Goal: Information Seeking & Learning: Learn about a topic

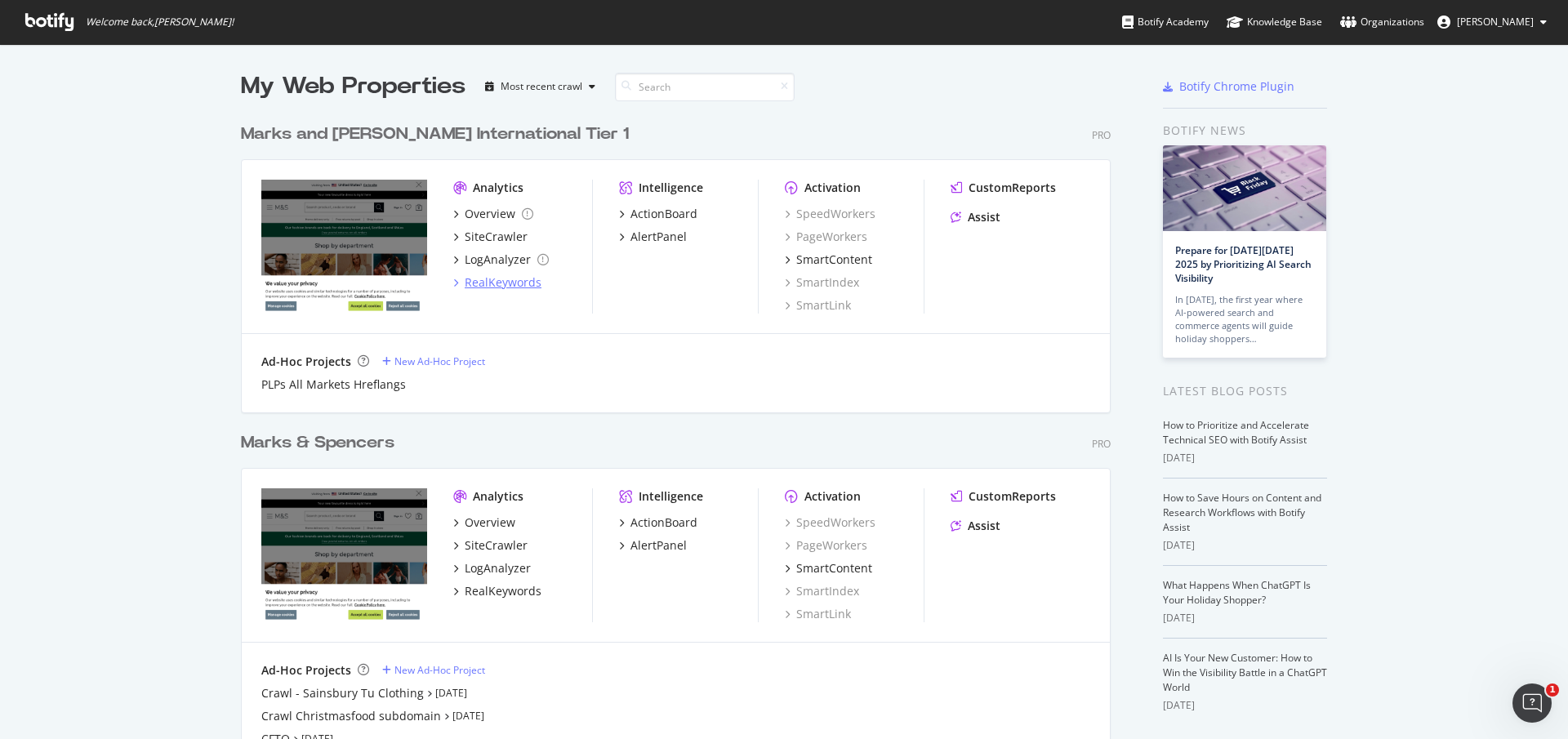
click at [507, 285] on div "RealKeywords" at bounding box center [503, 282] width 76 height 16
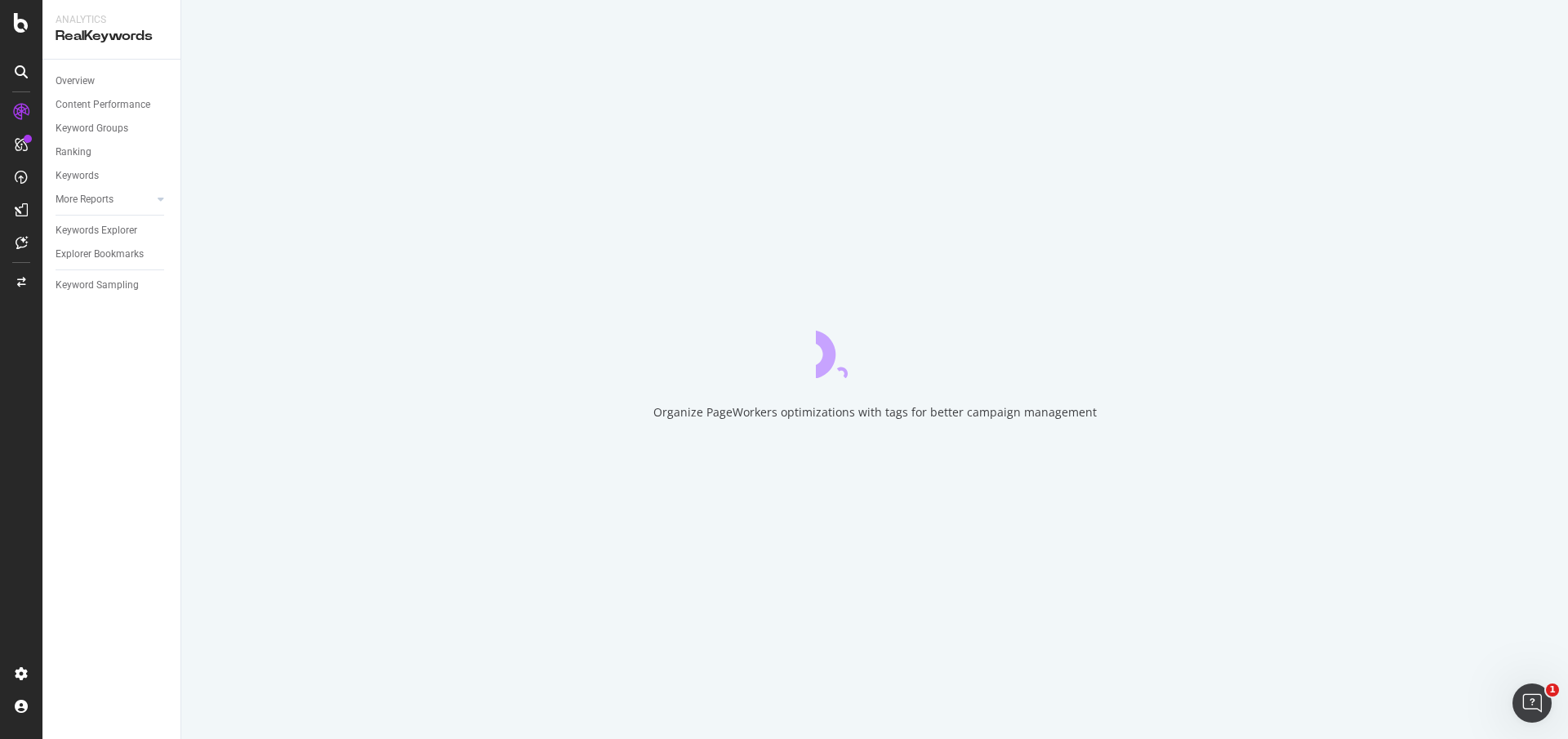
click at [11, 11] on div at bounding box center [21, 369] width 43 height 739
click at [14, 21] on icon at bounding box center [21, 23] width 14 height 20
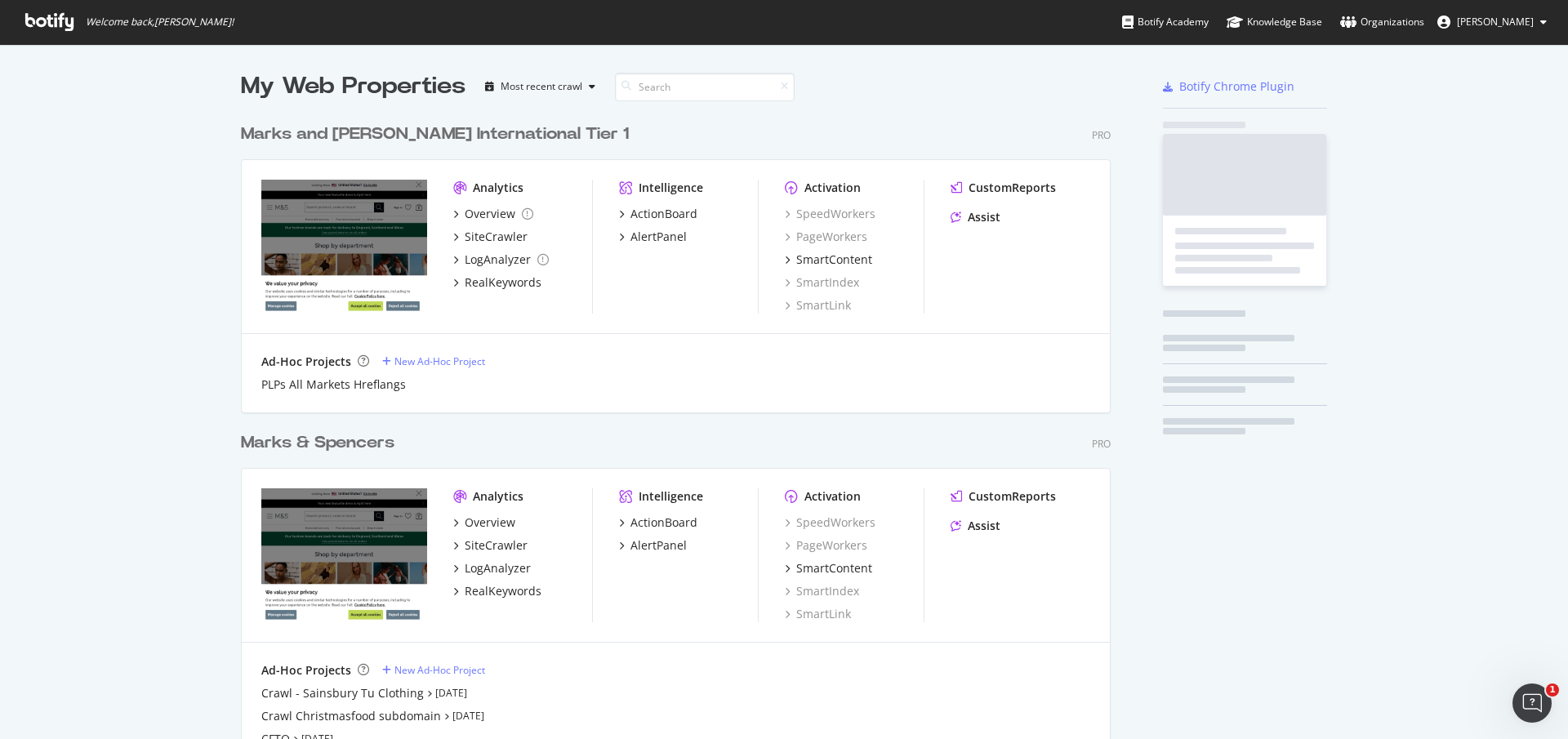
scroll to position [720, 1530]
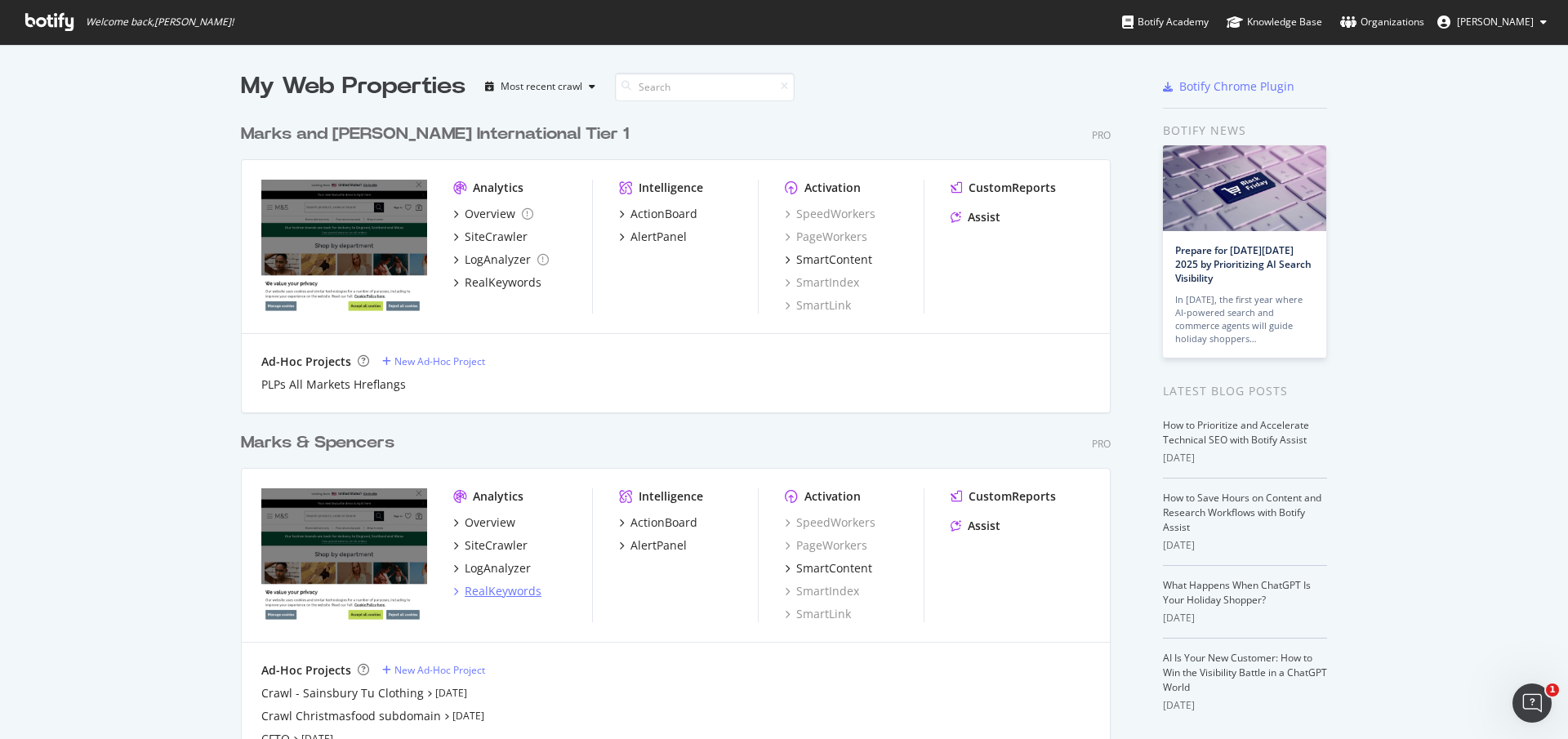
click at [508, 593] on div "RealKeywords" at bounding box center [503, 590] width 76 height 16
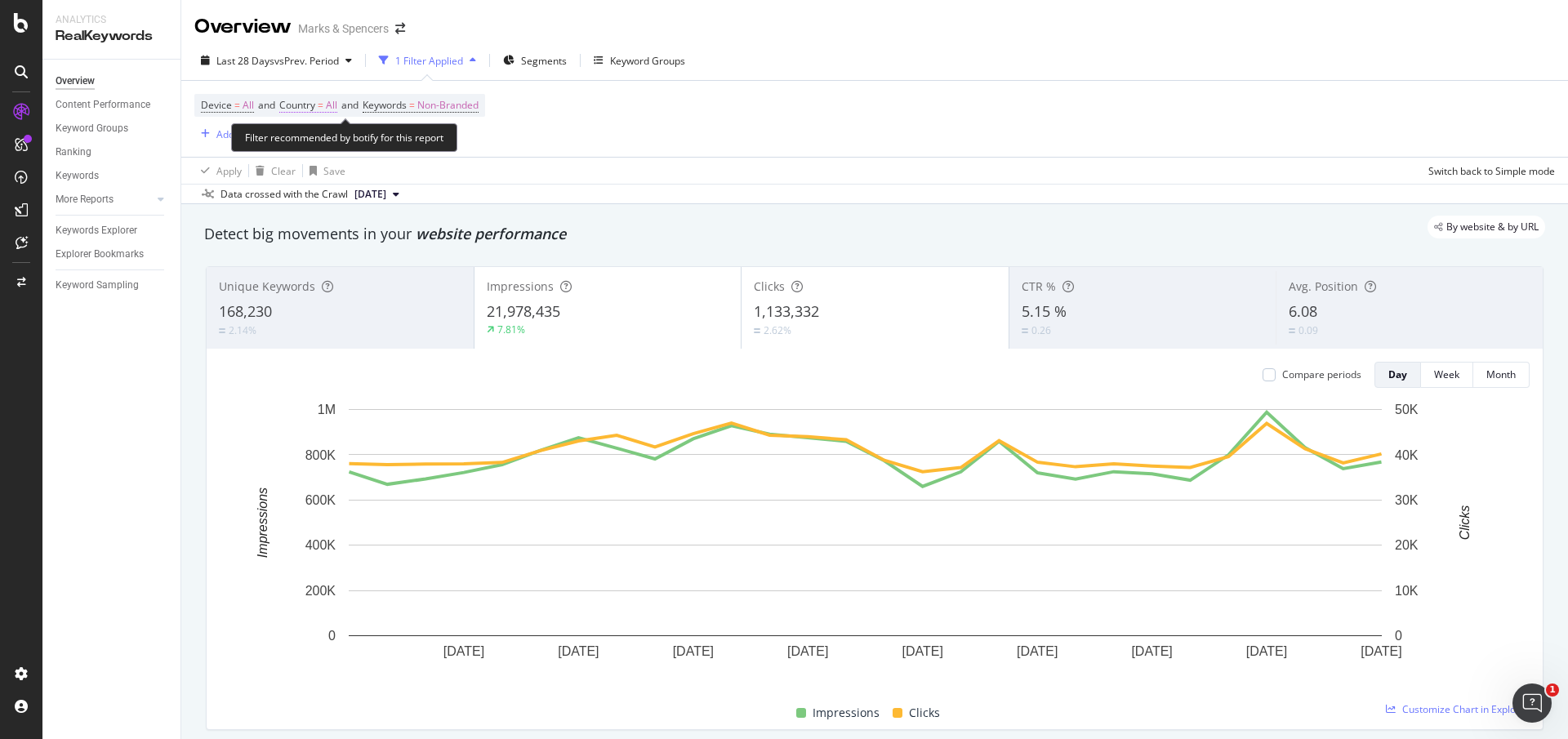
click at [333, 99] on span "All" at bounding box center [332, 105] width 11 height 23
click at [318, 147] on icon at bounding box center [315, 144] width 11 height 10
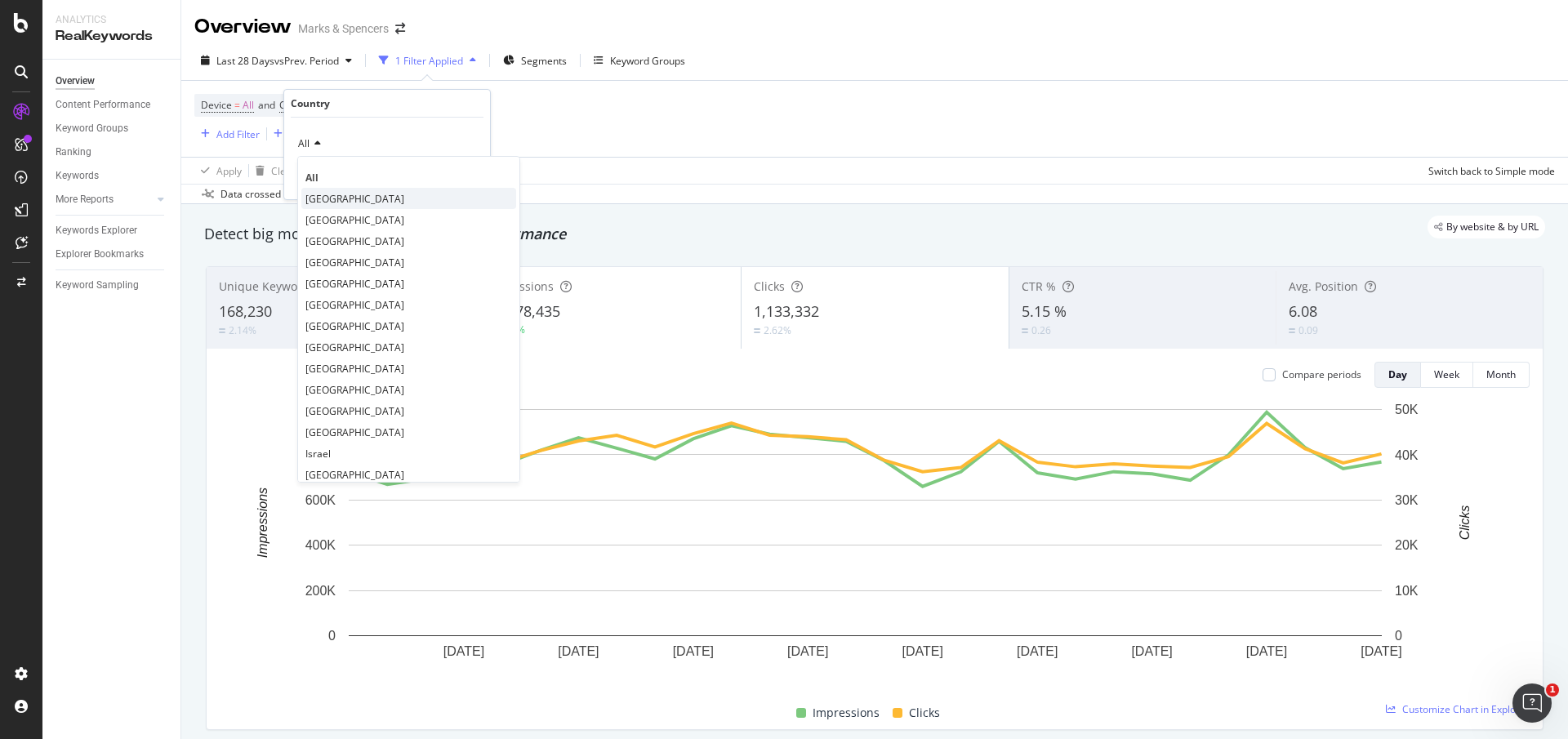
click at [326, 195] on span "[GEOGRAPHIC_DATA]" at bounding box center [355, 198] width 99 height 14
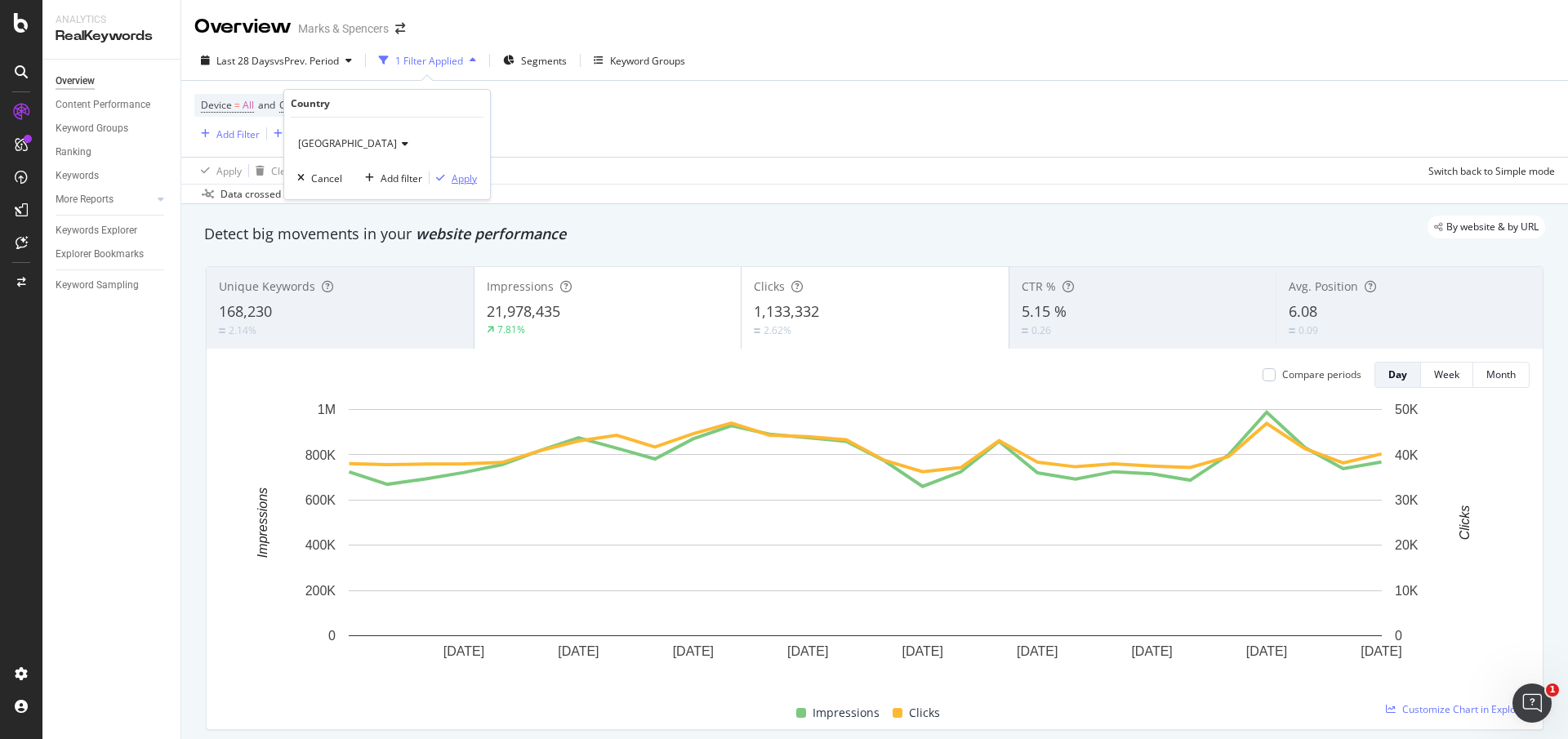
click at [470, 177] on div "Apply" at bounding box center [464, 178] width 26 height 14
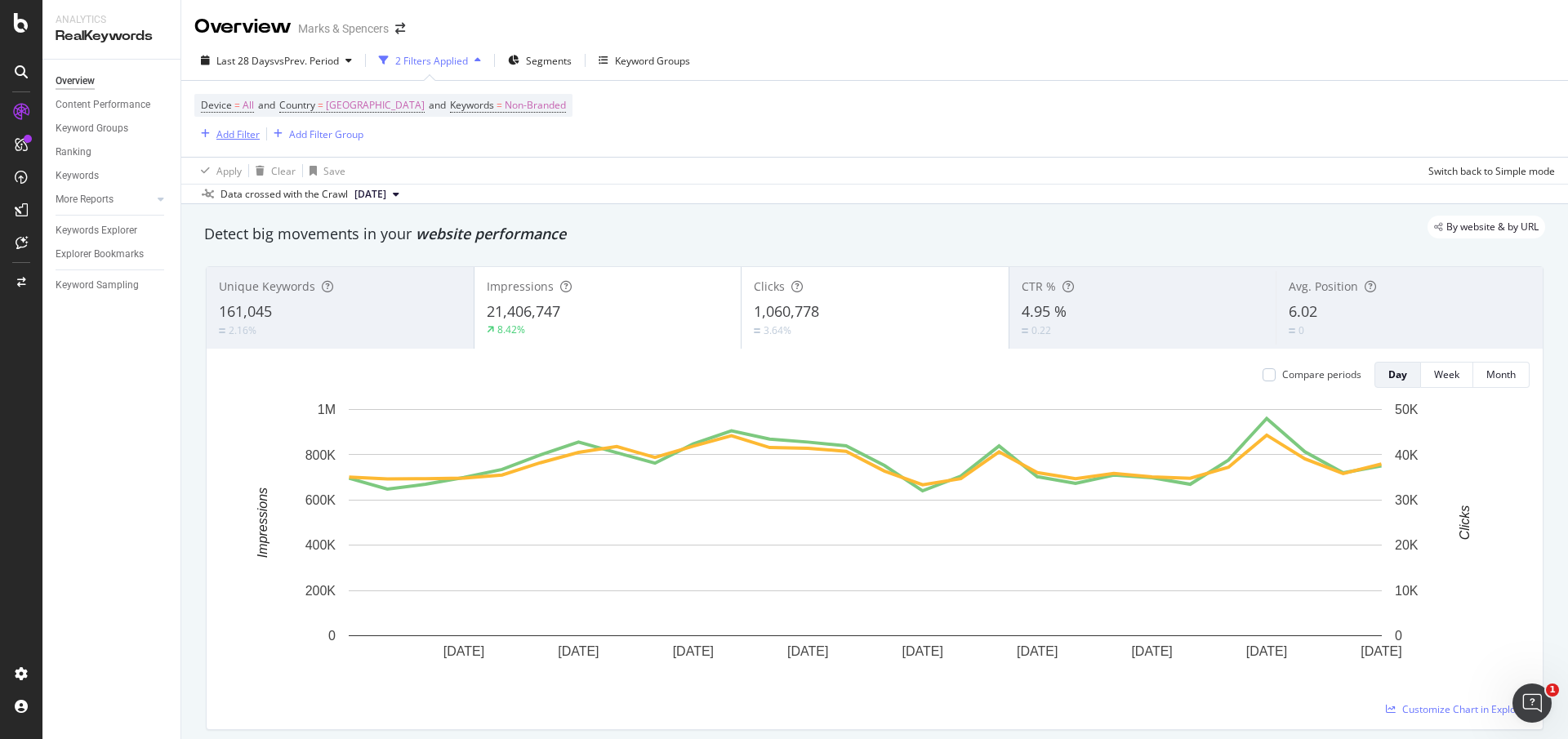
click at [247, 136] on div "Add Filter" at bounding box center [237, 134] width 43 height 14
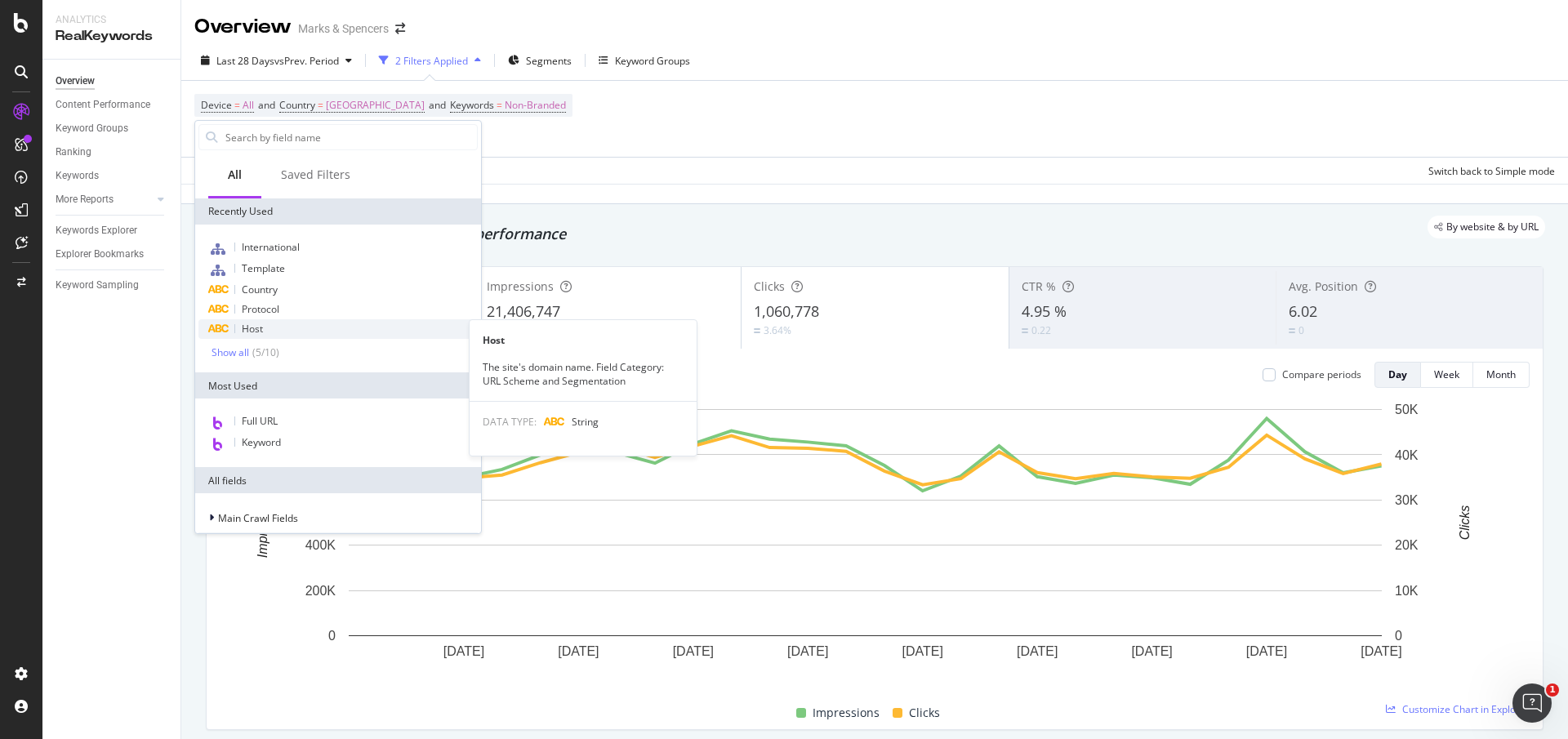
click at [265, 322] on div "Host" at bounding box center [338, 329] width 279 height 20
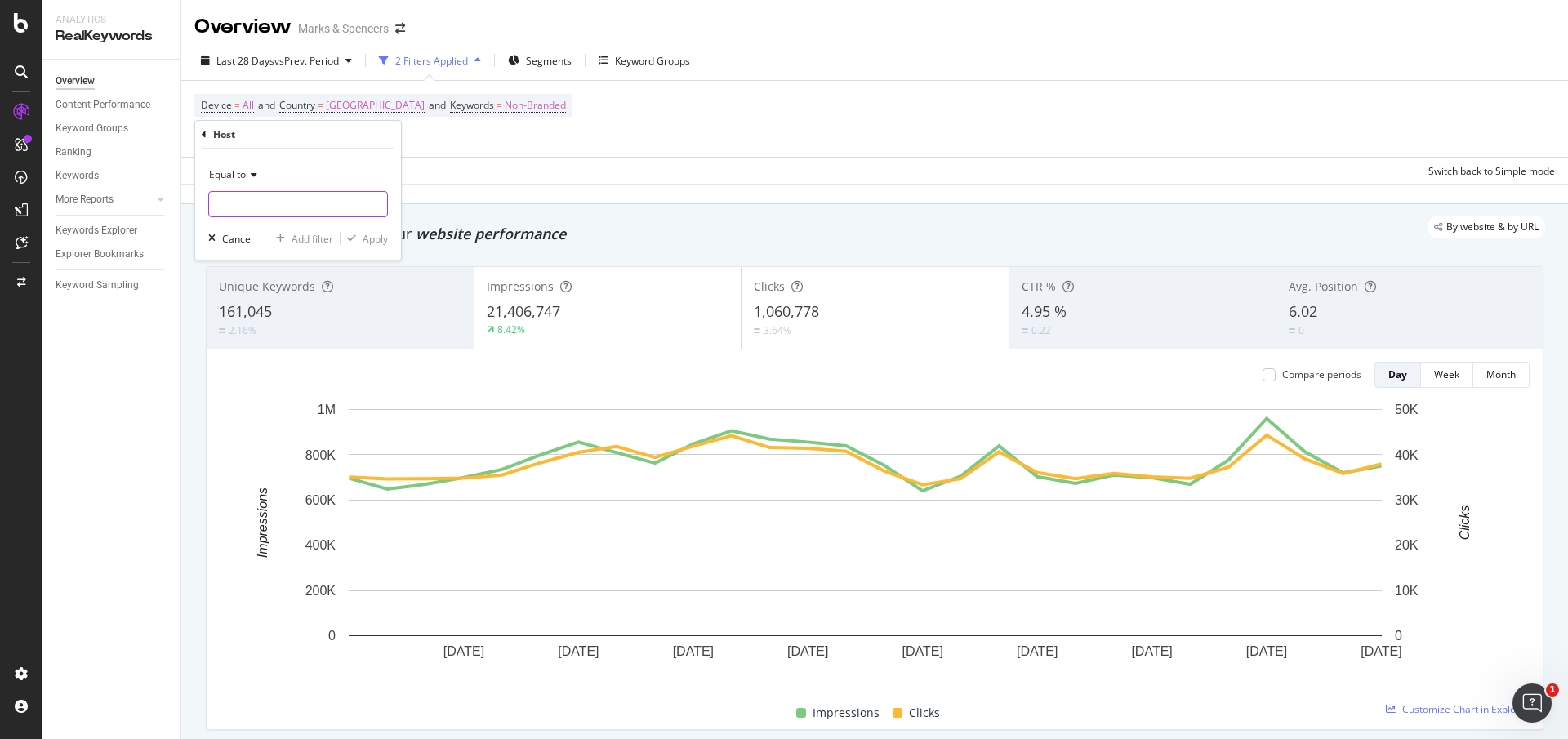
click at [284, 202] on input "text" at bounding box center [298, 203] width 178 height 26
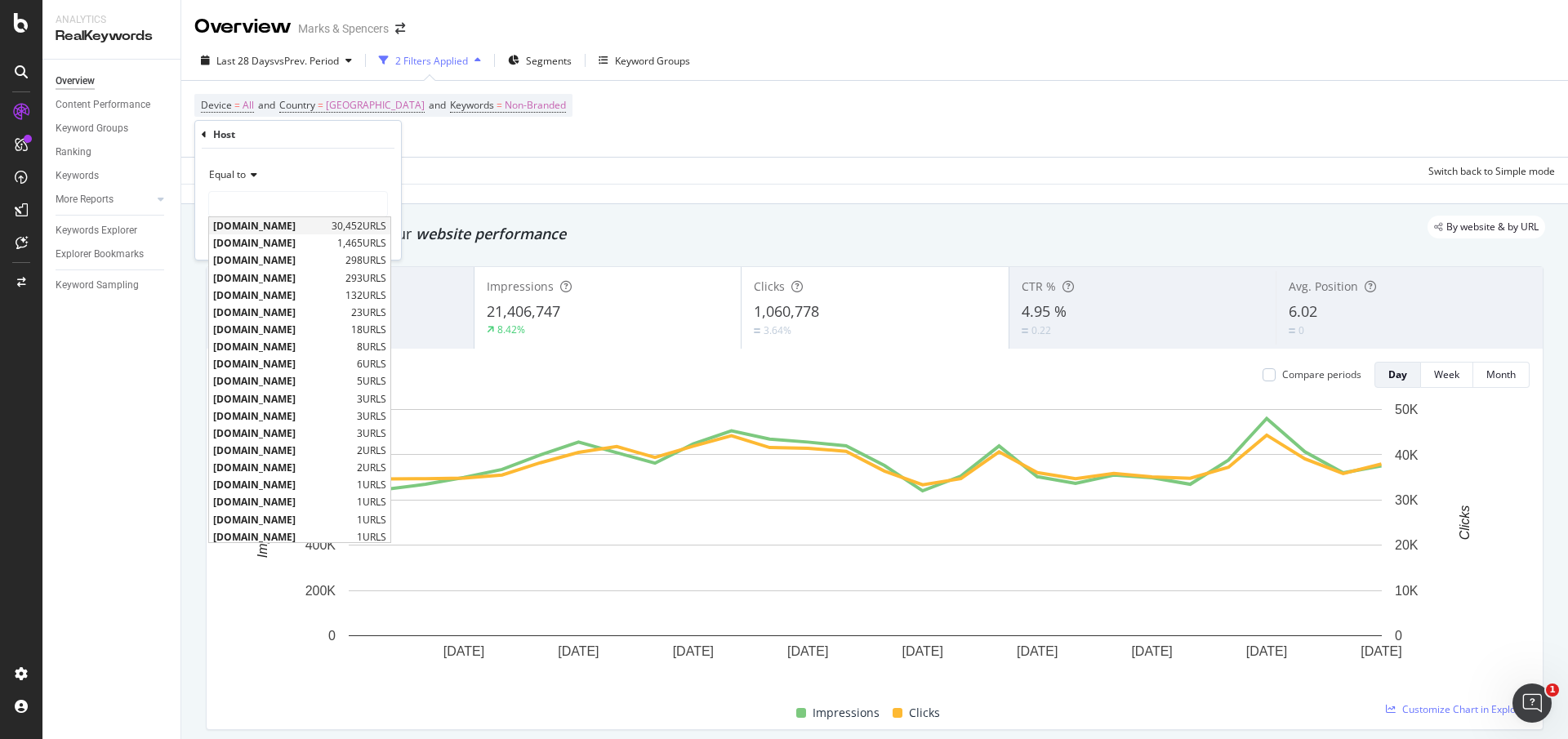
click at [292, 219] on span "[DOMAIN_NAME]" at bounding box center [270, 225] width 114 height 14
type input "[DOMAIN_NAME]"
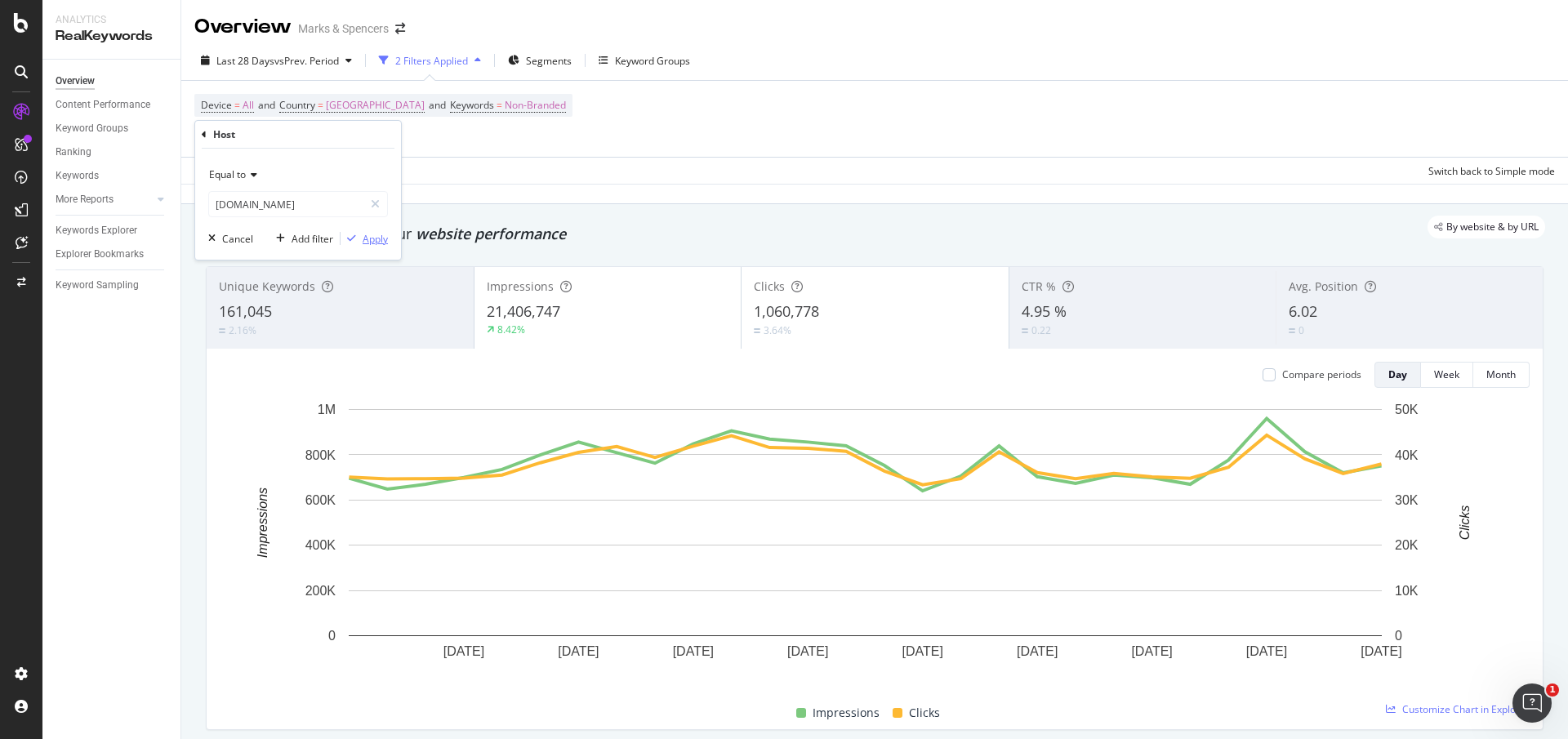
click at [366, 238] on div "Apply" at bounding box center [375, 238] width 26 height 14
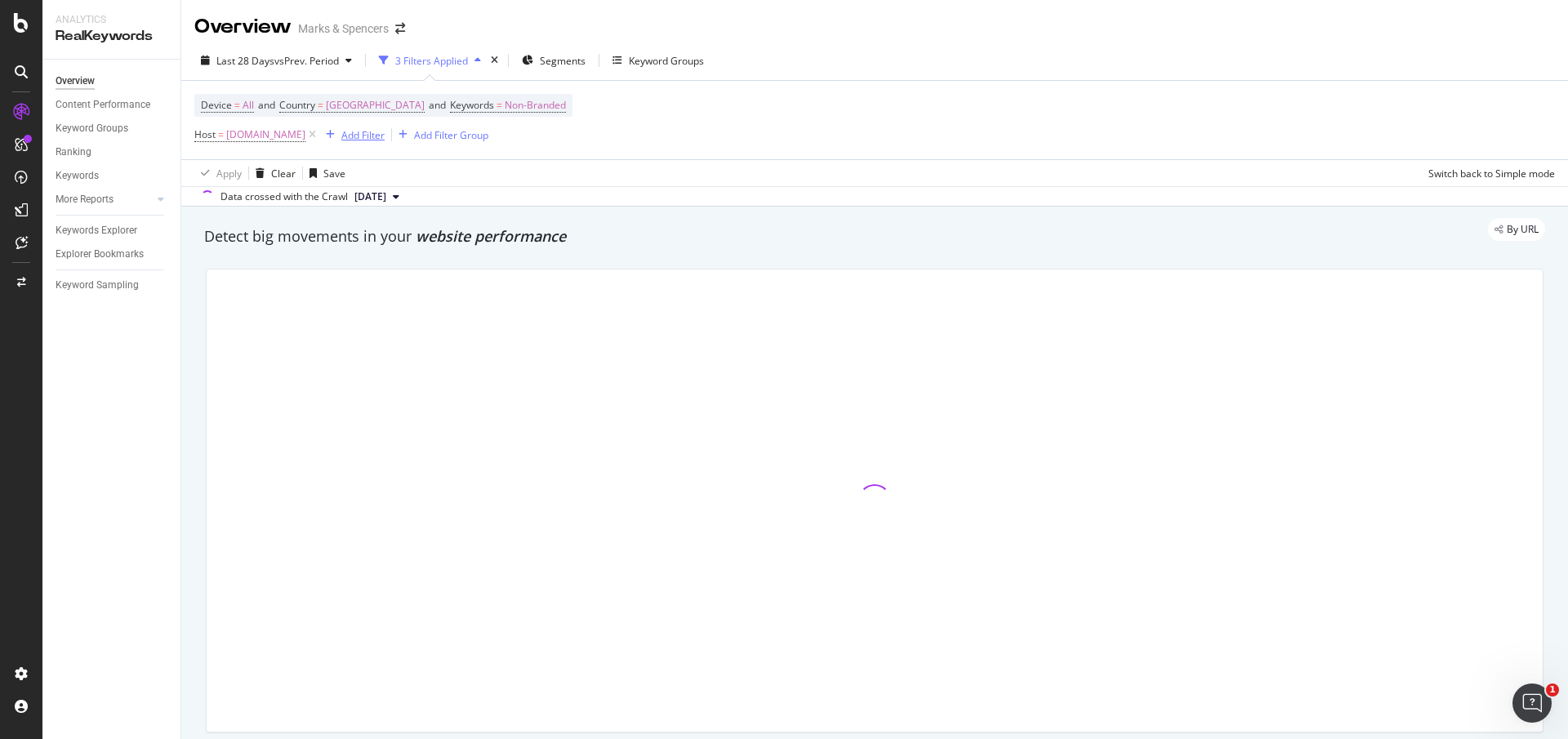
click at [384, 133] on div "Add Filter" at bounding box center [362, 134] width 43 height 14
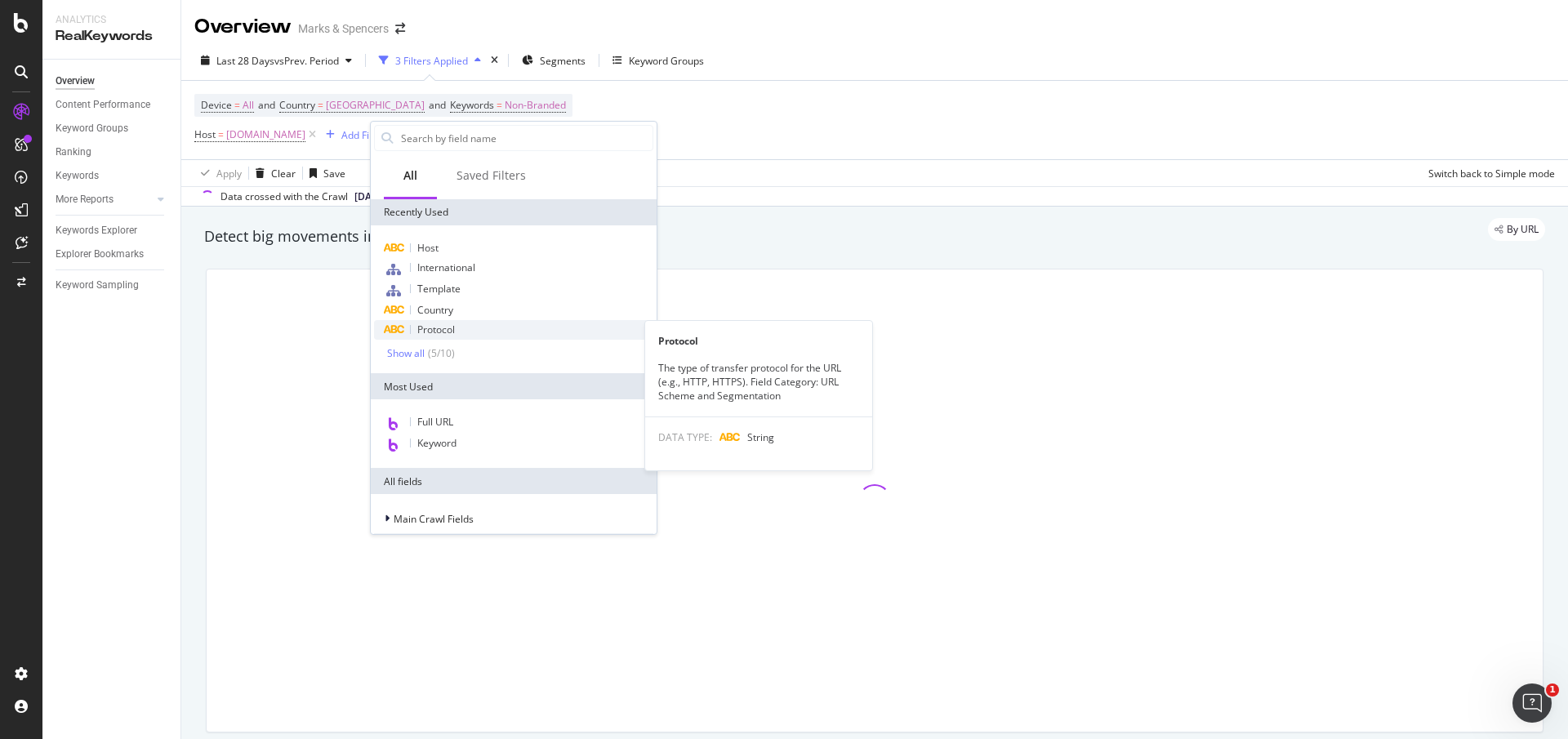
click at [442, 324] on span "Protocol" at bounding box center [435, 329] width 37 height 14
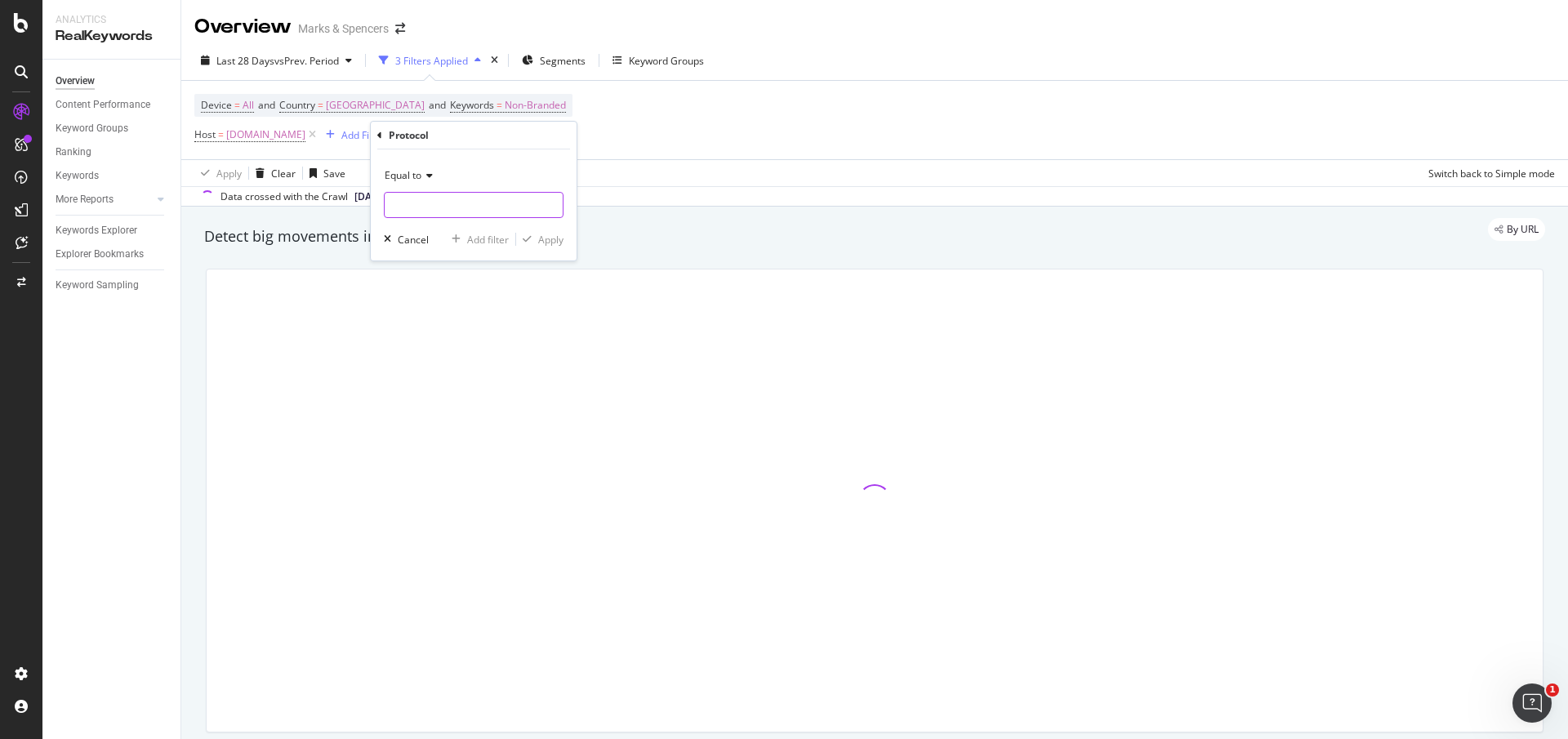
click at [457, 207] on input "text" at bounding box center [473, 204] width 178 height 26
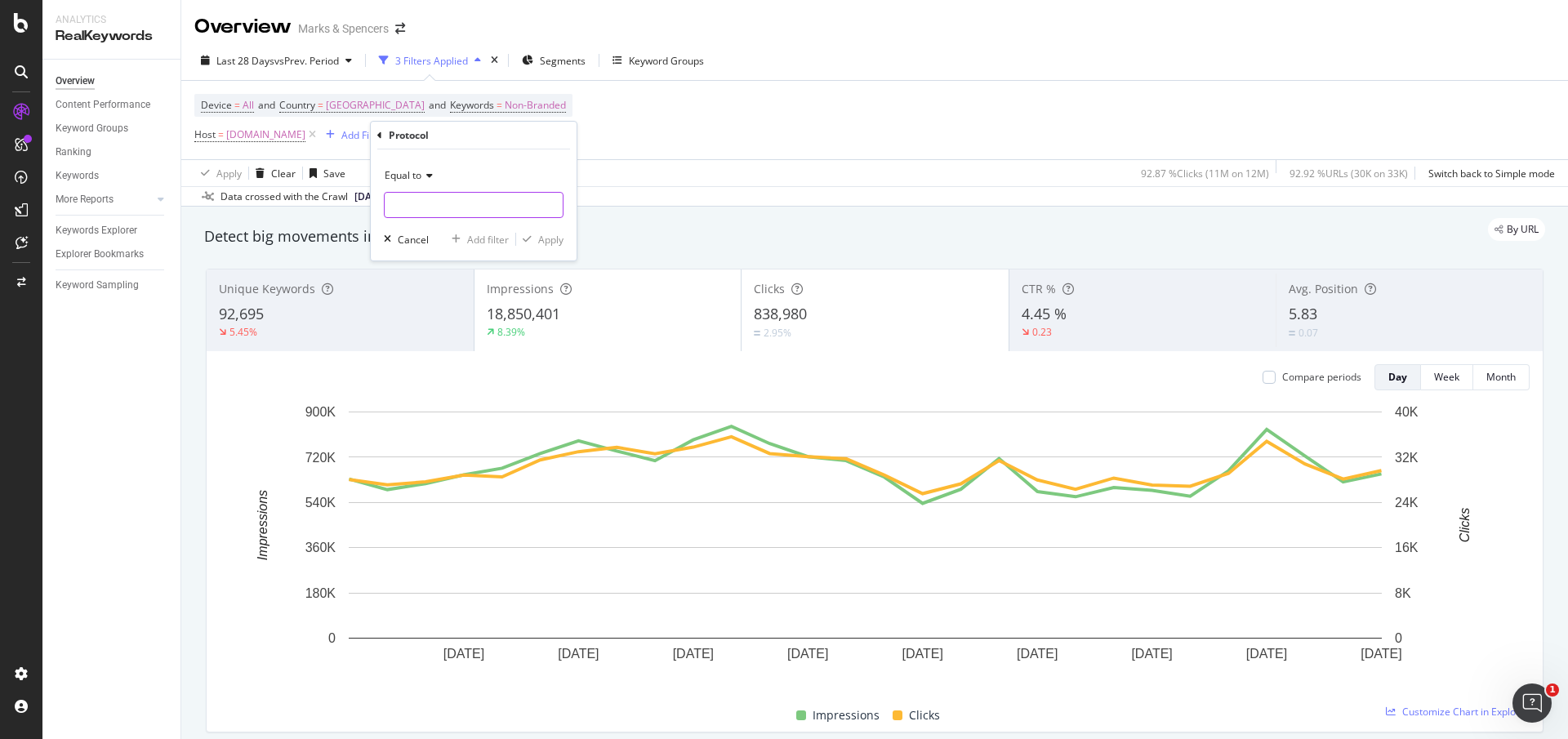
click at [465, 197] on input "text" at bounding box center [473, 204] width 178 height 26
click at [463, 222] on span "https" at bounding box center [445, 226] width 114 height 14
type input "https"
click at [539, 238] on div "Apply" at bounding box center [550, 239] width 26 height 14
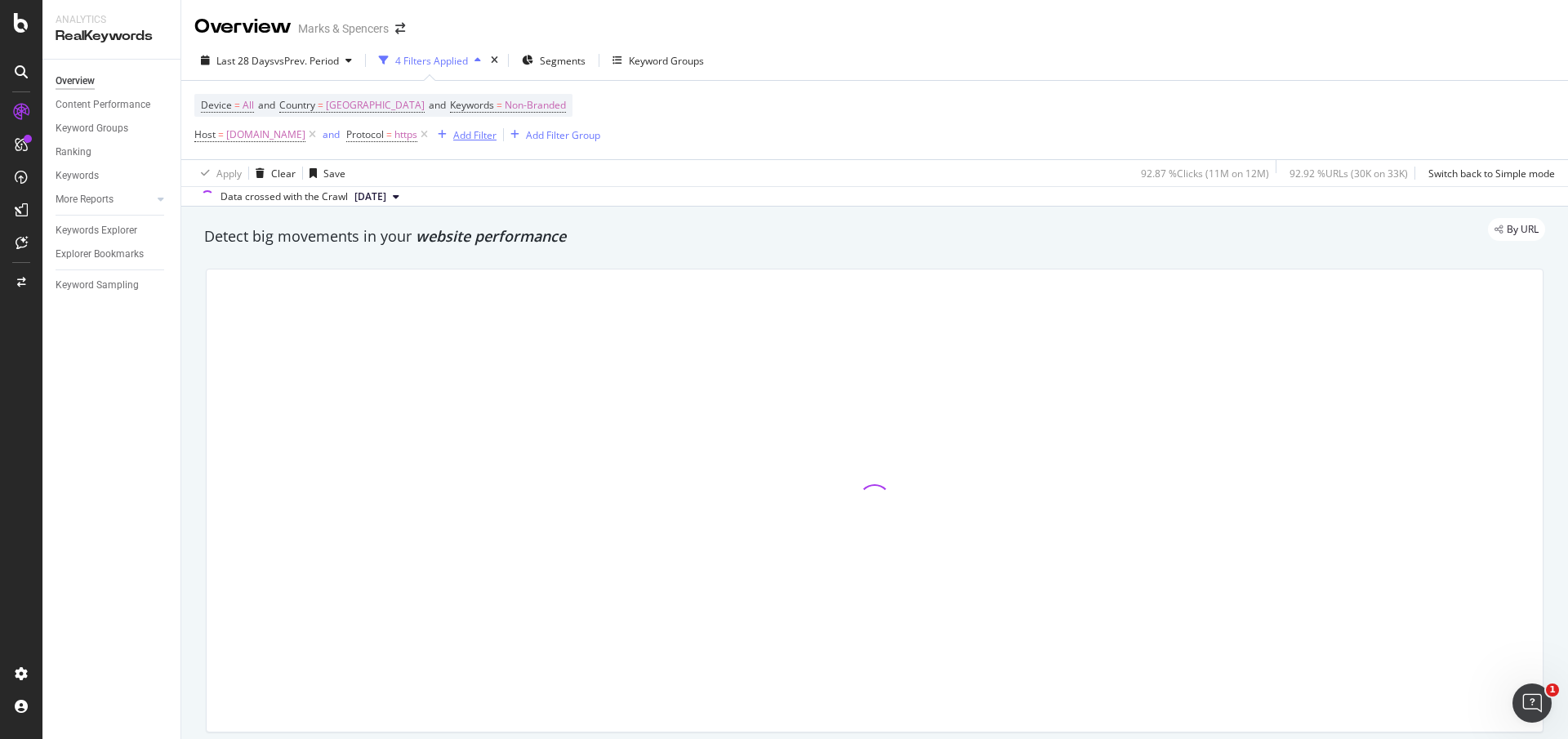
click at [497, 134] on div "Add Filter" at bounding box center [474, 134] width 43 height 14
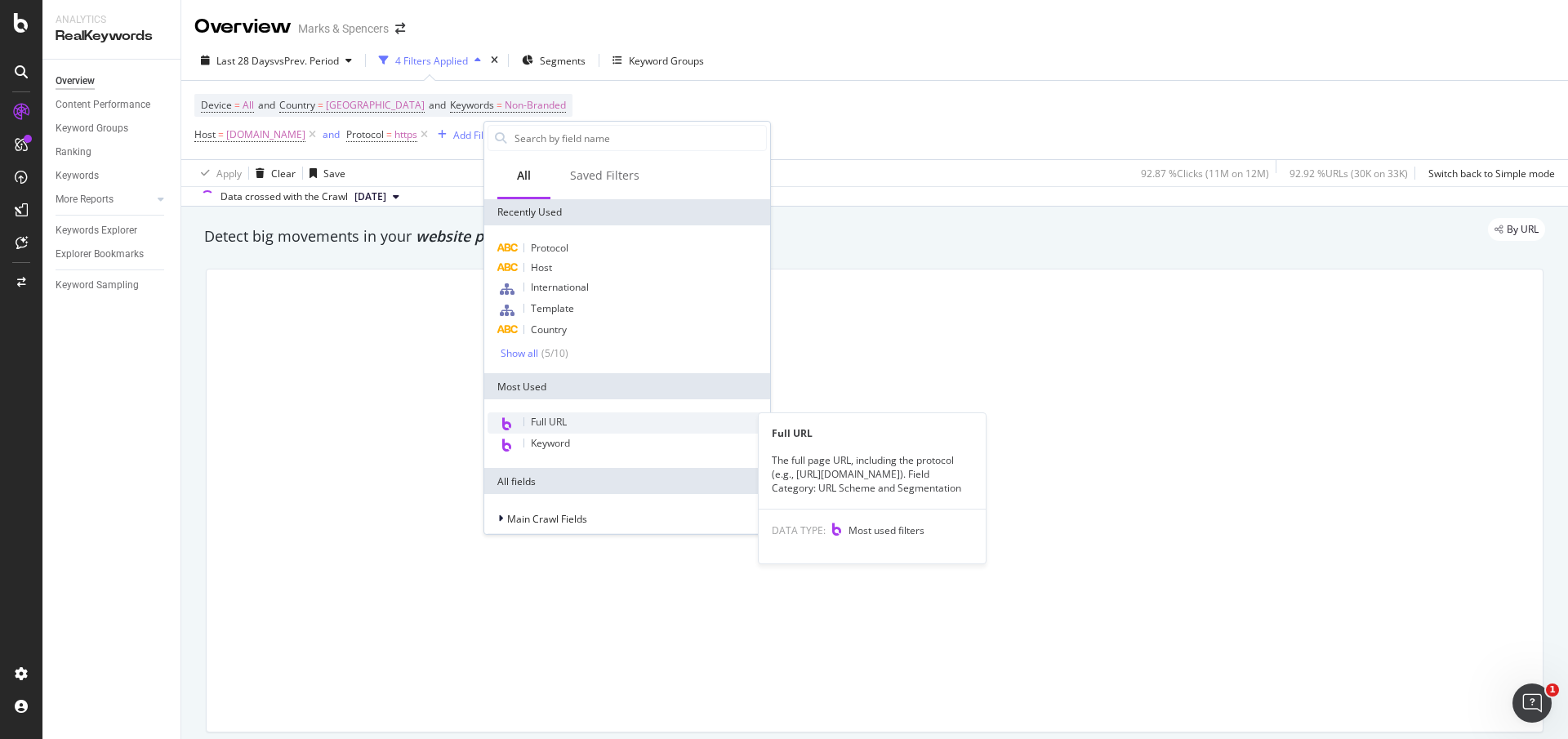
click at [551, 420] on span "Full URL" at bounding box center [548, 421] width 36 height 14
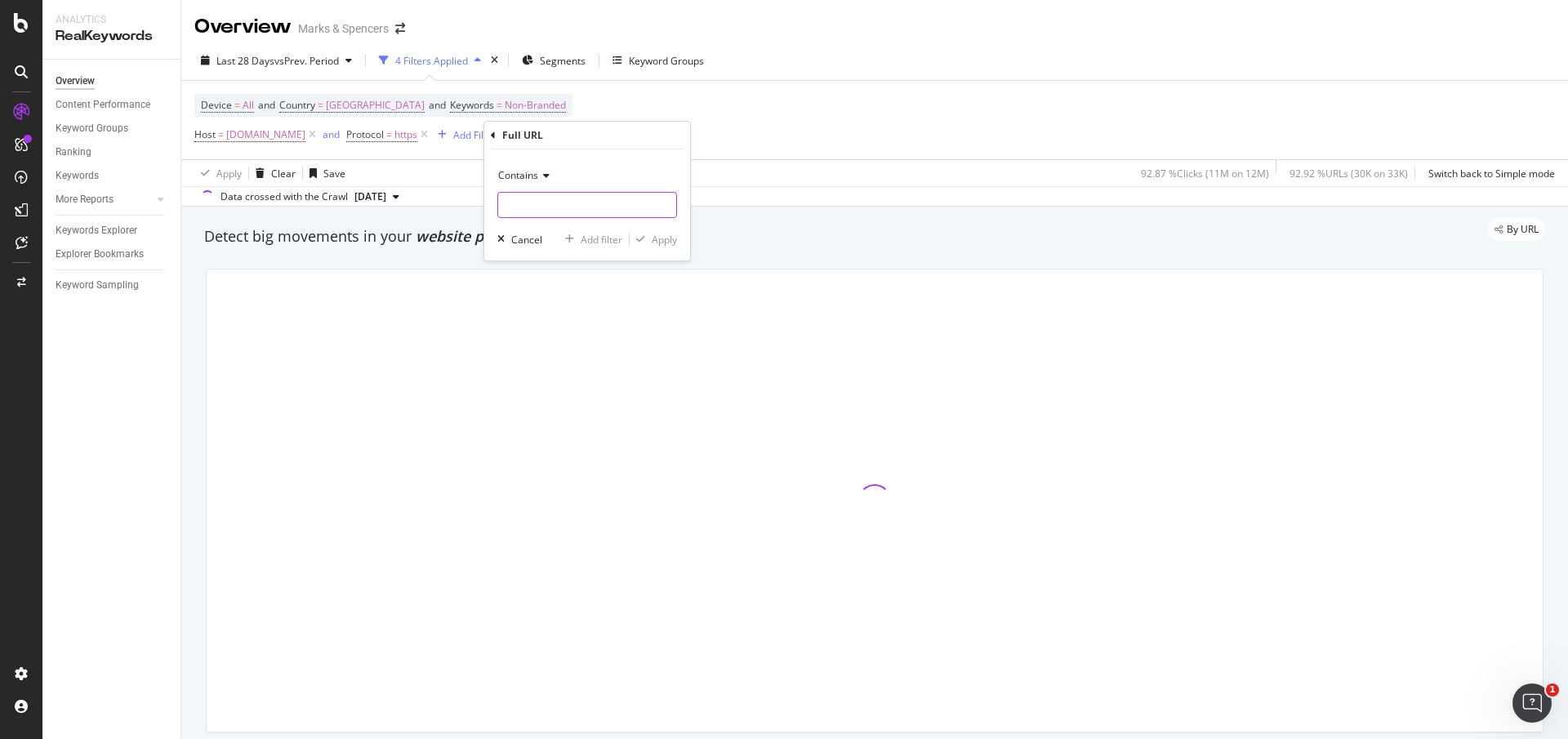
click at [551, 206] on input "text" at bounding box center [587, 204] width 178 height 26
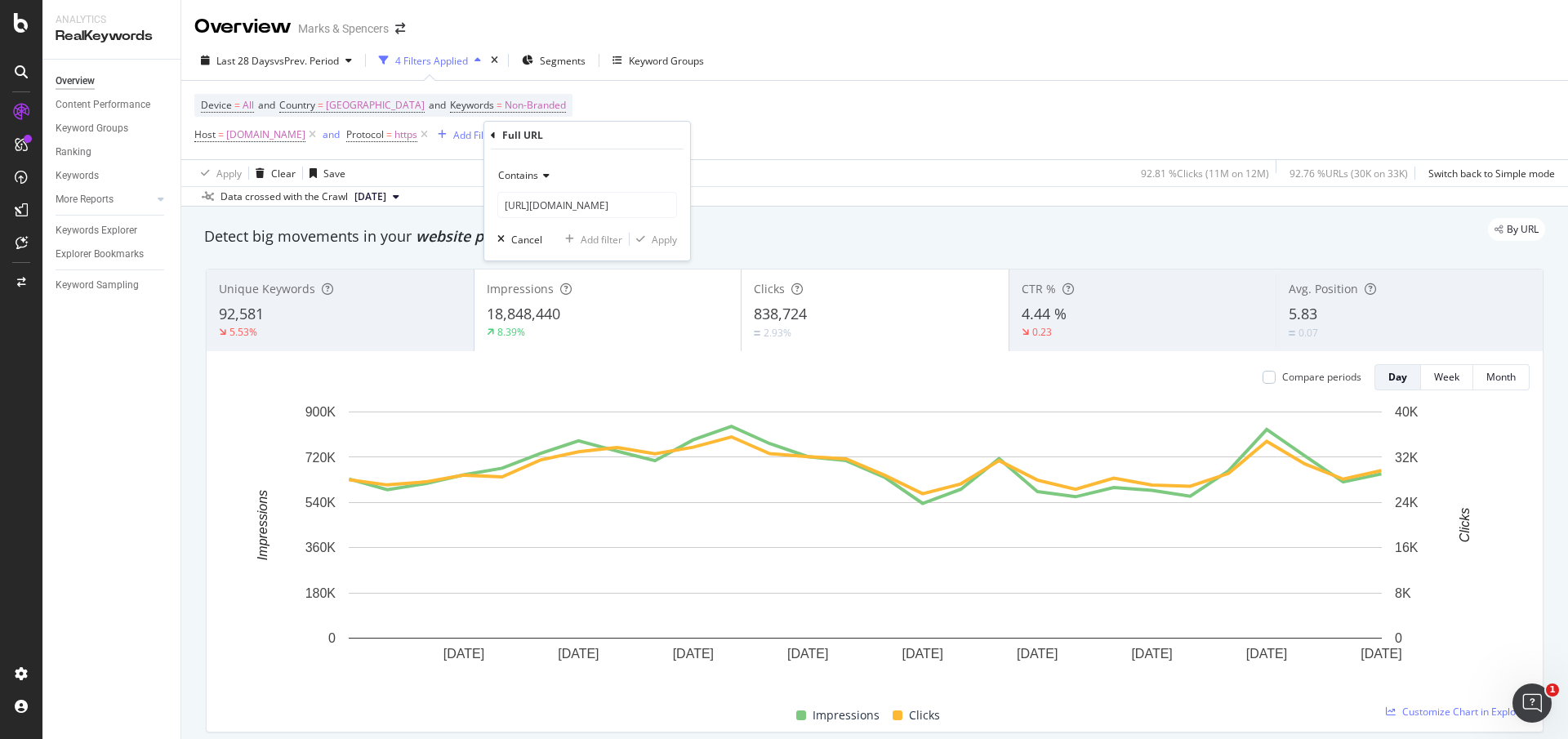
scroll to position [0, 308]
type input "[URL][DOMAIN_NAME]"
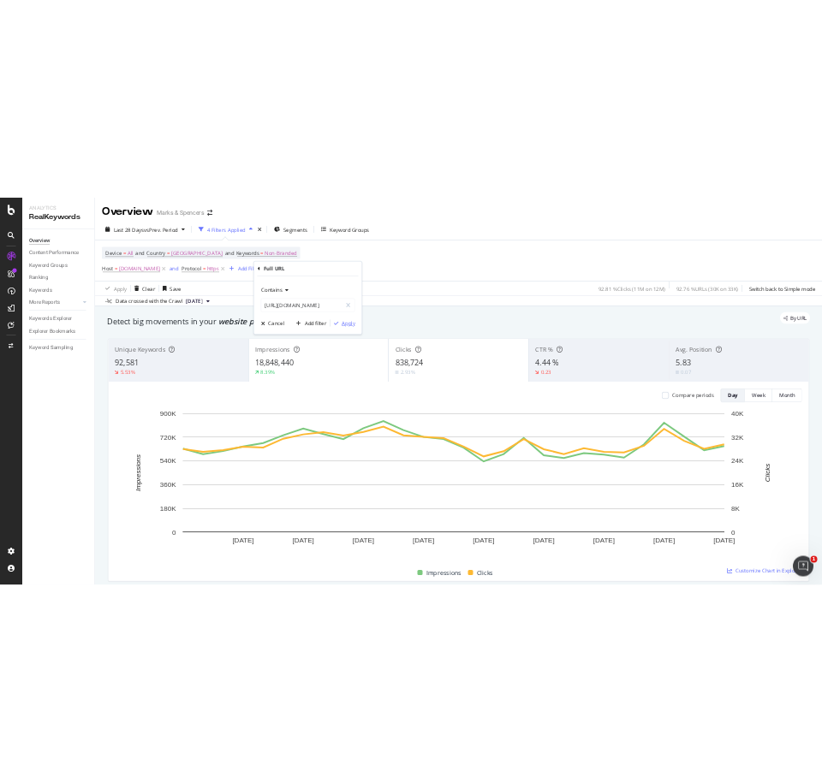
scroll to position [0, 0]
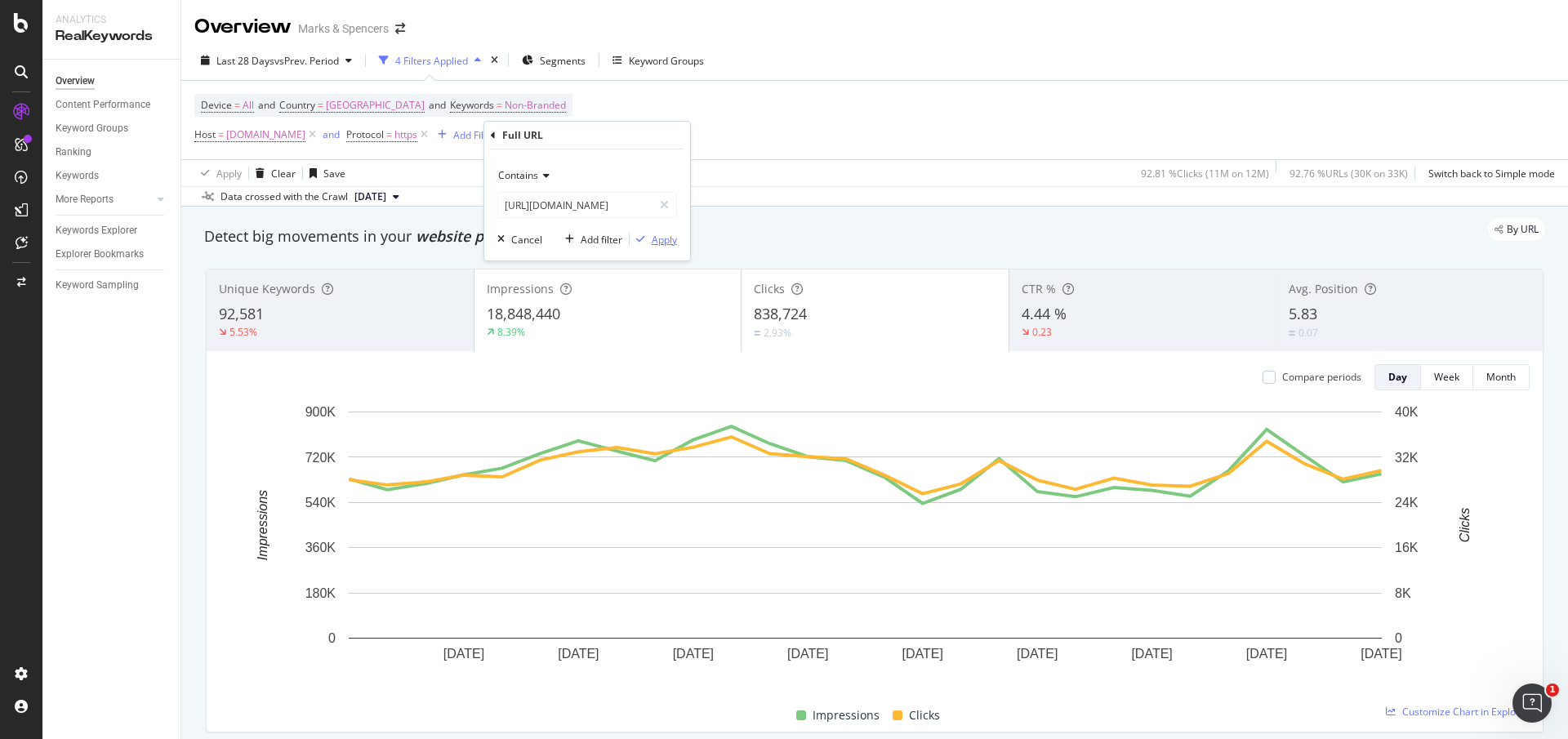
click at [666, 236] on div "Apply" at bounding box center [664, 239] width 26 height 14
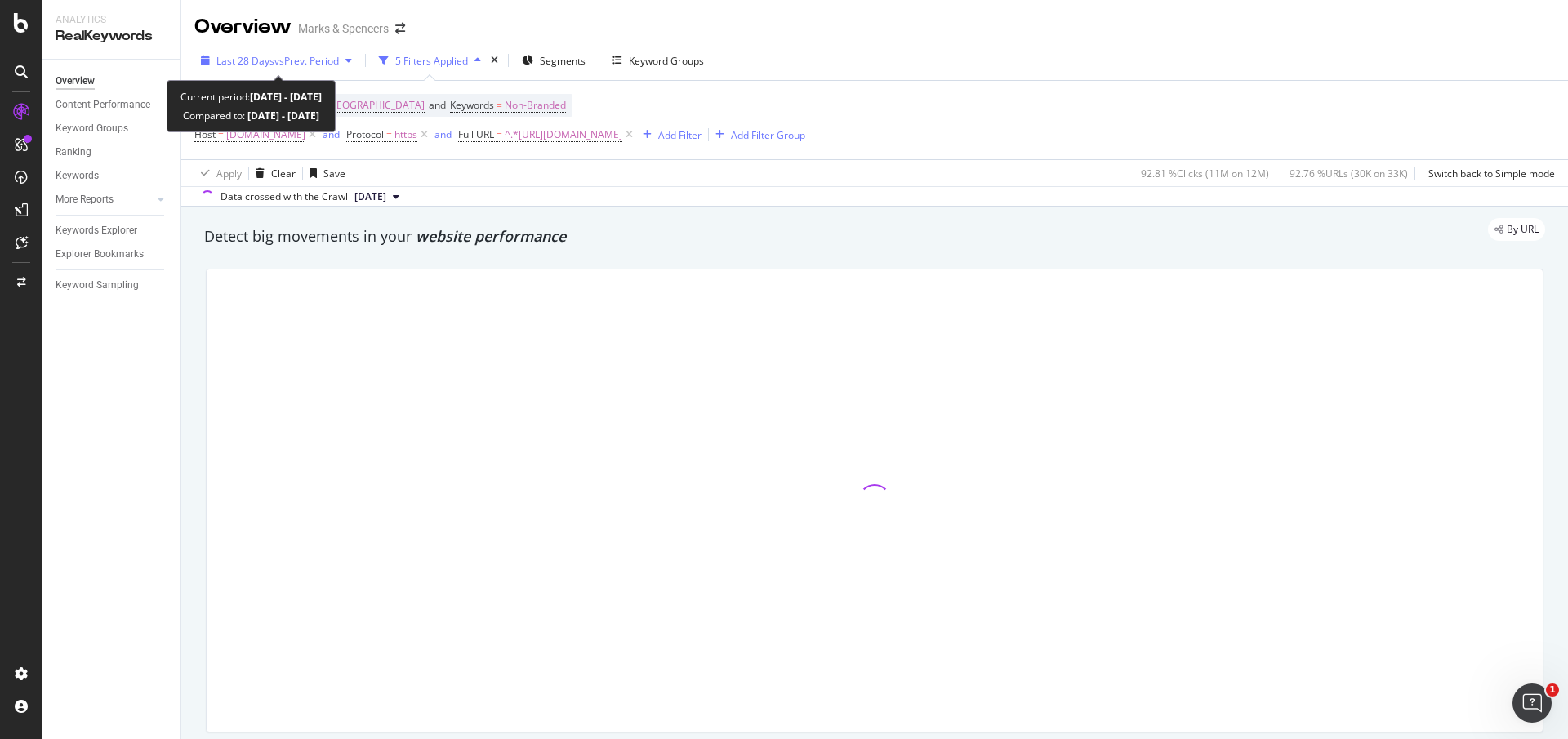
click at [222, 60] on span "Last 28 Days" at bounding box center [245, 61] width 58 height 14
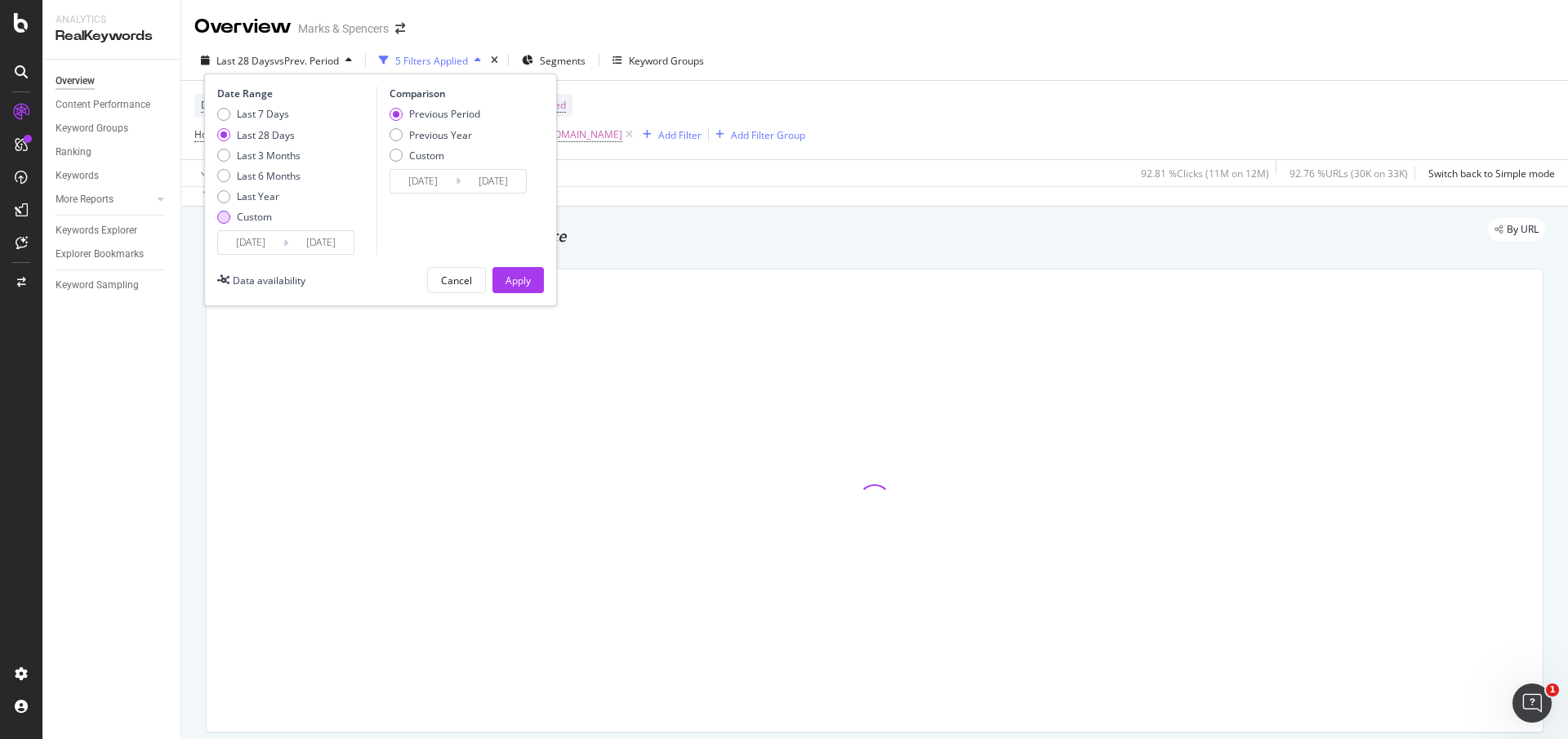
click at [223, 213] on div "Custom" at bounding box center [224, 217] width 13 height 13
click at [238, 234] on input "[DATE]" at bounding box center [251, 242] width 65 height 23
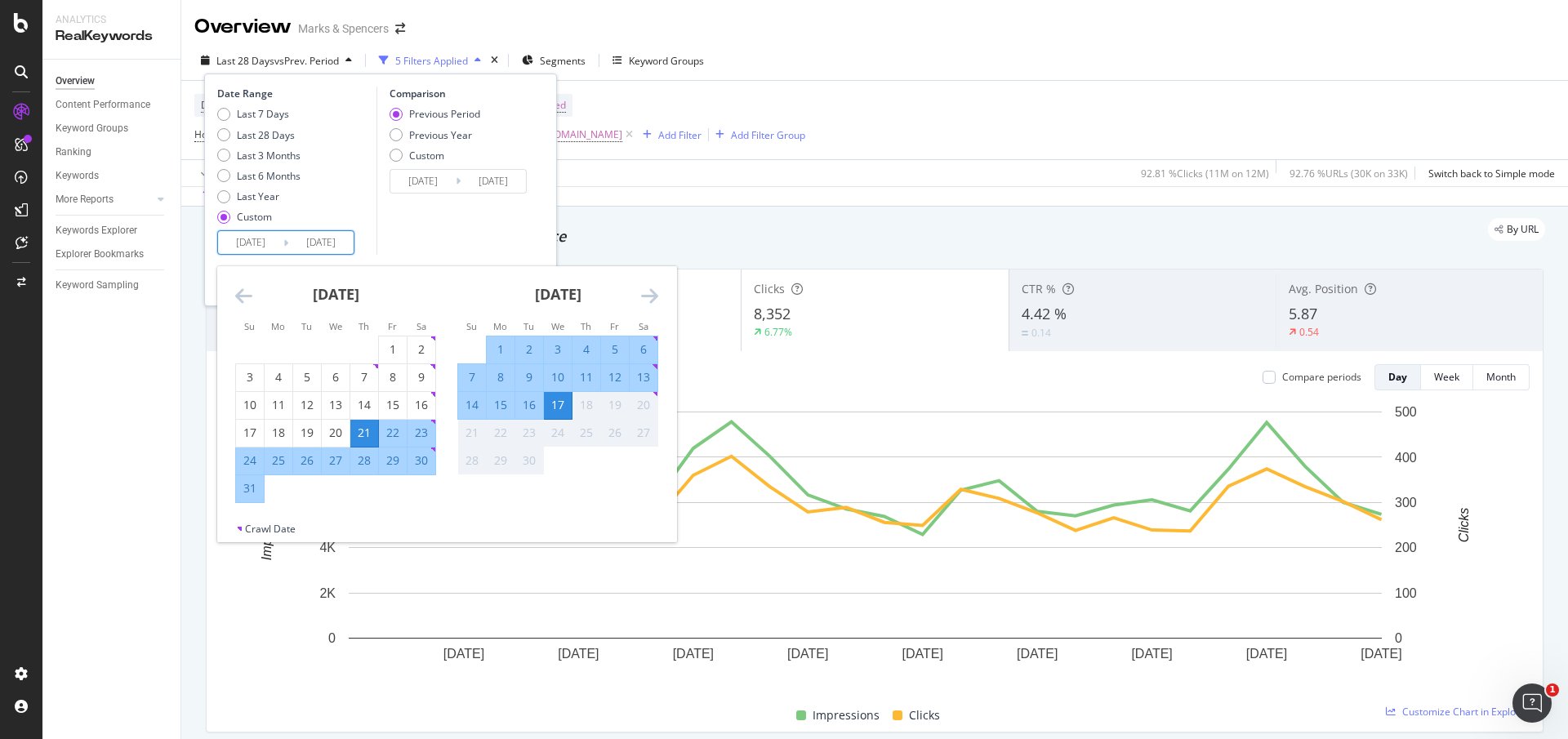
click at [245, 298] on icon "Move backward to switch to the previous month." at bounding box center [244, 296] width 17 height 20
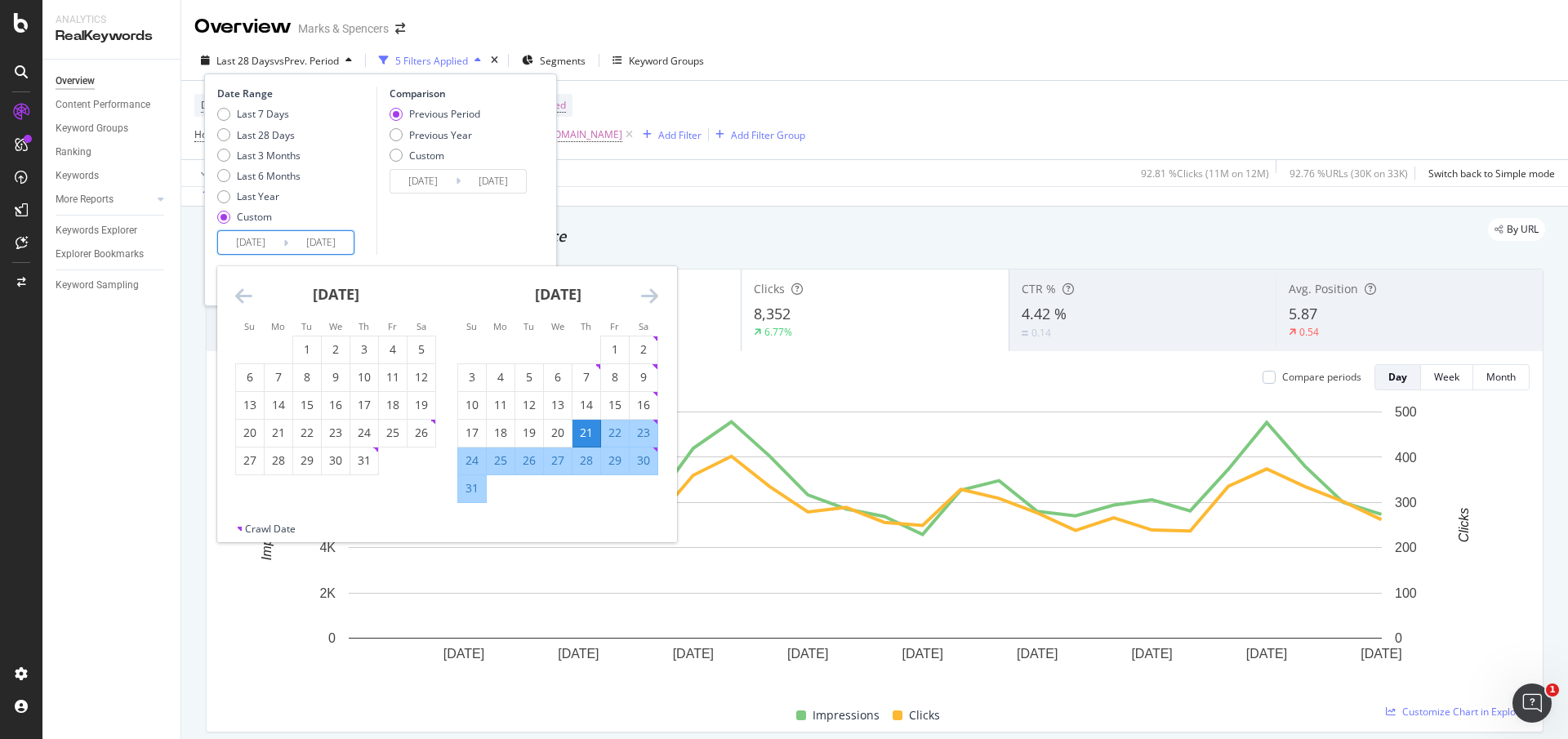
click at [245, 298] on icon "Move backward to switch to the previous month." at bounding box center [244, 296] width 17 height 20
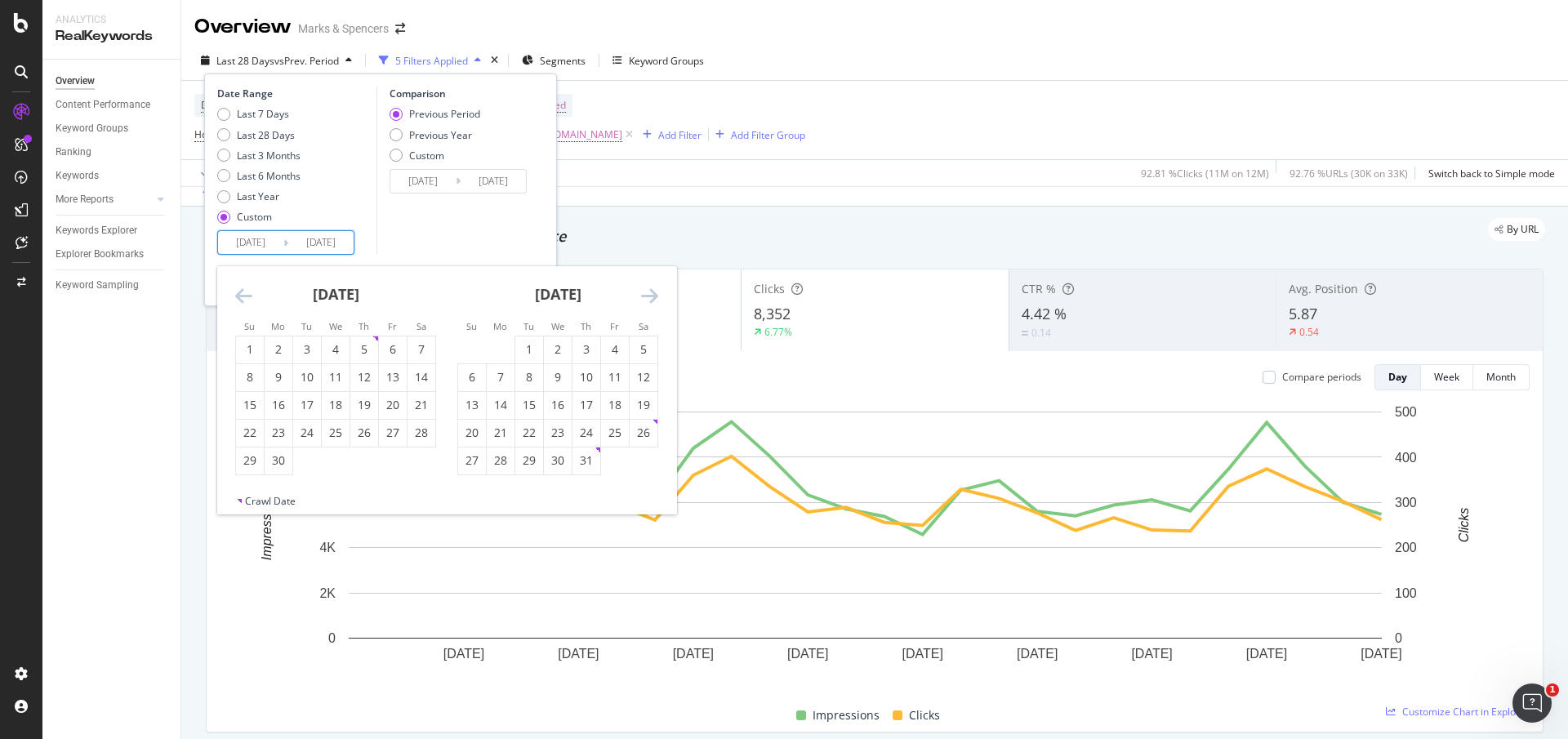
click at [245, 298] on icon "Move backward to switch to the previous month." at bounding box center [244, 296] width 17 height 20
click at [308, 349] on div "1" at bounding box center [306, 349] width 28 height 16
type input "[DATE]"
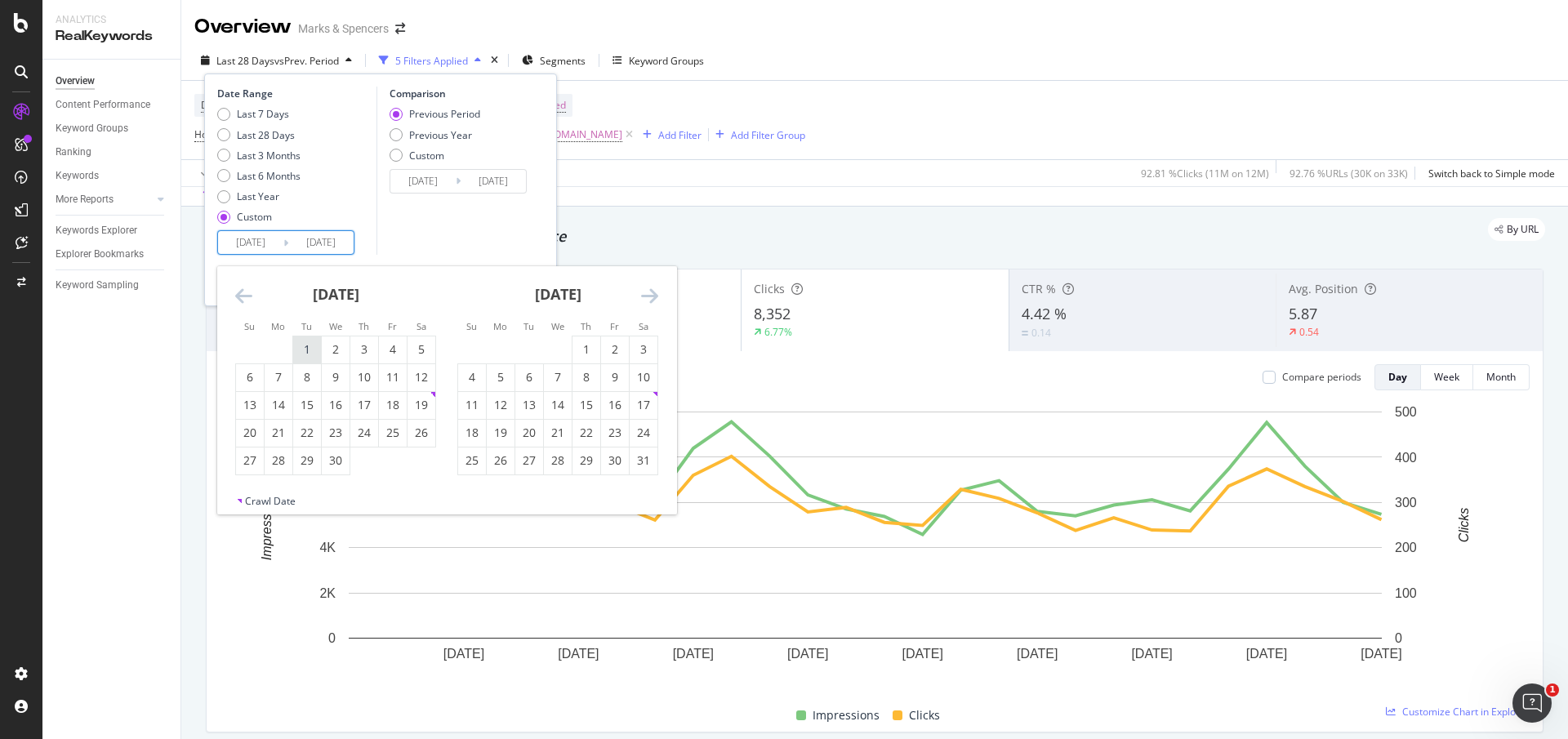
type input "[DATE]"
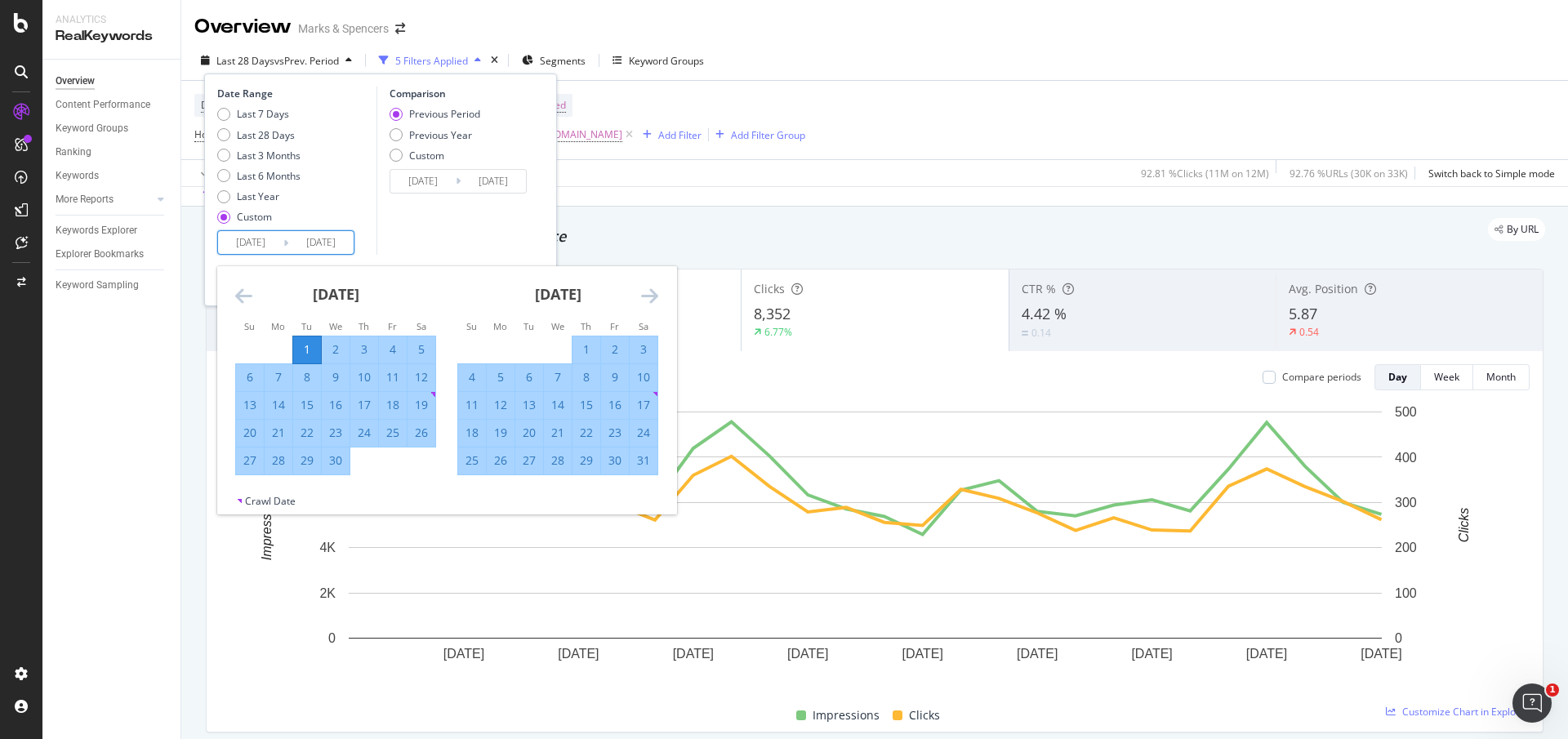
click at [648, 294] on icon "Move forward to switch to the next month." at bounding box center [650, 296] width 17 height 20
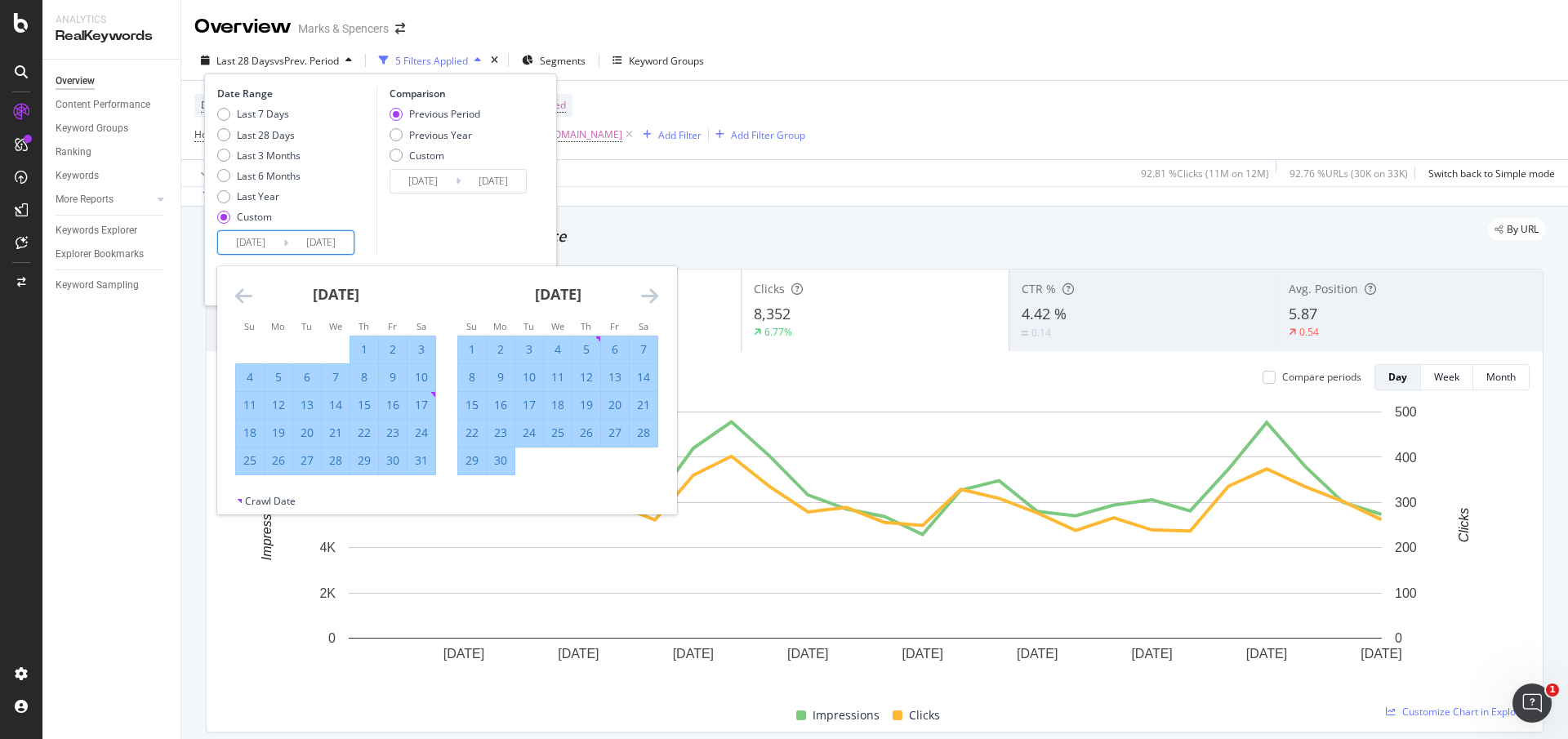
click at [648, 294] on icon "Move forward to switch to the next month." at bounding box center [650, 296] width 17 height 20
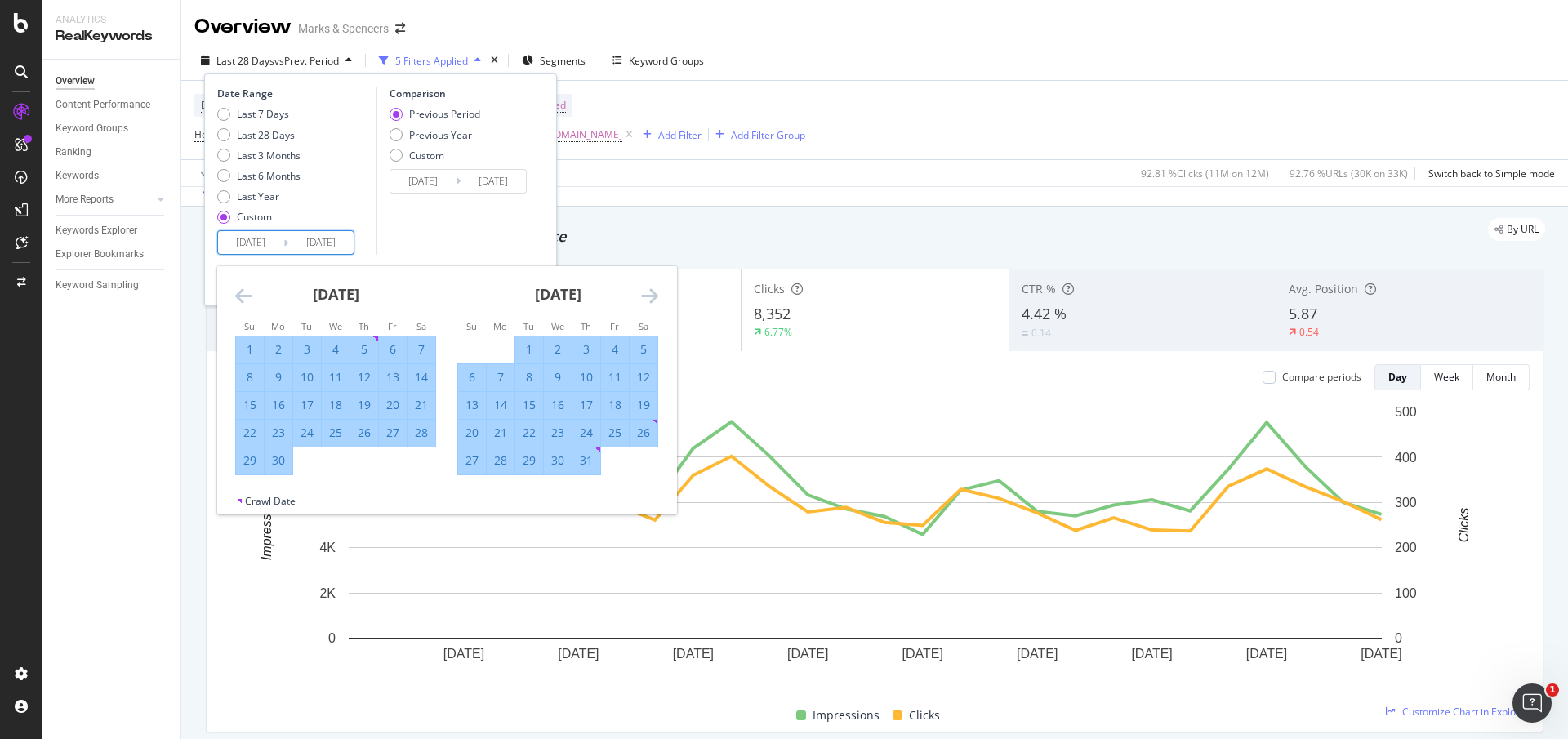
click at [644, 294] on icon "Move forward to switch to the next month." at bounding box center [650, 296] width 17 height 20
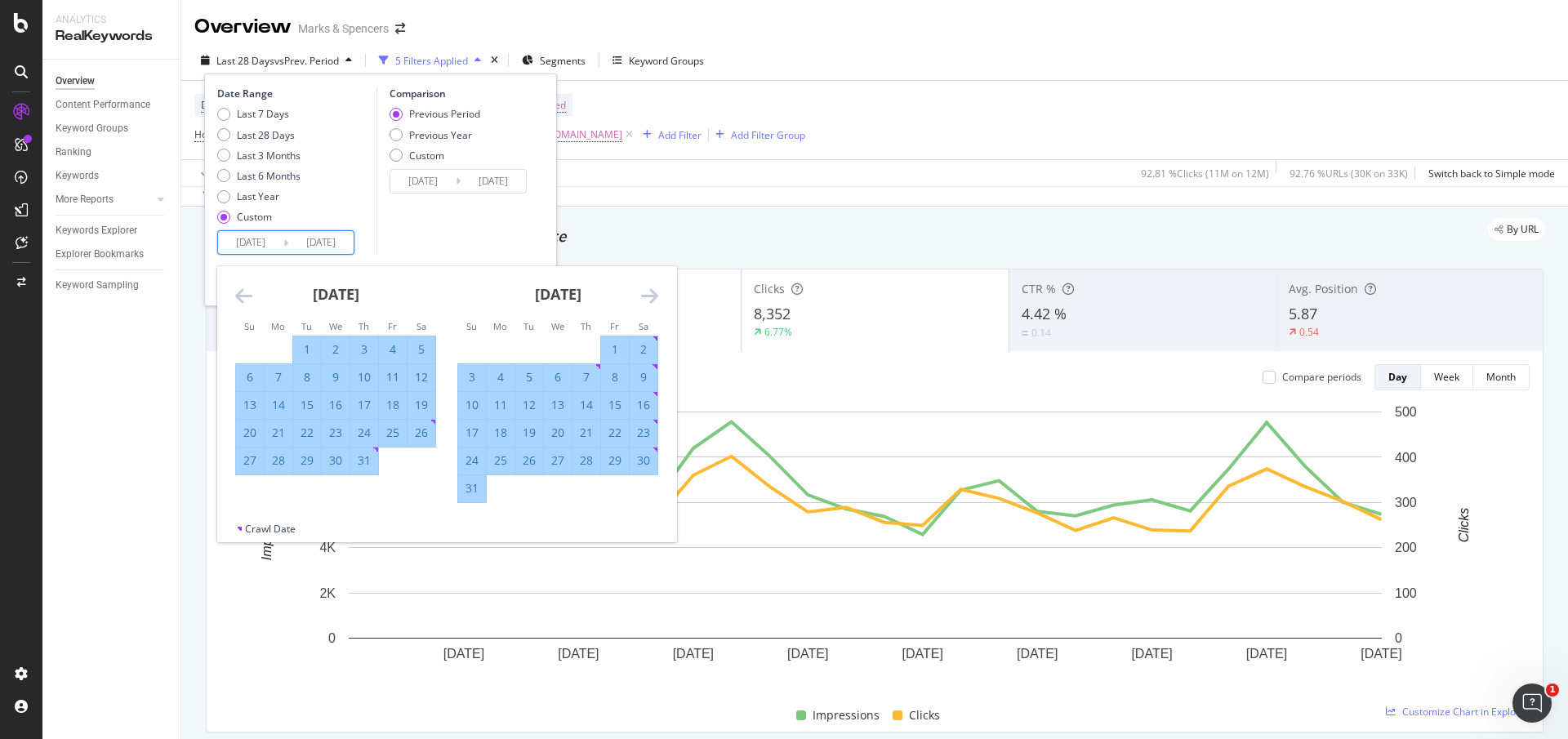
click at [644, 294] on icon "Move forward to switch to the next month." at bounding box center [650, 296] width 17 height 20
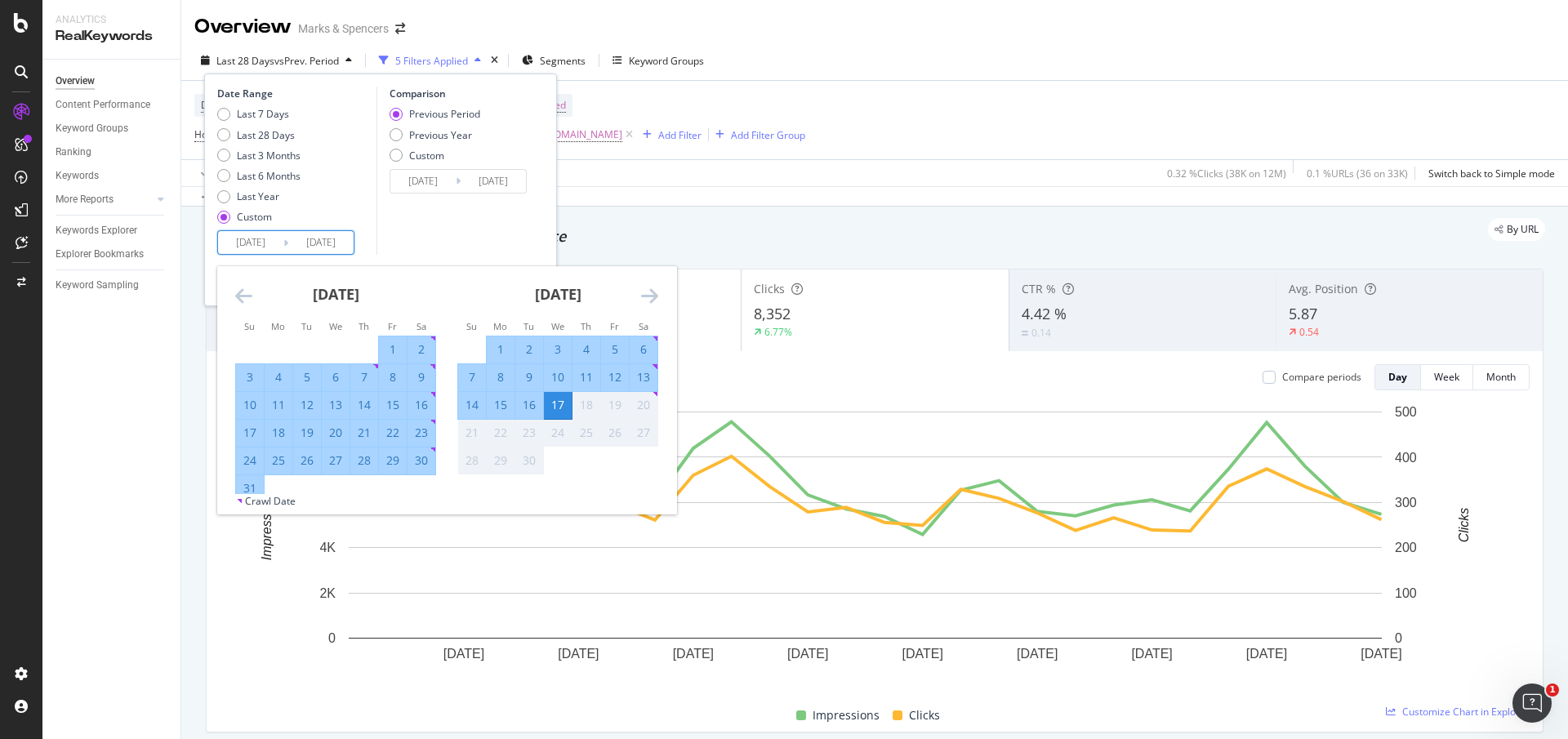
click at [499, 244] on div "Comparison Previous Period Previous Year Custom [DATE] Navigate forward to inte…" at bounding box center [454, 171] width 155 height 168
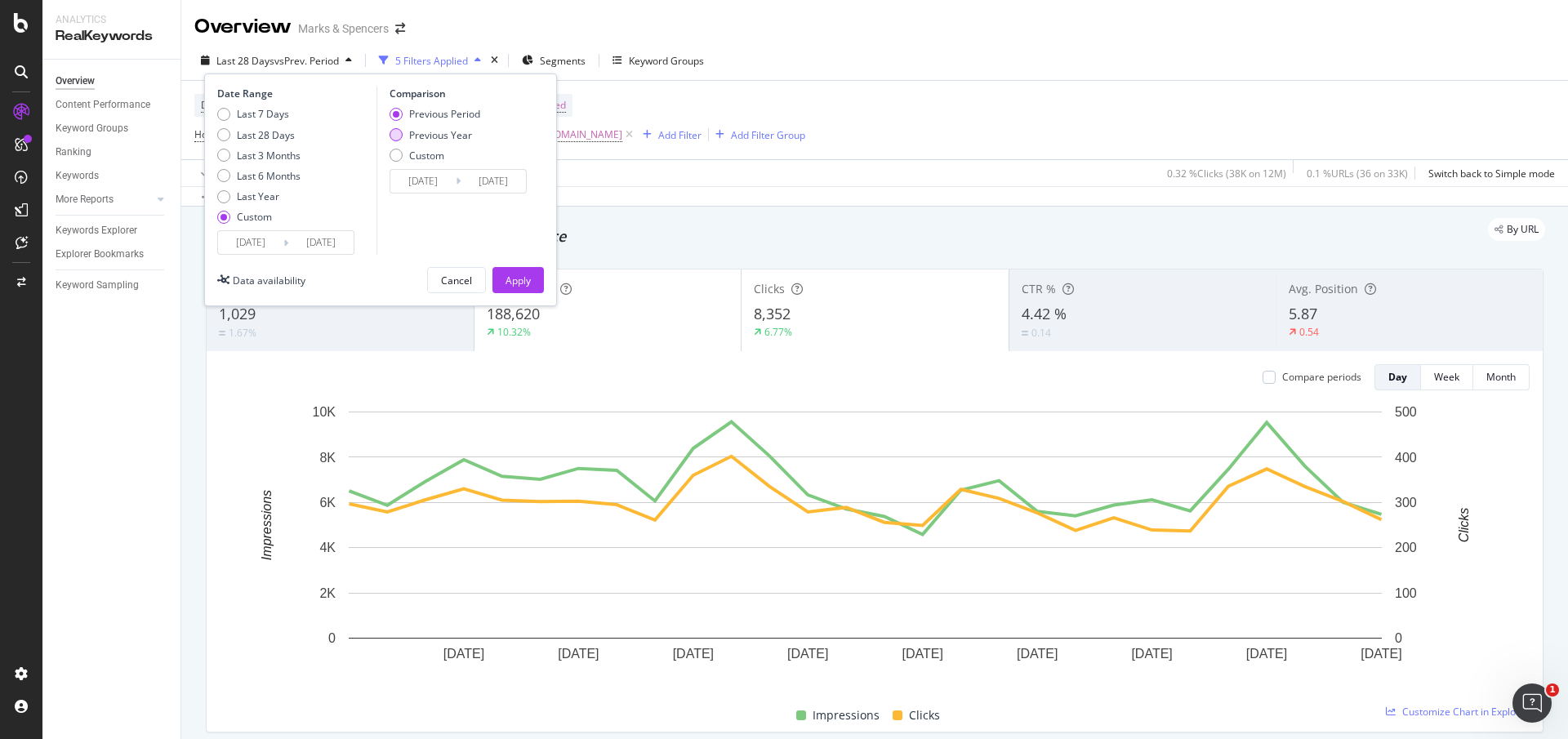
click at [444, 138] on div "Previous Year" at bounding box center [441, 134] width 63 height 14
type input "[DATE]"
click at [509, 275] on div "Apply" at bounding box center [518, 280] width 26 height 14
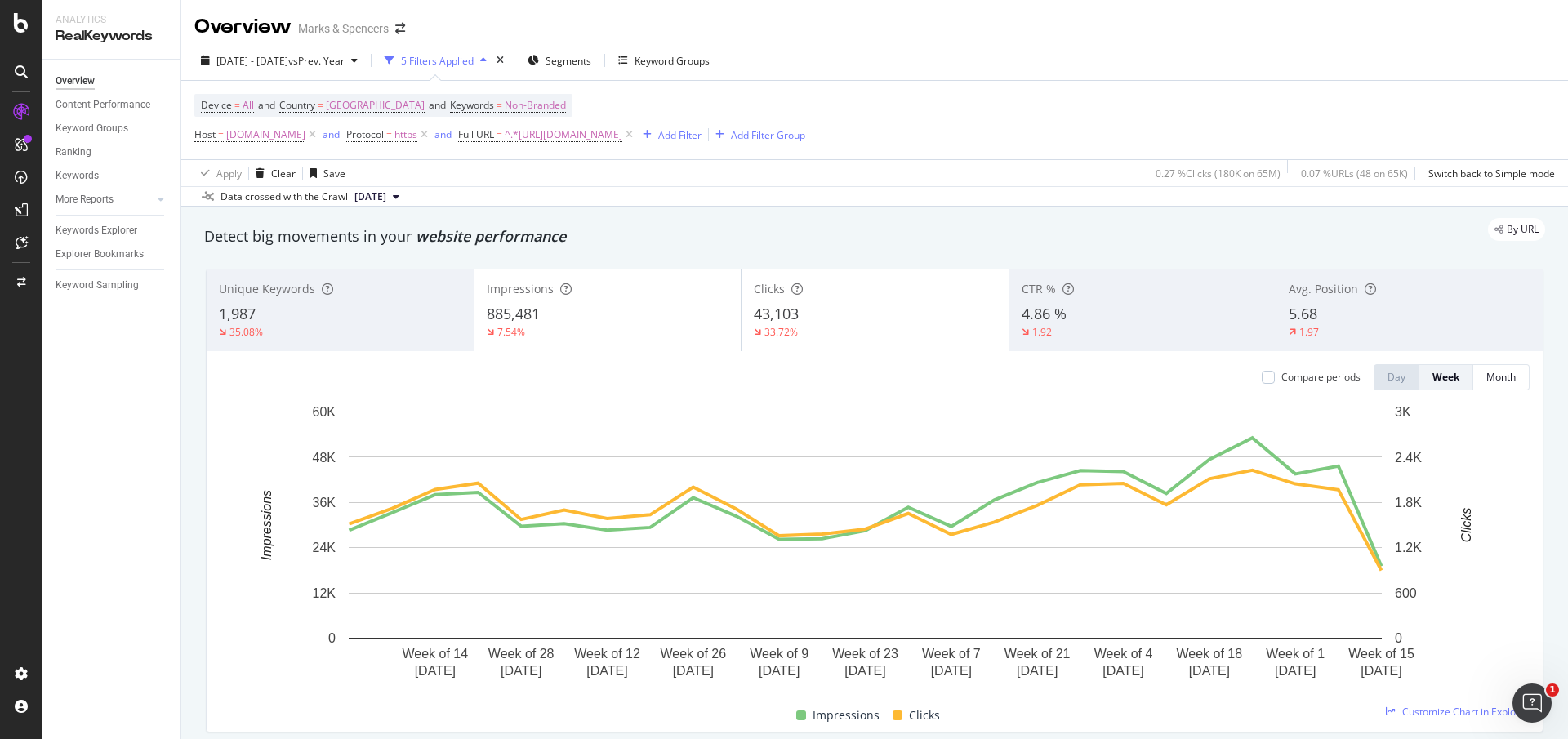
click at [644, 338] on div "7.54%" at bounding box center [608, 332] width 242 height 14
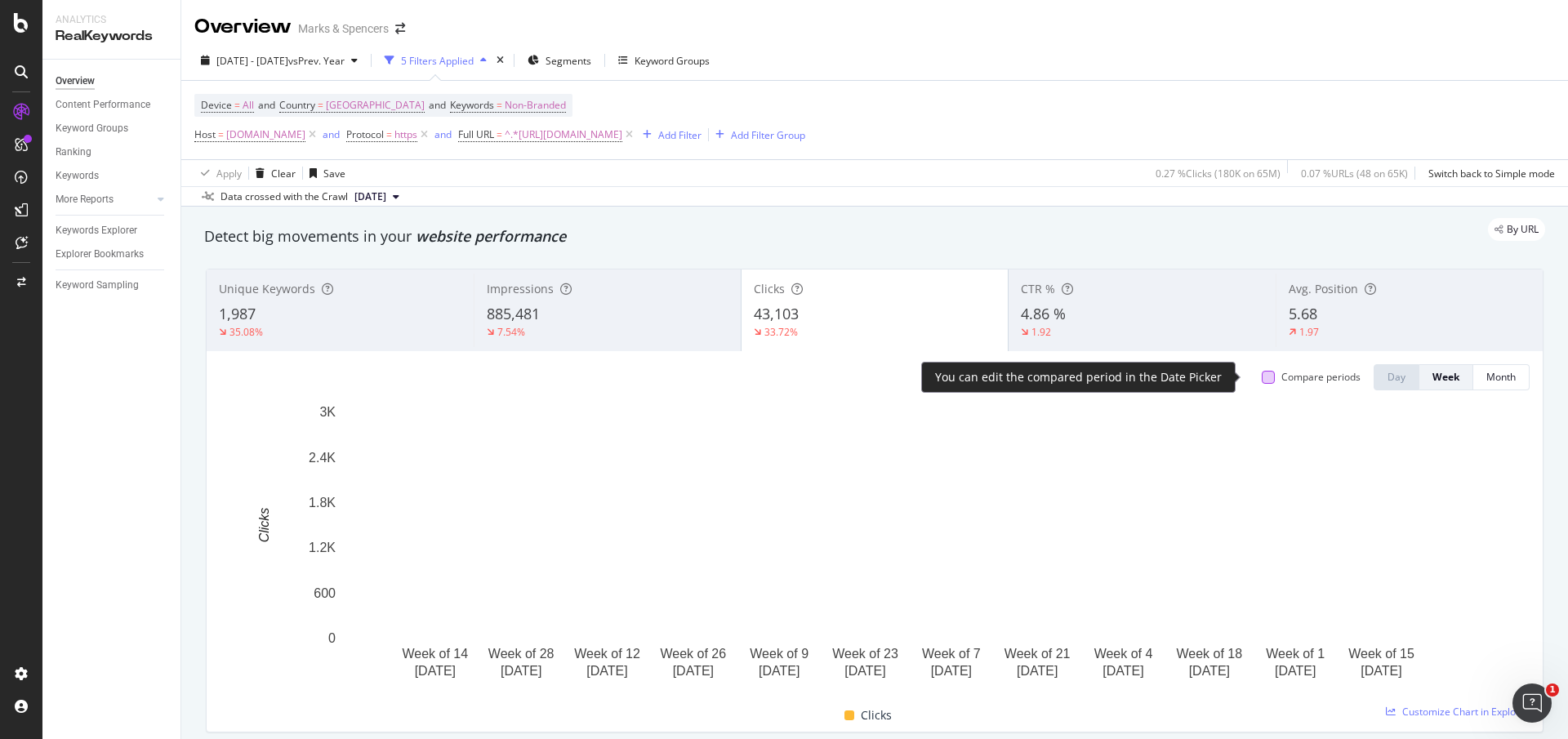
click at [1262, 380] on div at bounding box center [1269, 378] width 13 height 13
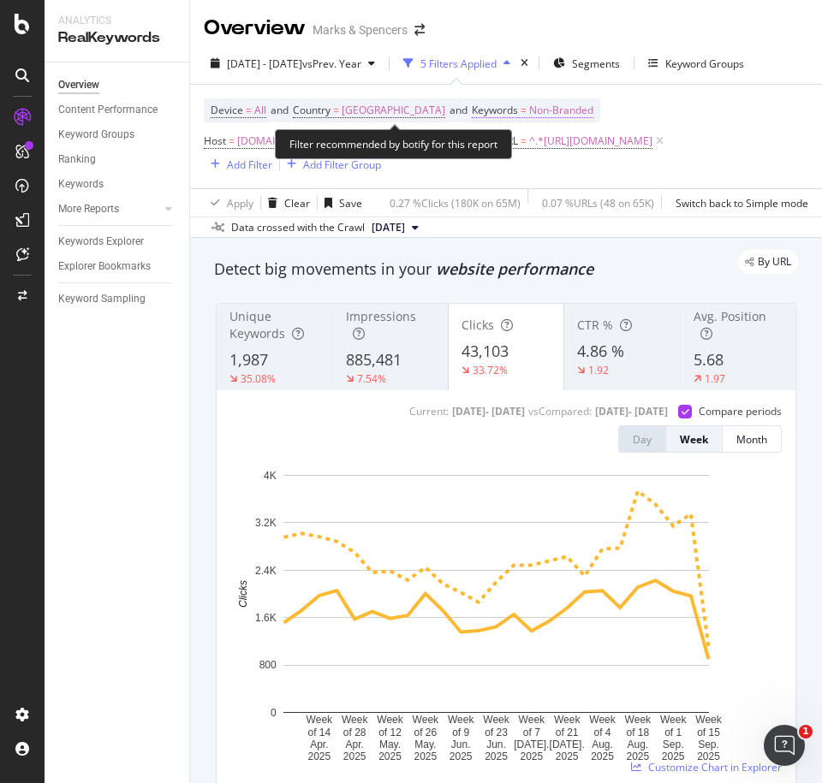
click at [552, 108] on span "Non-Branded" at bounding box center [561, 110] width 64 height 24
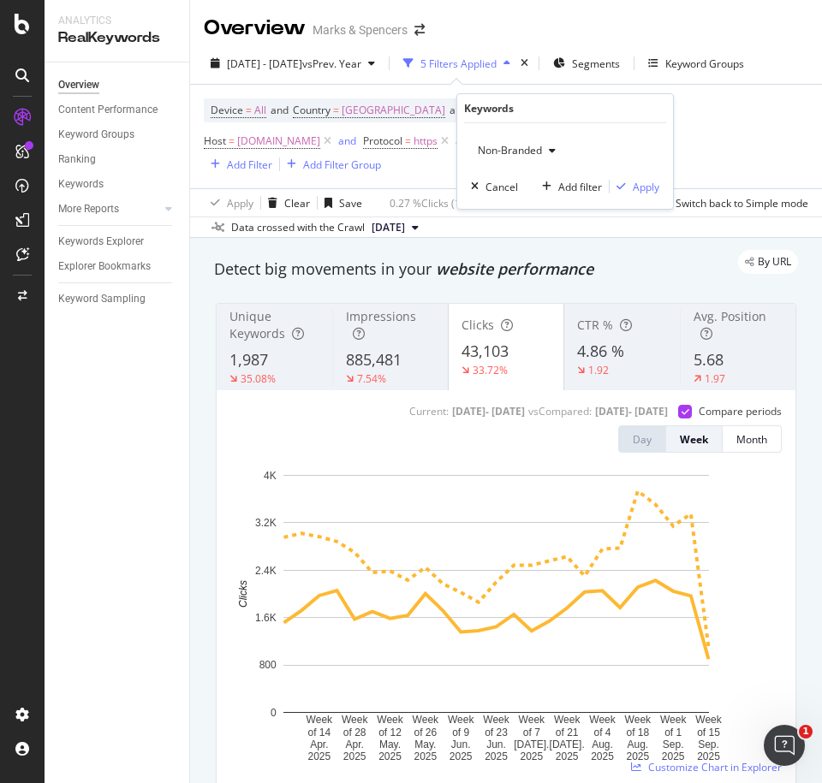
click at [517, 151] on span "Non-Branded" at bounding box center [506, 150] width 71 height 15
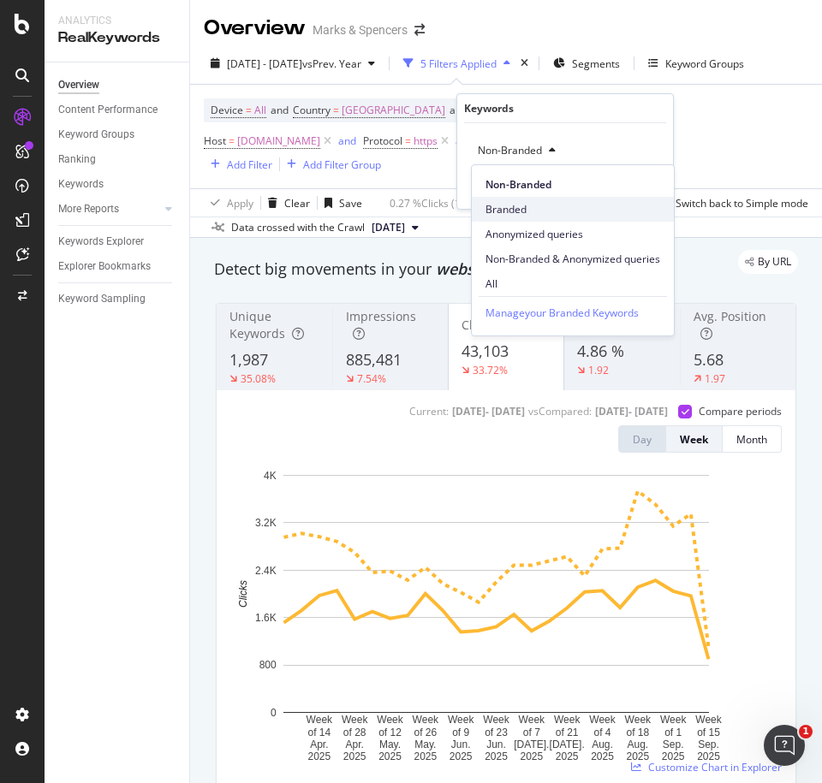
click at [521, 209] on span "Branded" at bounding box center [572, 209] width 175 height 15
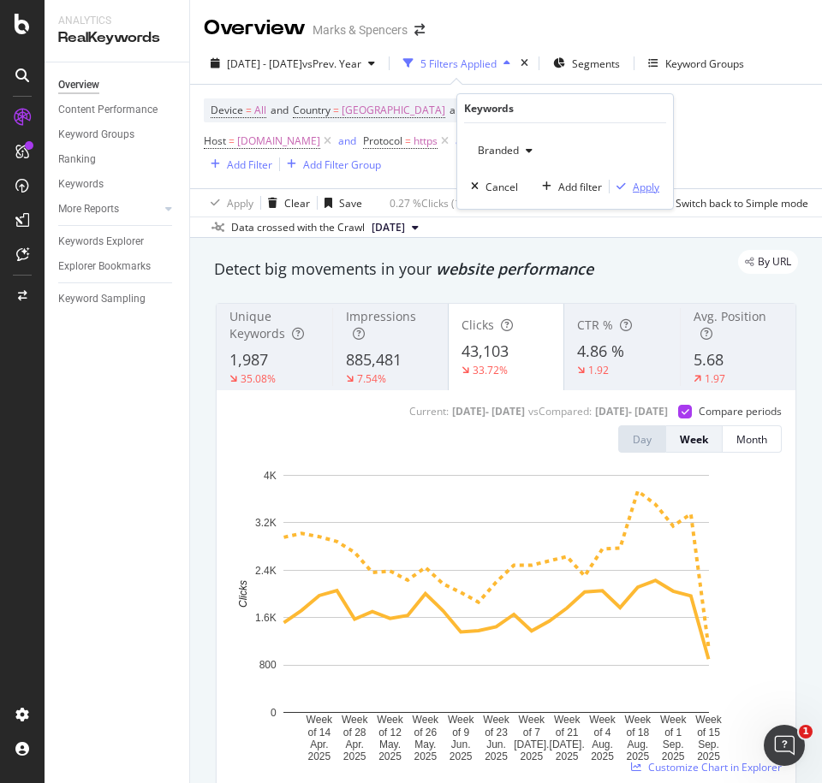
click at [645, 191] on div "Apply" at bounding box center [646, 187] width 27 height 15
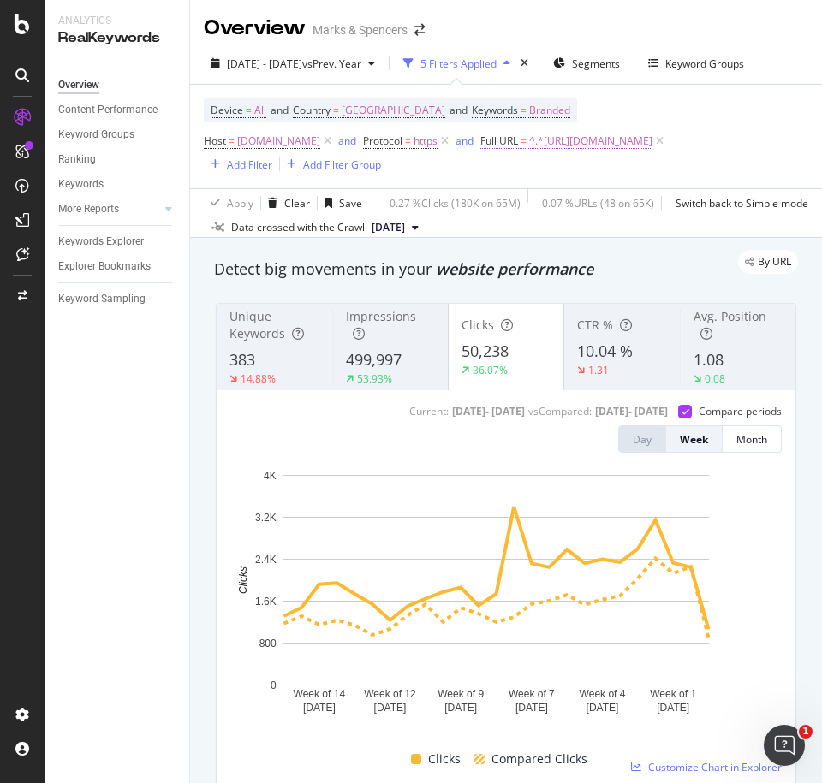
click at [529, 153] on span "^.*[URL][DOMAIN_NAME]" at bounding box center [590, 141] width 123 height 24
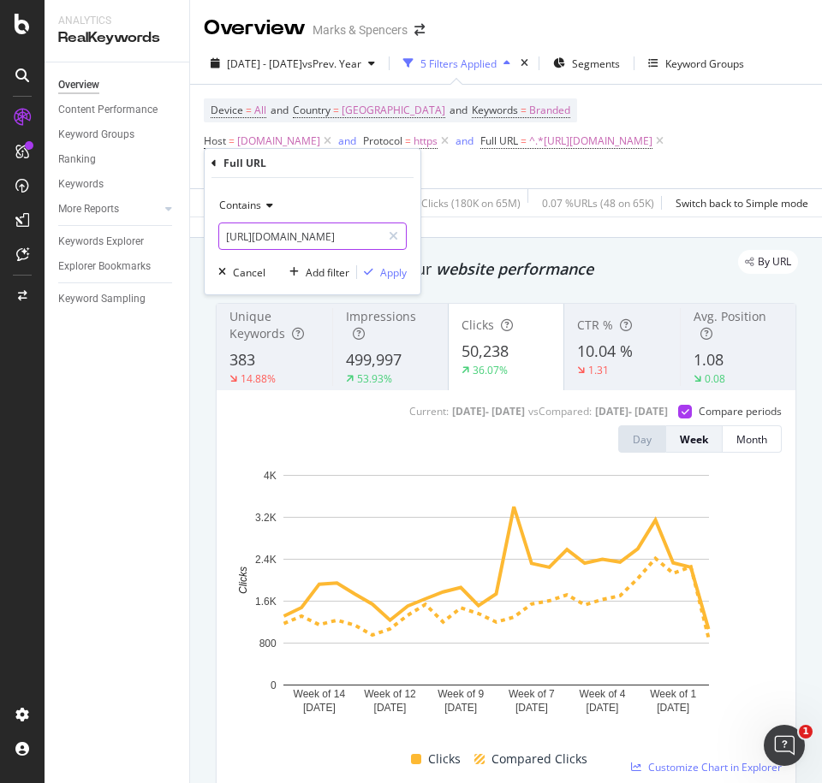
click at [284, 234] on input "[URL][DOMAIN_NAME]" at bounding box center [300, 236] width 162 height 27
paste input "text"
type input "[URL][DOMAIN_NAME]"
click at [390, 272] on div "Apply" at bounding box center [393, 272] width 27 height 15
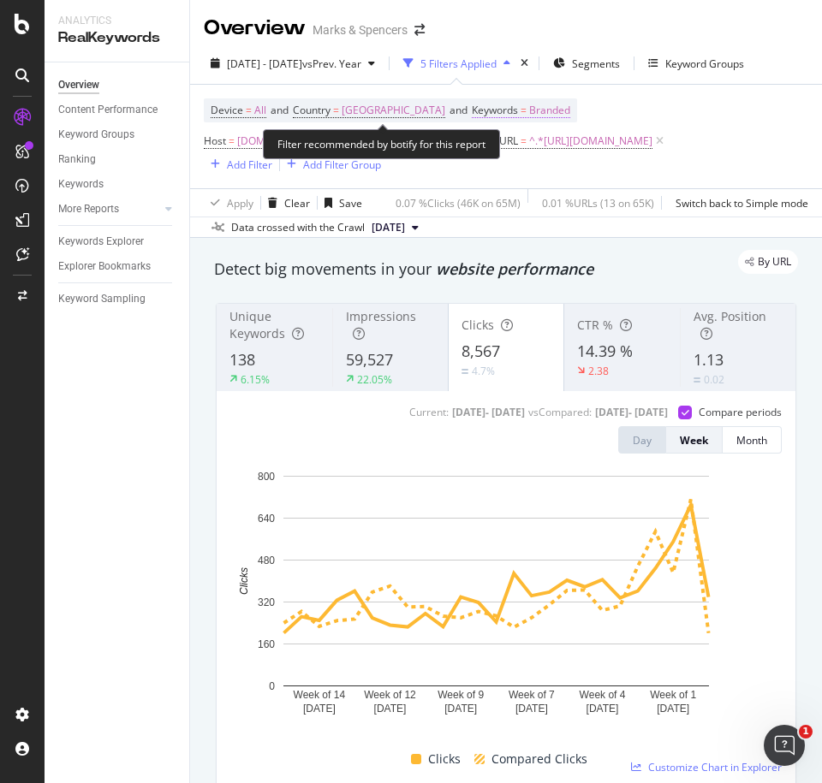
click at [539, 116] on span "Branded" at bounding box center [549, 110] width 41 height 24
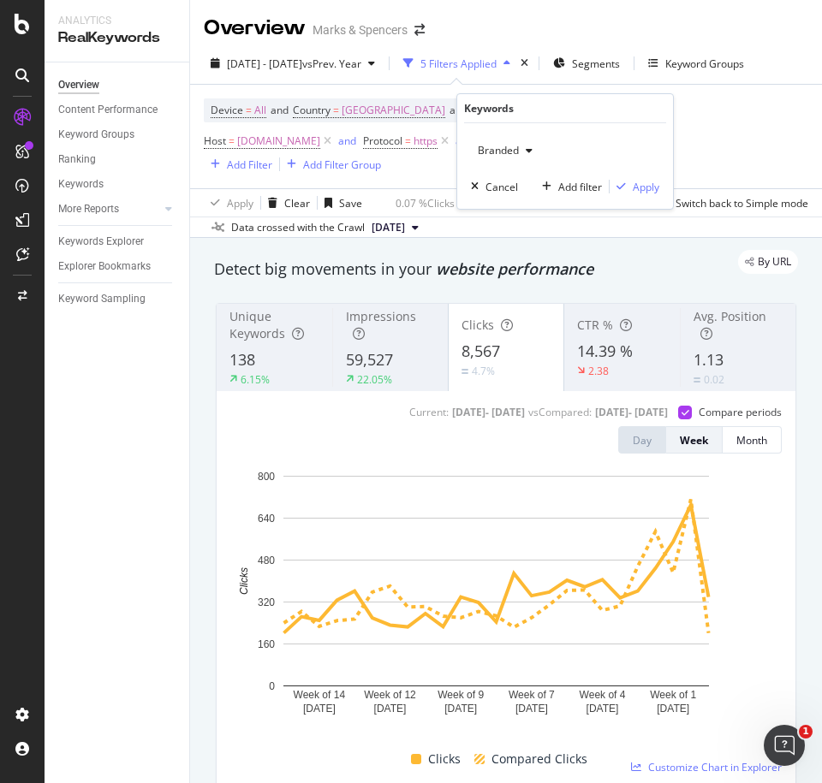
click at [493, 151] on span "Branded" at bounding box center [495, 150] width 48 height 15
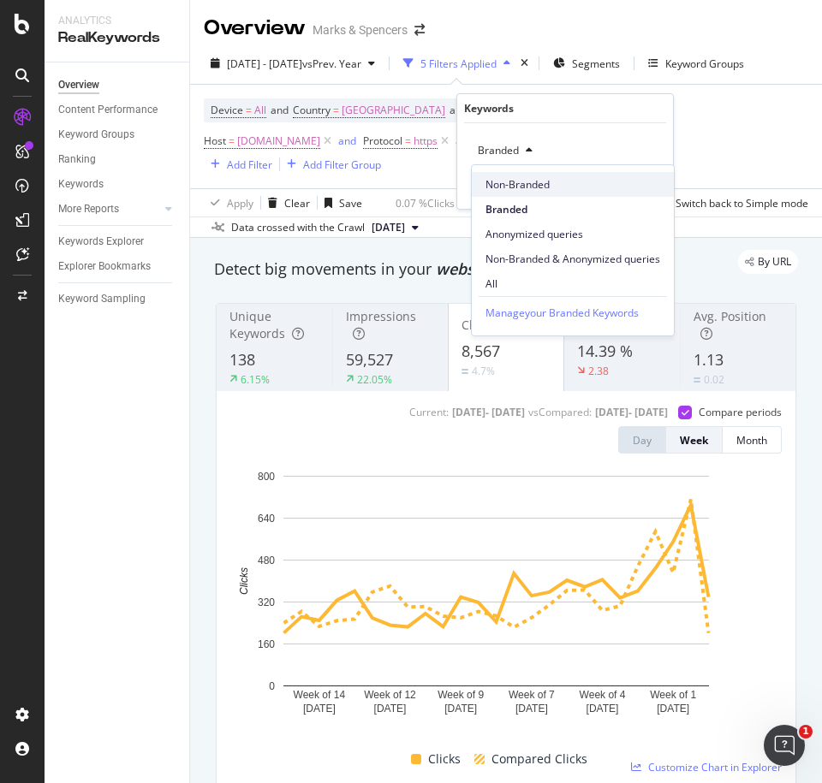
click at [500, 180] on span "Non-Branded" at bounding box center [572, 184] width 175 height 15
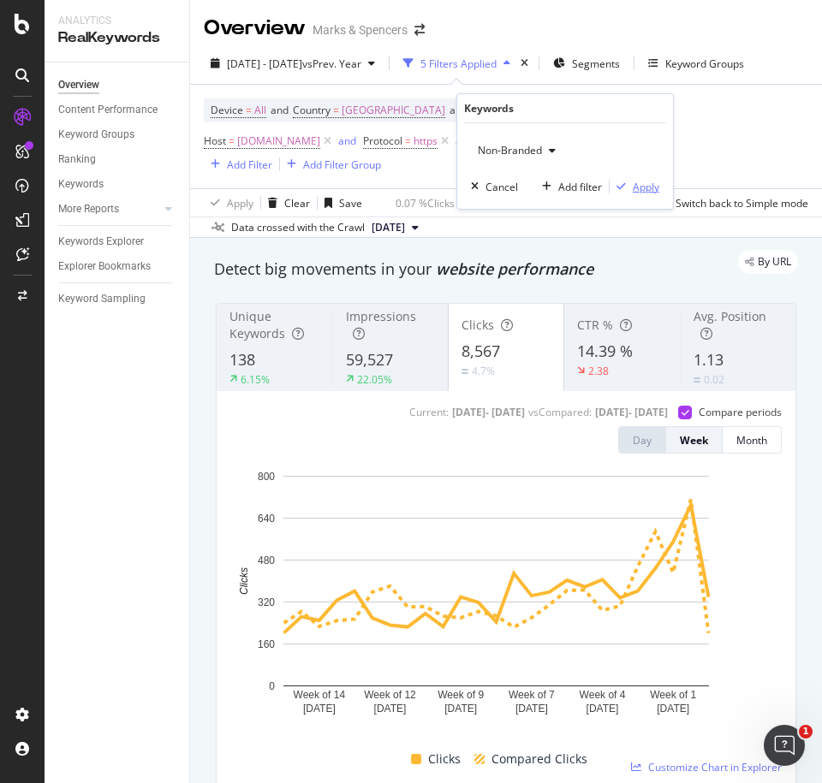
click at [643, 192] on div "Apply" at bounding box center [646, 187] width 27 height 15
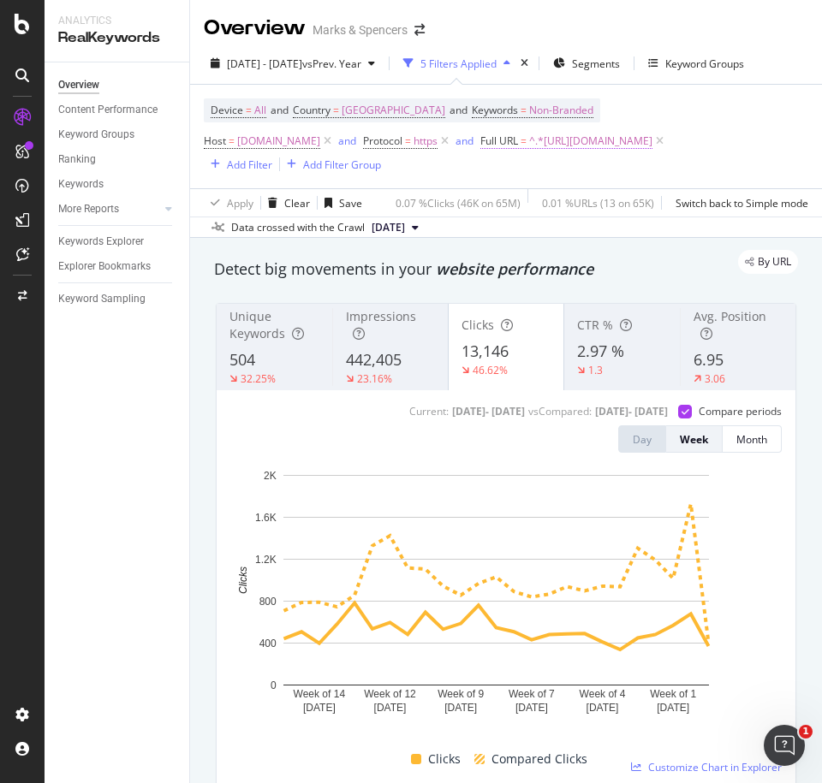
click at [548, 153] on span "^.*[URL][DOMAIN_NAME]" at bounding box center [590, 141] width 123 height 24
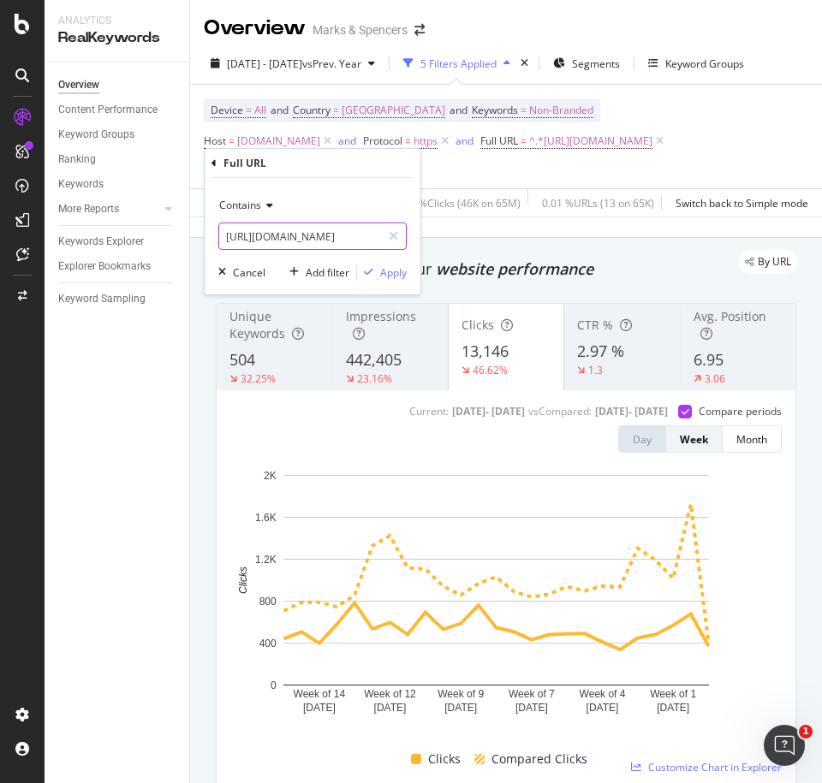
click at [322, 224] on input "[URL][DOMAIN_NAME]" at bounding box center [300, 236] width 162 height 27
paste input "pillow"
type input "[URL][DOMAIN_NAME]"
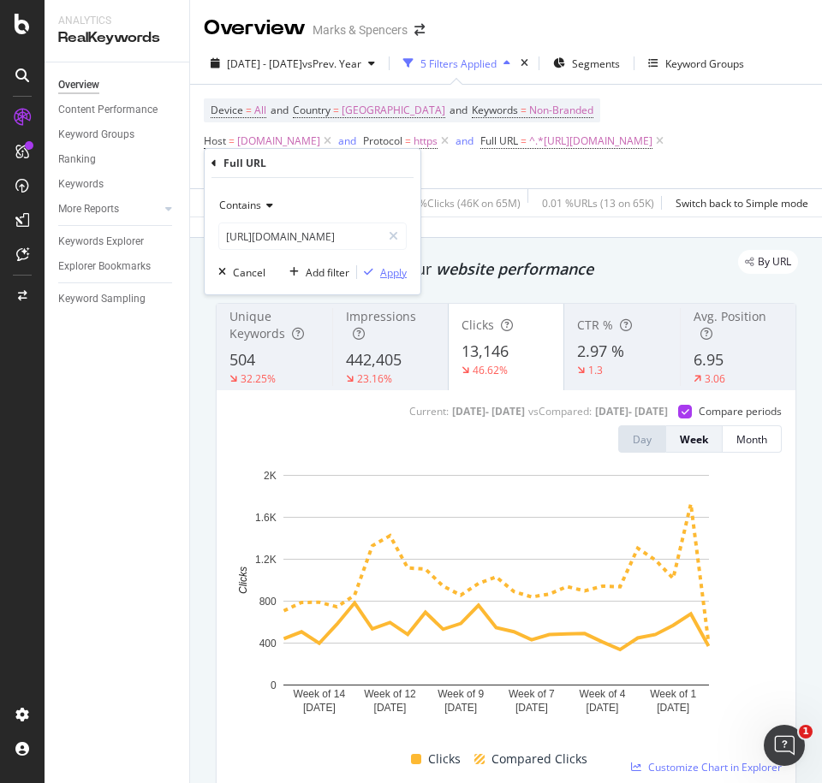
click at [392, 271] on div "Apply" at bounding box center [393, 272] width 27 height 15
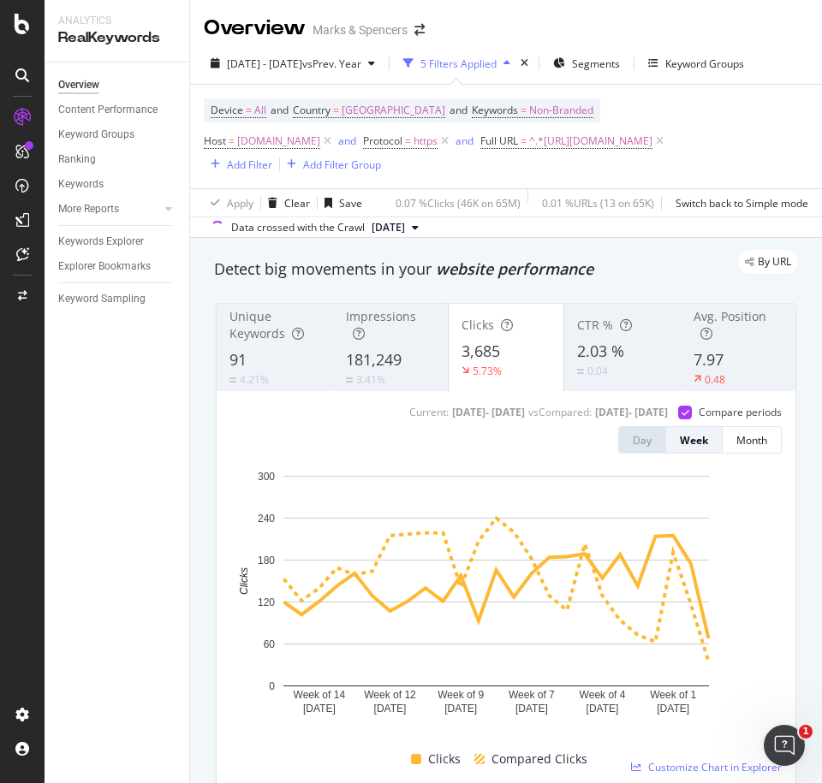
click at [104, 507] on div "Overview Content Performance Keyword Groups Ranking Keywords More Reports Count…" at bounding box center [117, 422] width 145 height 721
click at [566, 109] on span "Non-Branded" at bounding box center [561, 110] width 64 height 24
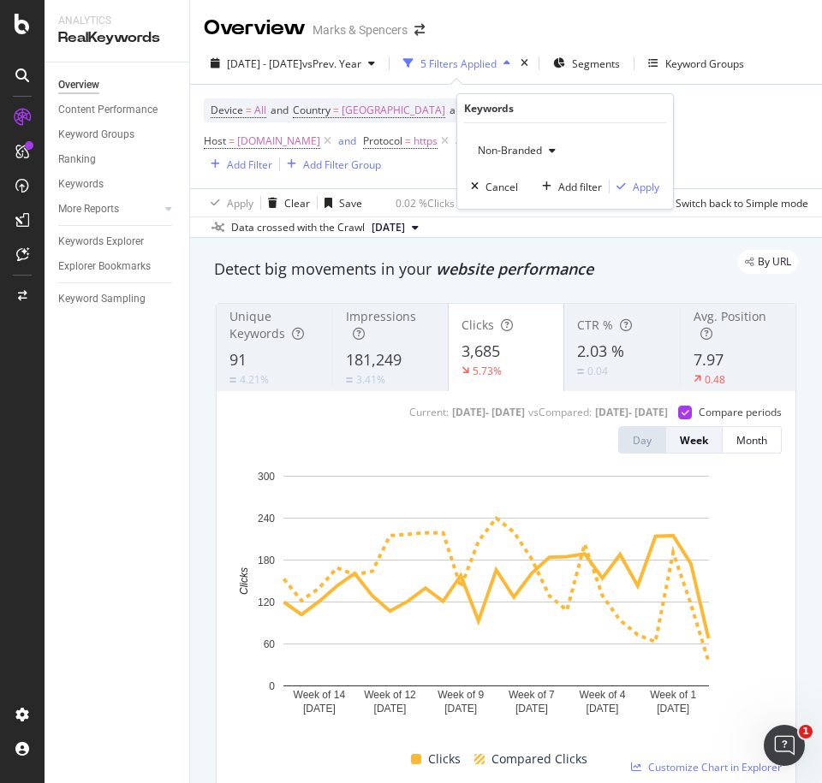
click at [522, 156] on span "Non-Branded" at bounding box center [506, 150] width 71 height 15
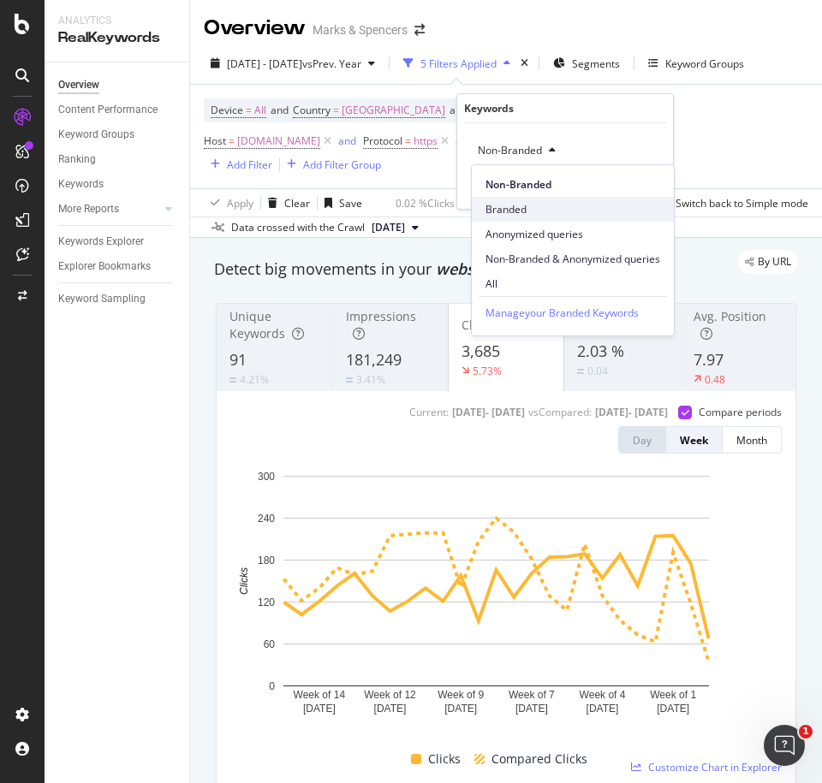
click at [519, 211] on span "Branded" at bounding box center [572, 209] width 175 height 15
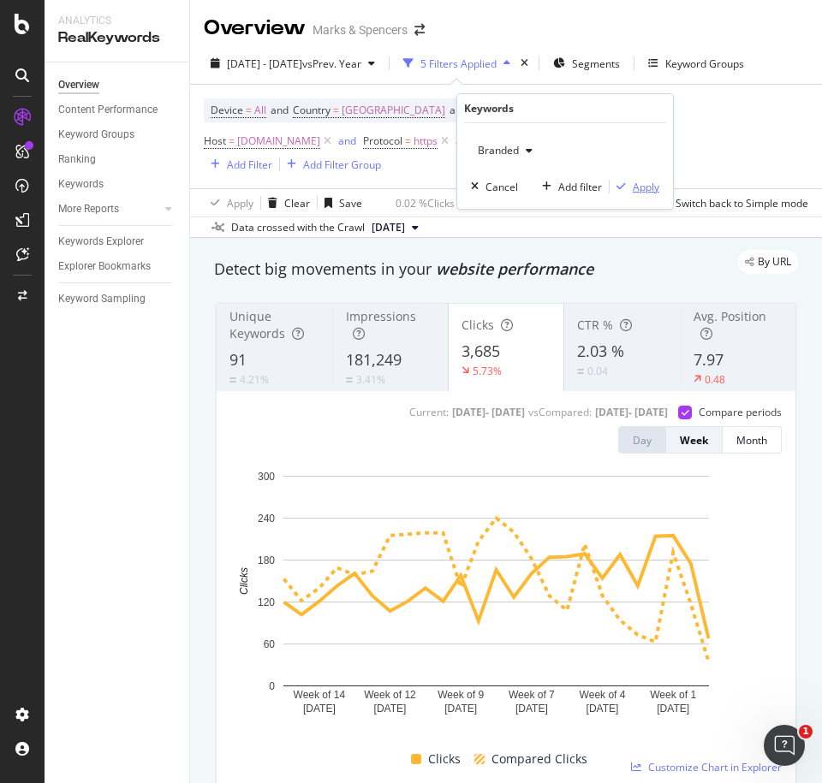
click at [637, 187] on div "Apply" at bounding box center [646, 187] width 27 height 15
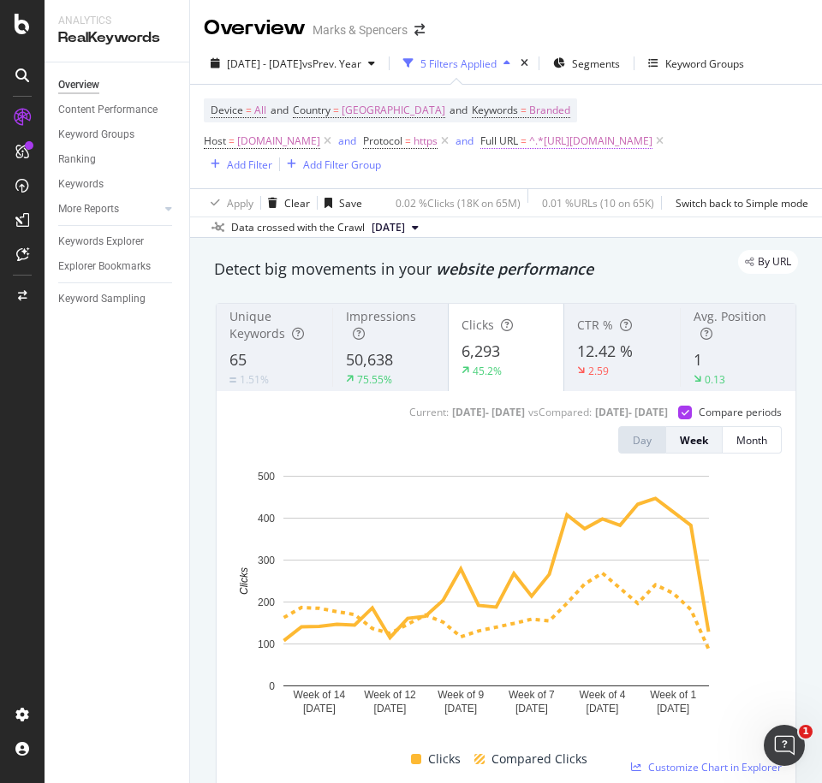
drag, startPoint x: 488, startPoint y: 158, endPoint x: 471, endPoint y: 162, distance: 17.6
click at [529, 153] on span "^.*[URL][DOMAIN_NAME]" at bounding box center [590, 141] width 123 height 24
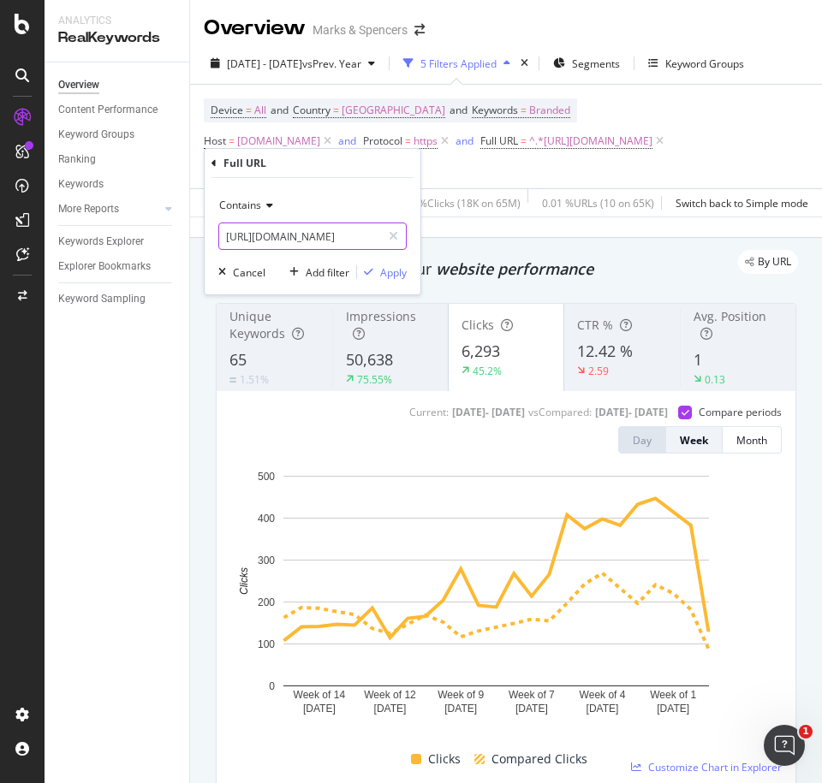
click at [303, 229] on input "[URL][DOMAIN_NAME]" at bounding box center [300, 236] width 162 height 27
paste input "electric-blanket"
type input "[URL][DOMAIN_NAME]"
click at [396, 271] on div "Apply" at bounding box center [393, 272] width 27 height 15
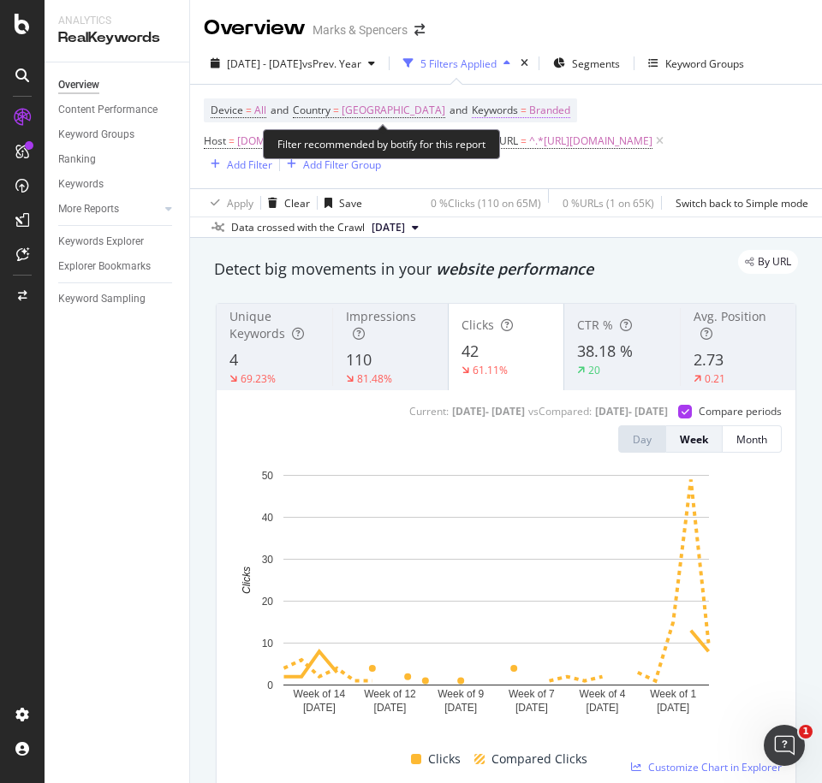
click at [535, 114] on span "Branded" at bounding box center [549, 110] width 41 height 24
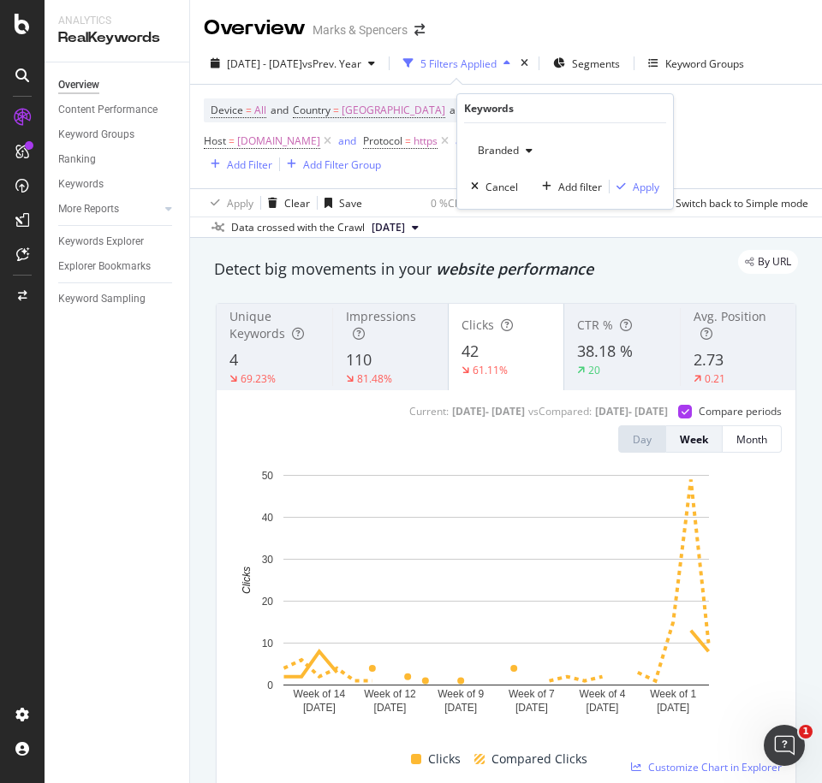
click at [500, 150] on span "Branded" at bounding box center [495, 150] width 48 height 15
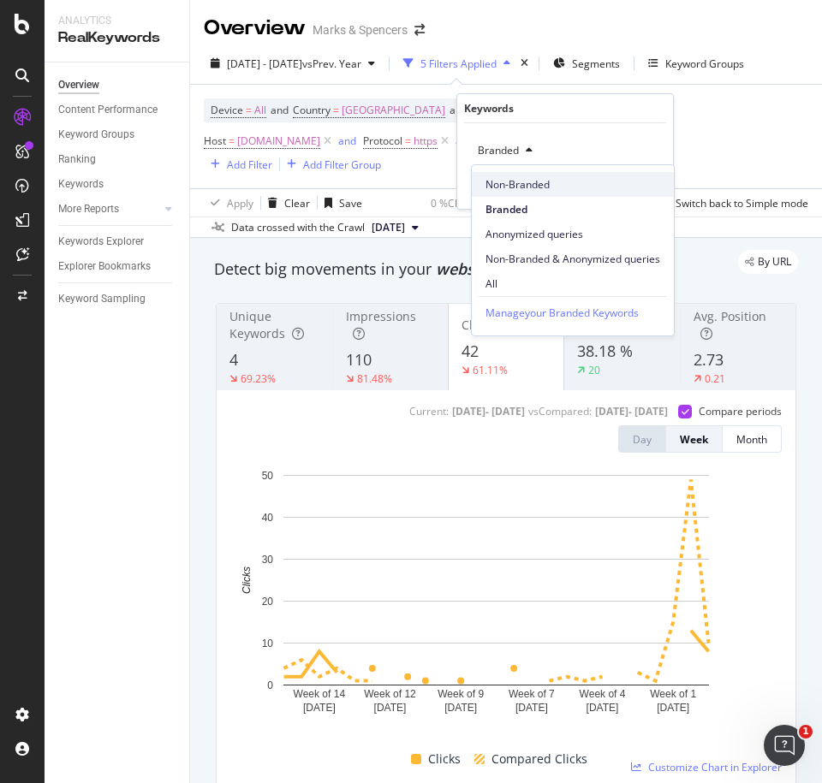
click at [505, 179] on span "Non-Branded" at bounding box center [572, 184] width 175 height 15
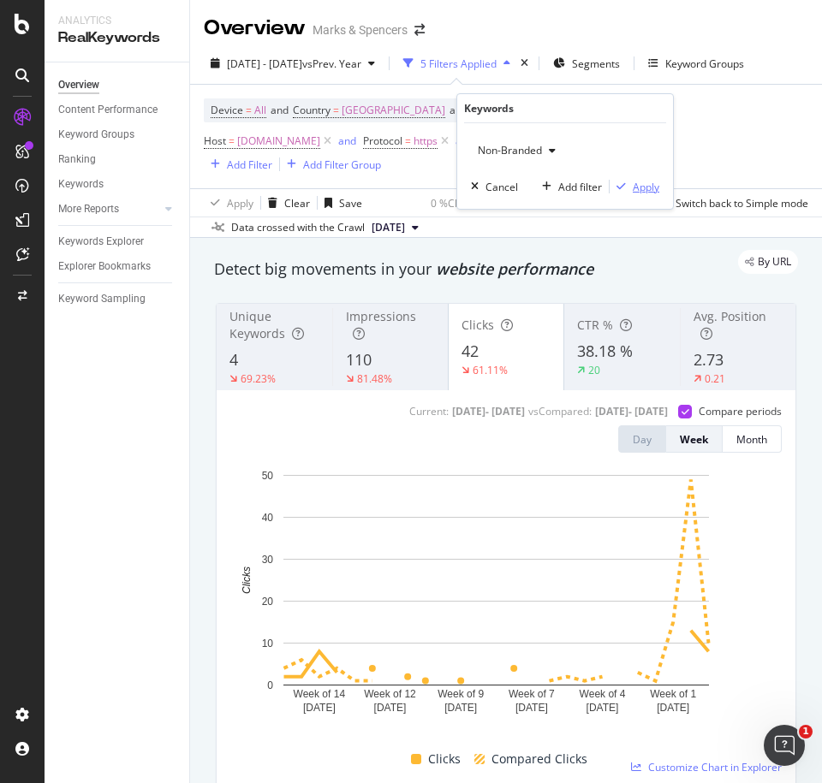
click at [635, 181] on div "Apply" at bounding box center [646, 187] width 27 height 15
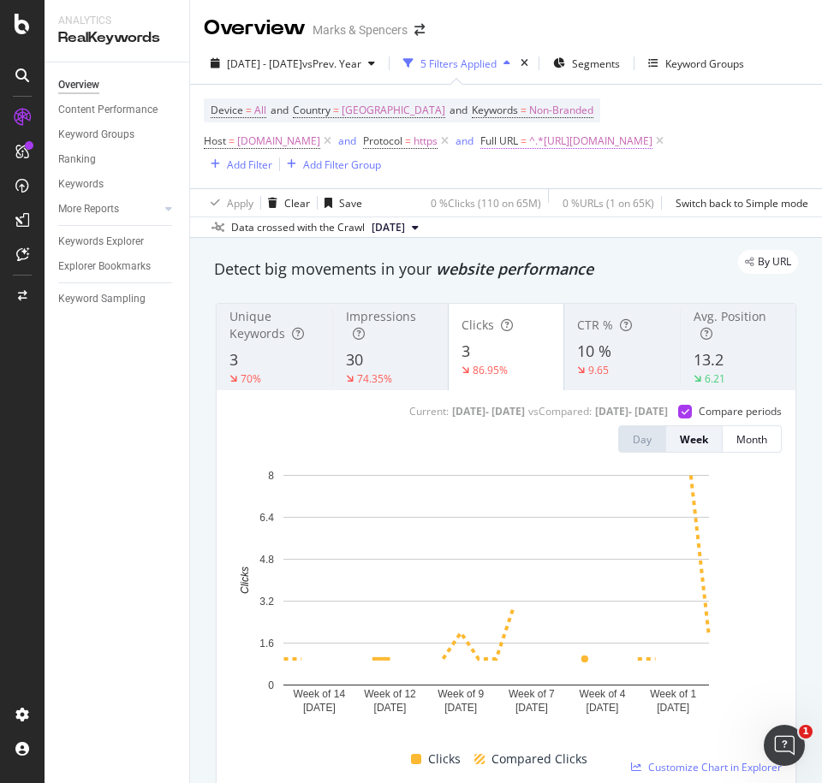
click at [529, 153] on span "^.*[URL][DOMAIN_NAME]" at bounding box center [590, 141] width 123 height 24
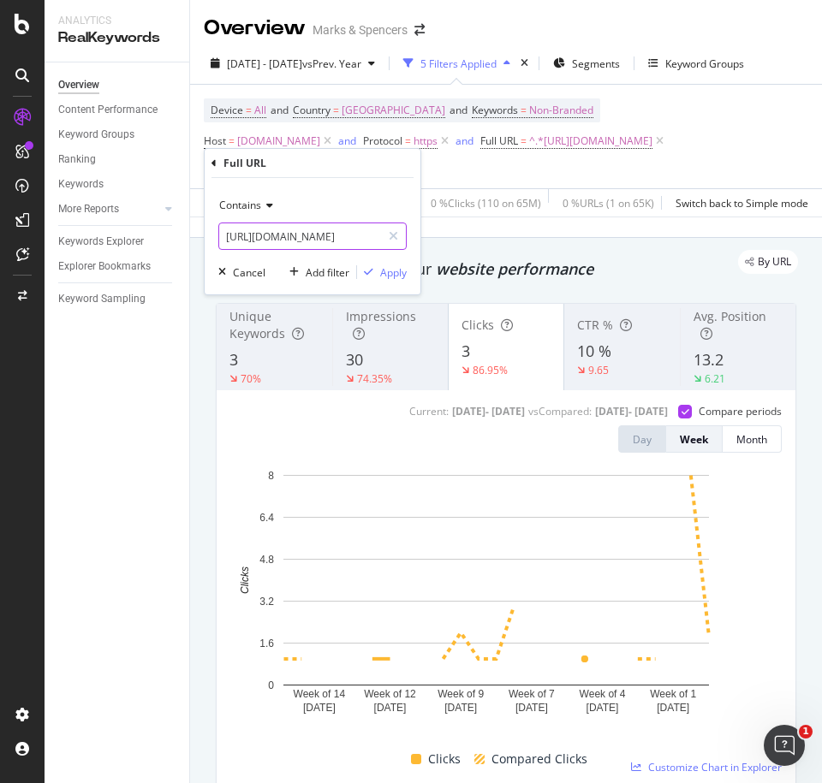
click at [296, 232] on input "[URL][DOMAIN_NAME]" at bounding box center [300, 236] width 162 height 27
paste input "mattress-protectors-and-topper"
type input "[URL][DOMAIN_NAME]"
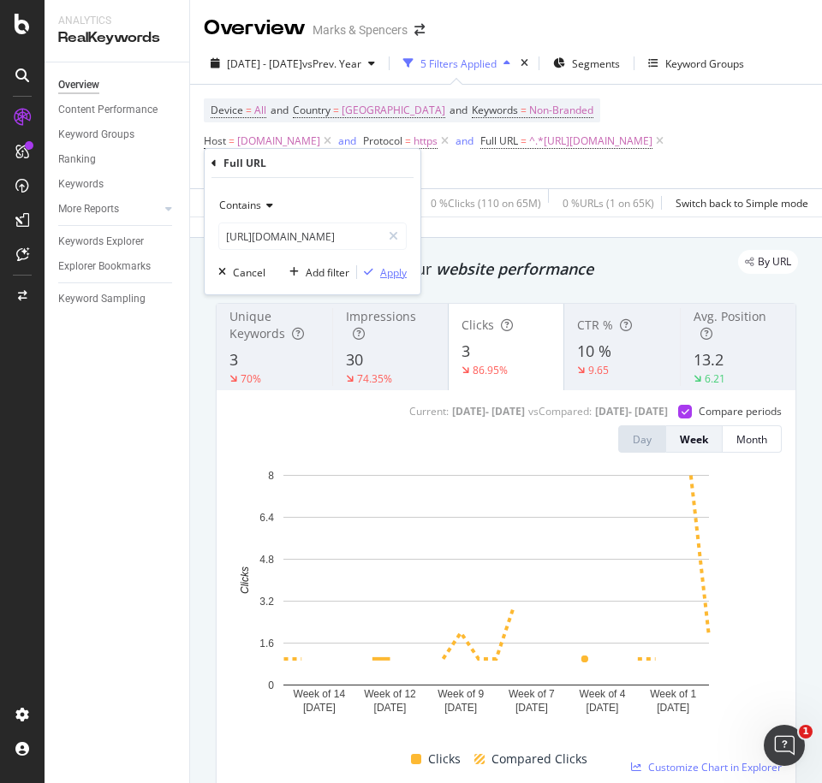
click at [391, 271] on div "Apply" at bounding box center [393, 272] width 27 height 15
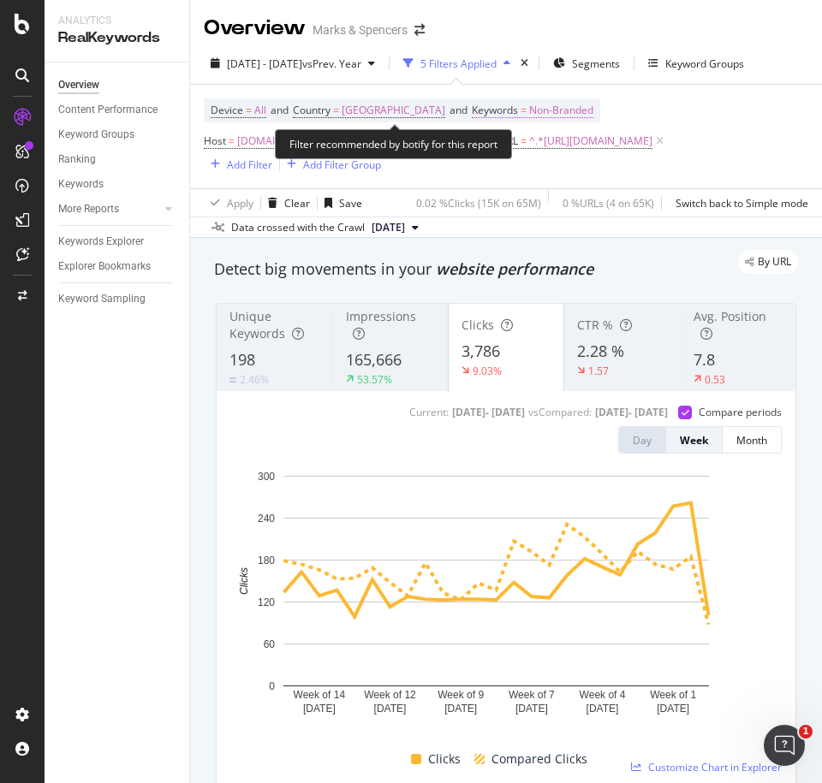
click at [550, 110] on span "Non-Branded" at bounding box center [561, 110] width 64 height 24
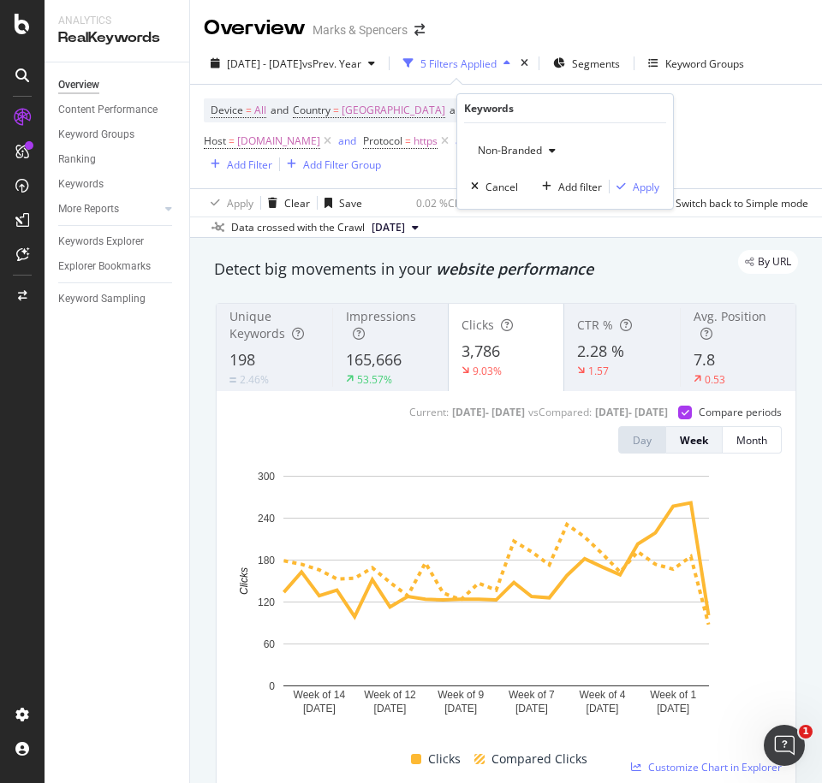
click at [514, 151] on span "Non-Branded" at bounding box center [506, 150] width 71 height 15
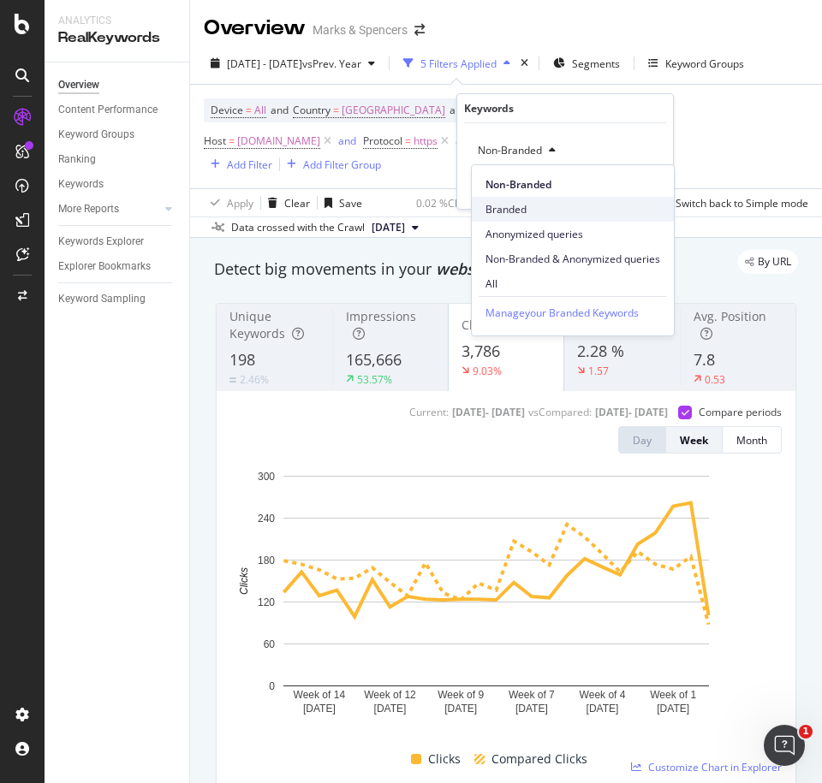
click at [513, 205] on span "Branded" at bounding box center [572, 209] width 175 height 15
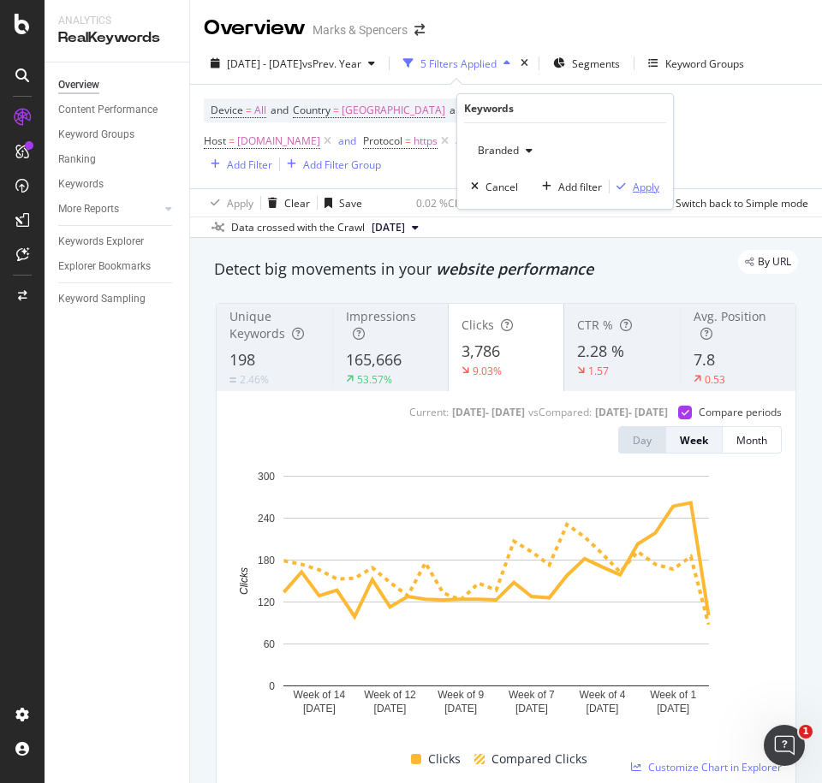
click at [639, 186] on div "Apply" at bounding box center [646, 187] width 27 height 15
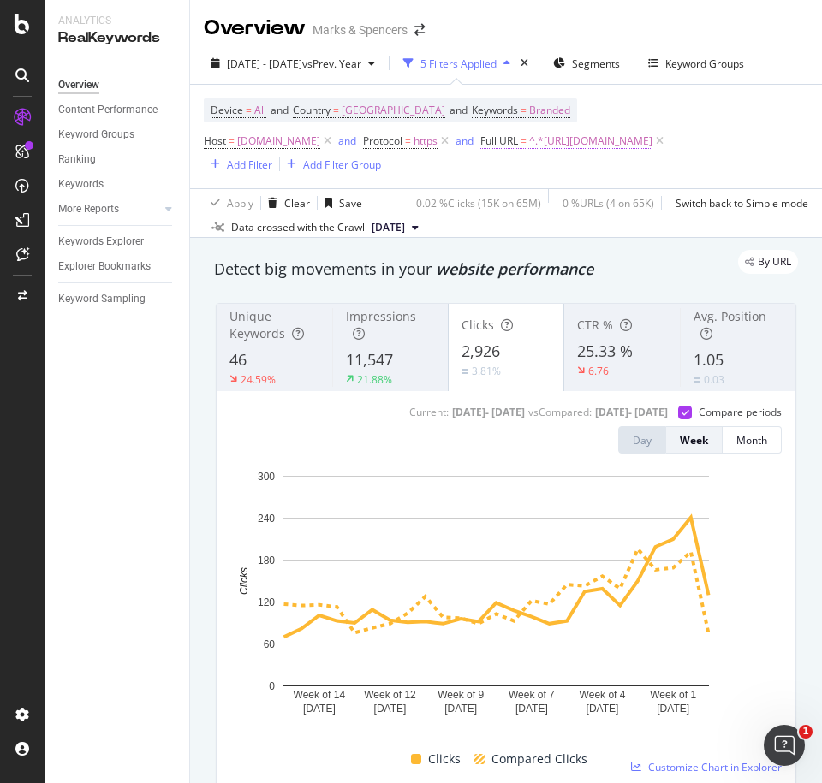
click at [529, 153] on span "^.*[URL][DOMAIN_NAME]" at bounding box center [590, 141] width 123 height 24
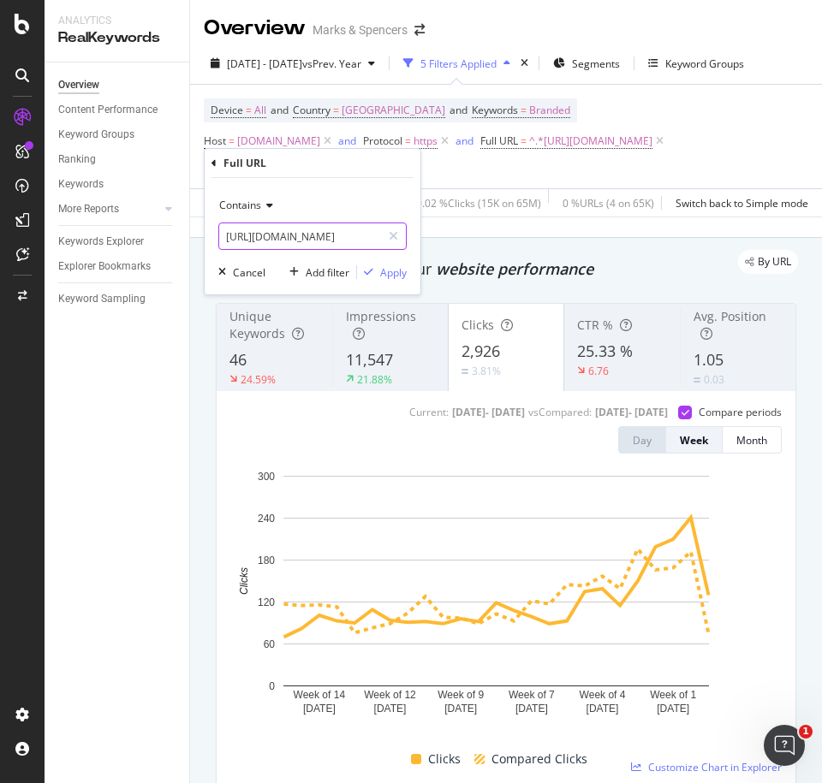
click at [291, 235] on input "[URL][DOMAIN_NAME]" at bounding box center [300, 236] width 162 height 27
paste input "kids-bedding"
type input "[URL][DOMAIN_NAME]"
click at [395, 271] on div "Apply" at bounding box center [393, 272] width 27 height 15
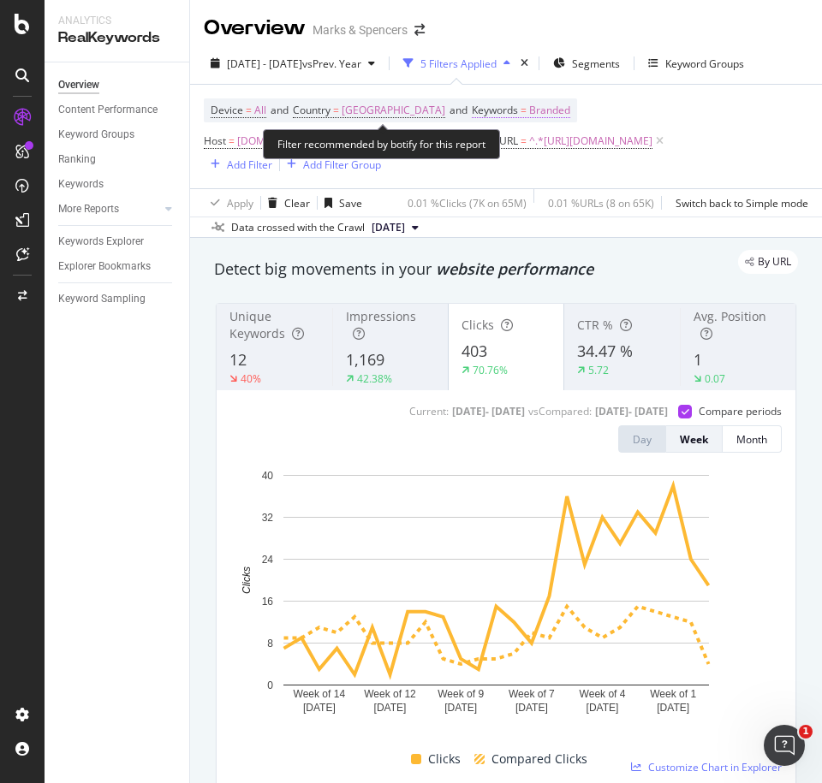
click at [552, 109] on span "Branded" at bounding box center [549, 110] width 41 height 24
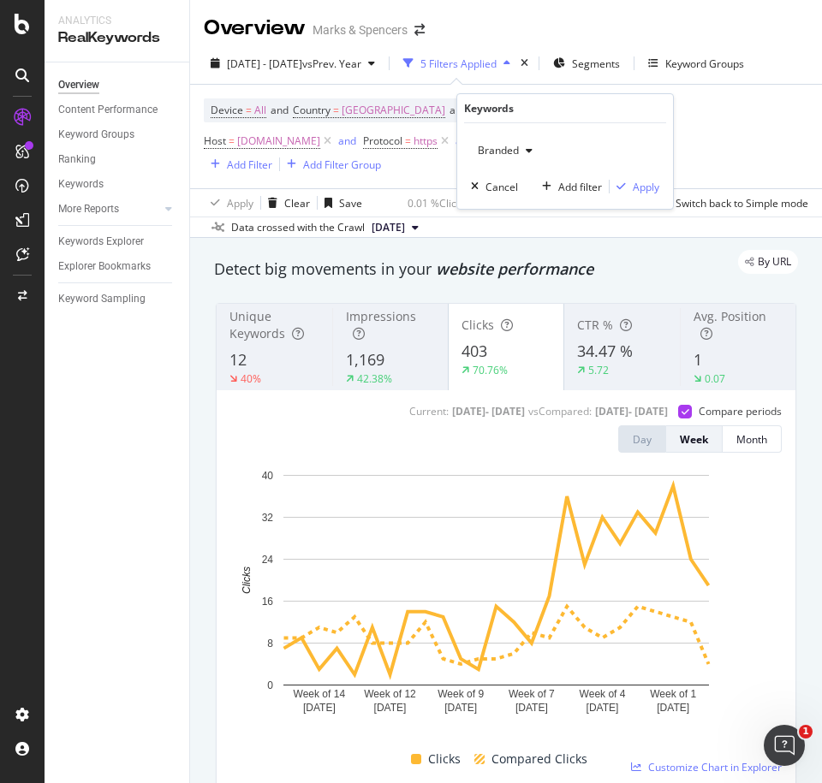
click at [491, 148] on span "Branded" at bounding box center [495, 150] width 48 height 15
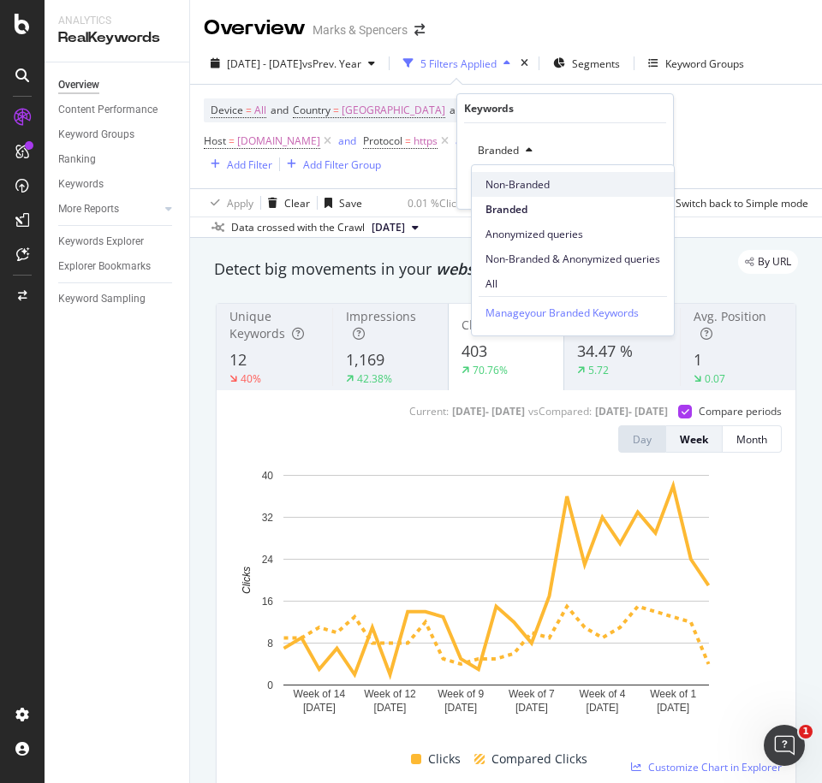
click at [497, 184] on span "Non-Branded" at bounding box center [572, 184] width 175 height 15
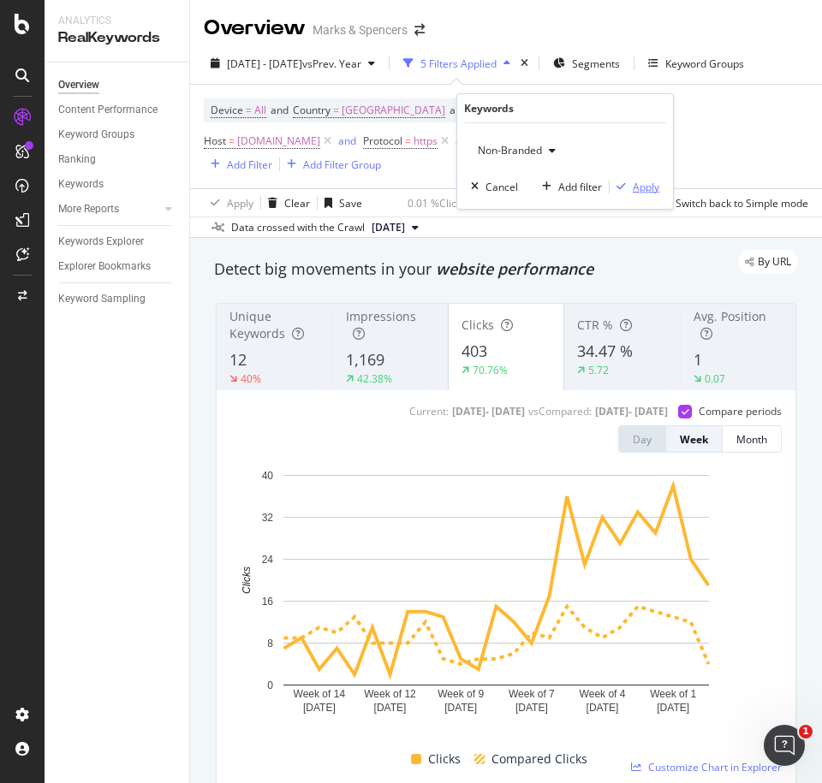
click at [638, 188] on div "Apply" at bounding box center [646, 187] width 27 height 15
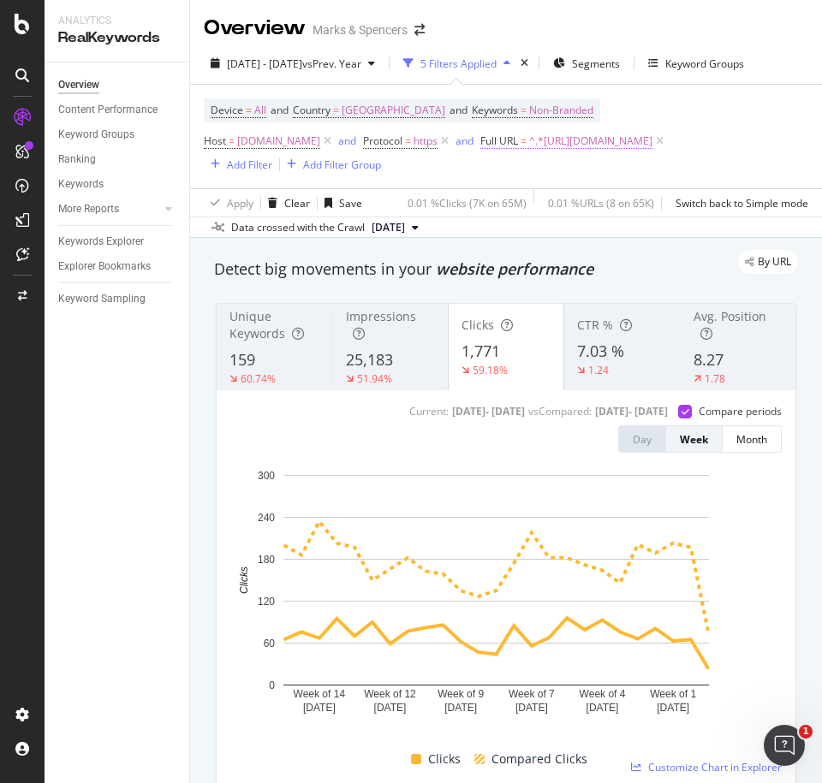
click at [529, 153] on span "^.*[URL][DOMAIN_NAME]" at bounding box center [590, 141] width 123 height 24
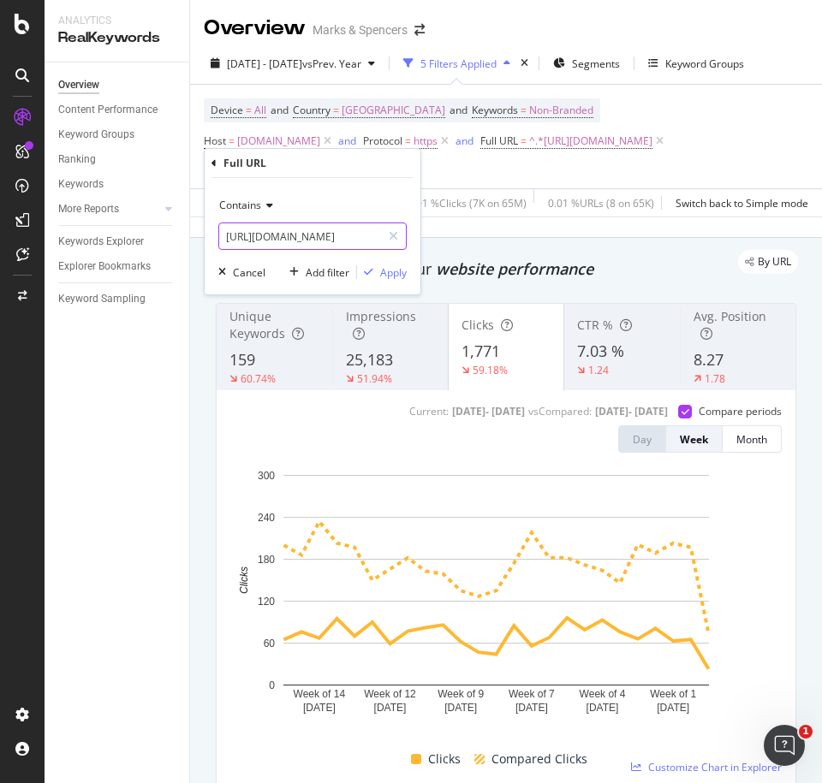
click at [324, 232] on input "[URL][DOMAIN_NAME]" at bounding box center [300, 236] width 162 height 27
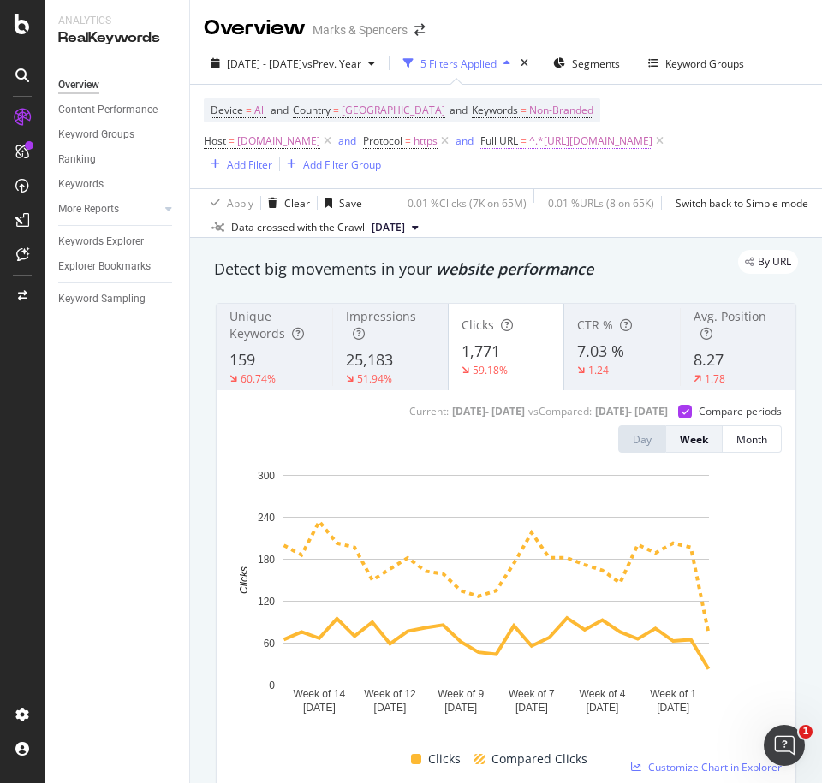
click at [529, 153] on span "^.*[URL][DOMAIN_NAME]" at bounding box center [590, 141] width 123 height 24
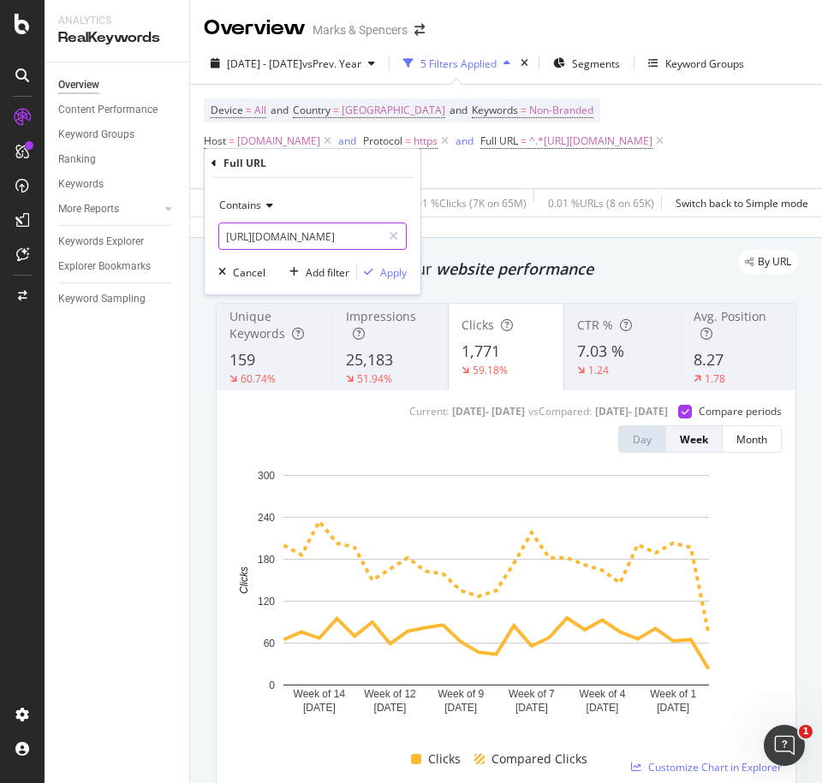
click at [334, 231] on input "[URL][DOMAIN_NAME]" at bounding box center [300, 236] width 162 height 27
click at [393, 239] on icon at bounding box center [393, 236] width 9 height 12
paste input "[URL][DOMAIN_NAME]"
type input "[URL][DOMAIN_NAME]"
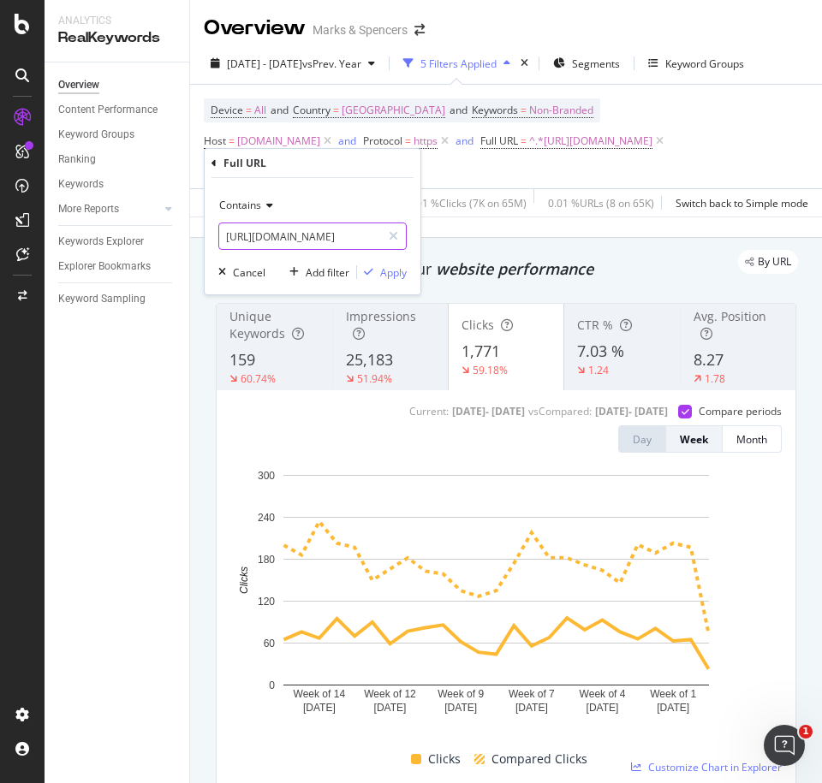
click at [316, 242] on input "[URL][DOMAIN_NAME]" at bounding box center [300, 236] width 162 height 27
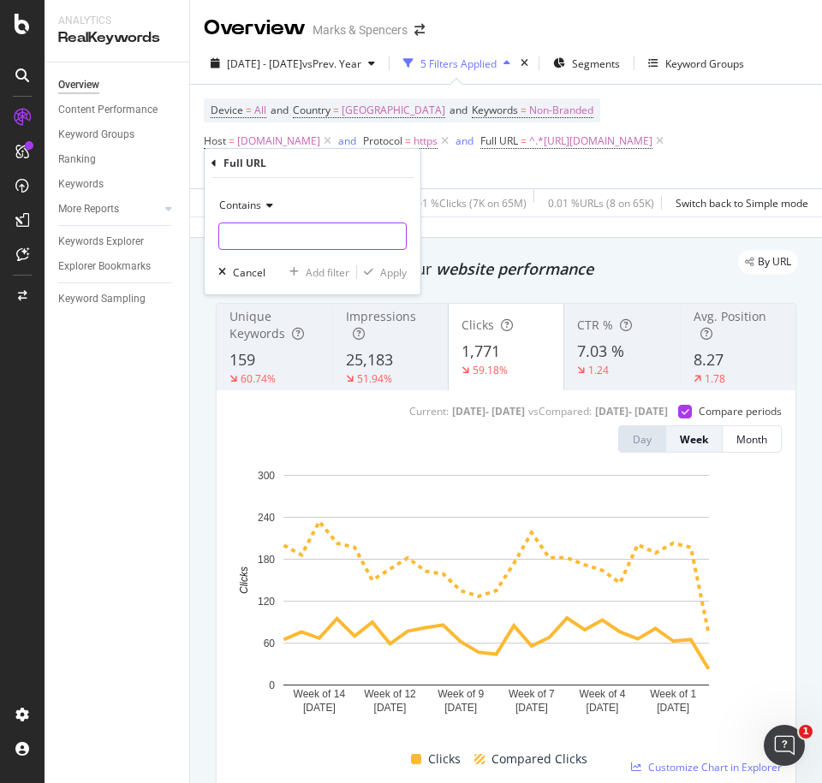
paste input "[URL][DOMAIN_NAME]"
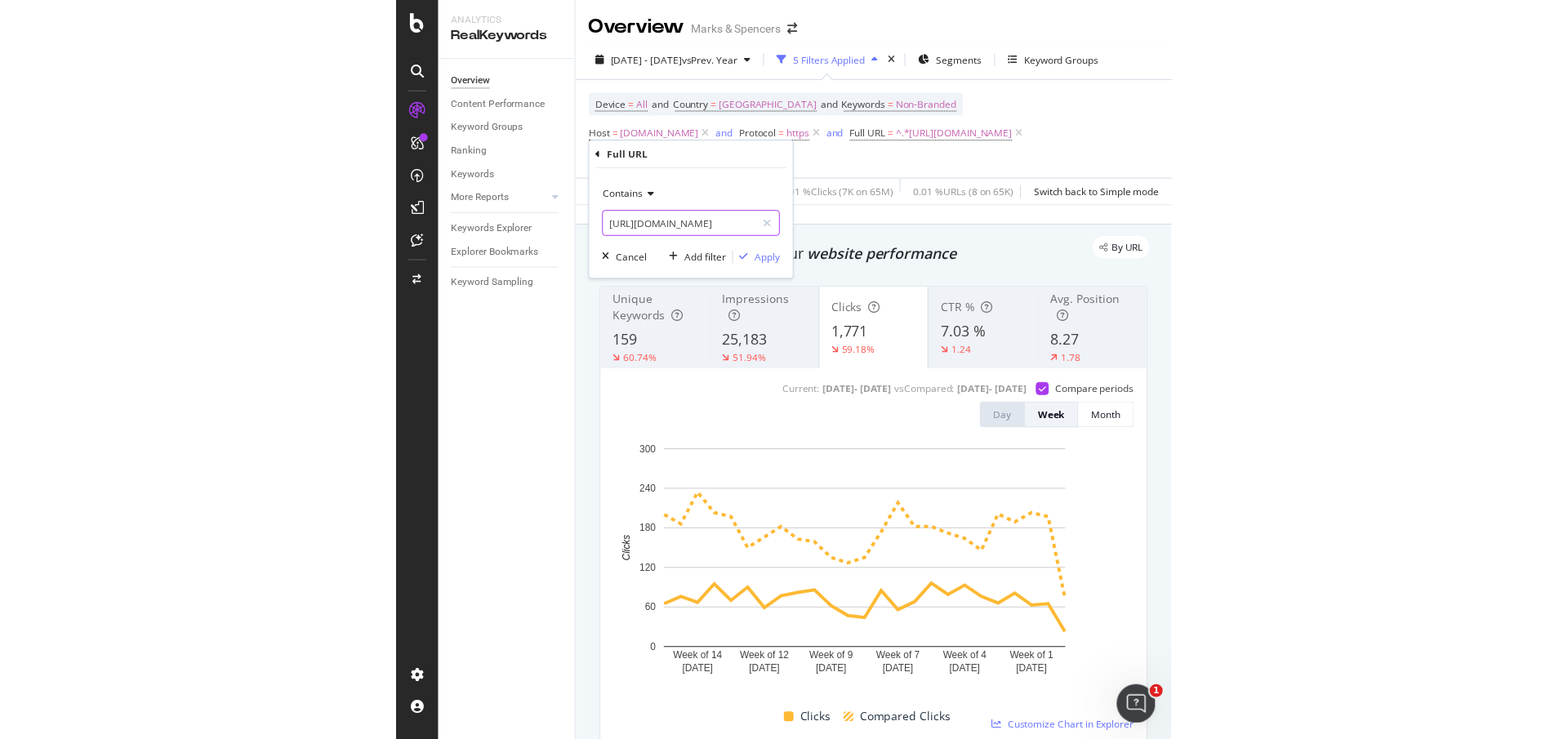
scroll to position [0, 217]
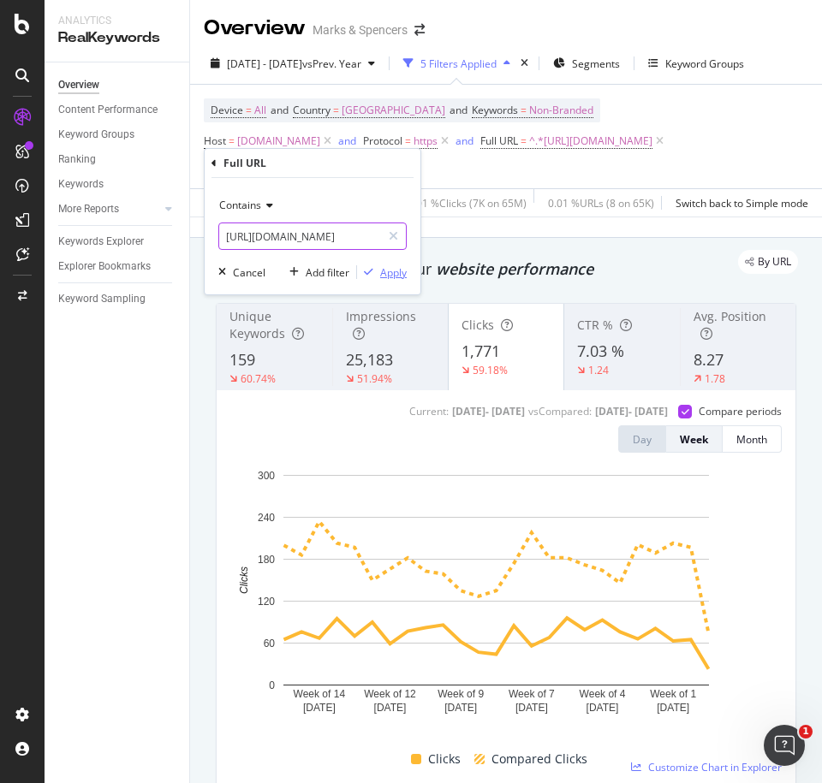
type input "[URL][DOMAIN_NAME]"
click at [396, 266] on div "Apply" at bounding box center [393, 272] width 27 height 15
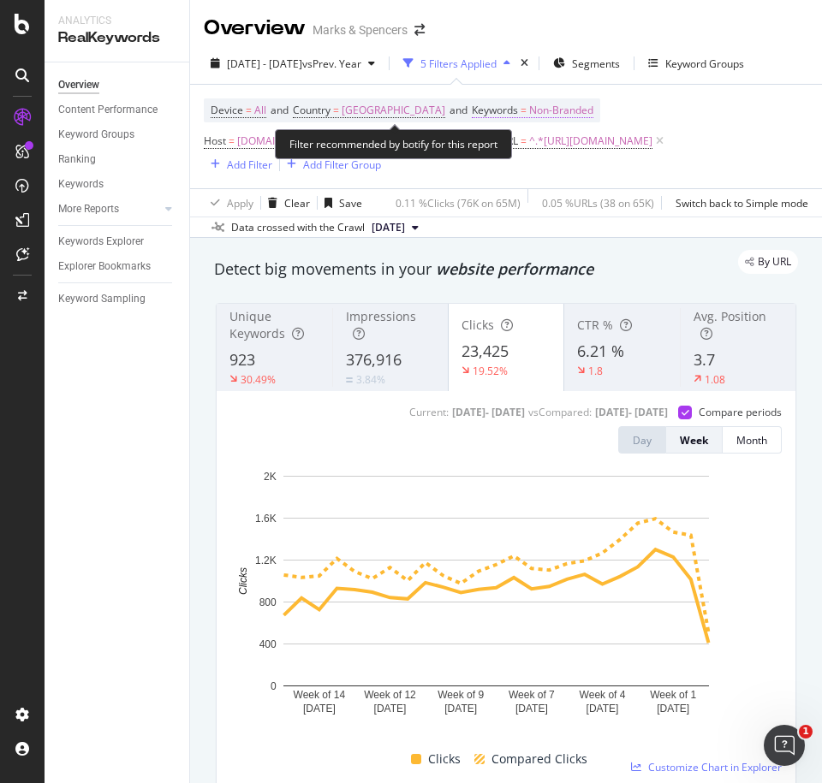
click at [574, 112] on span "Non-Branded" at bounding box center [561, 110] width 64 height 24
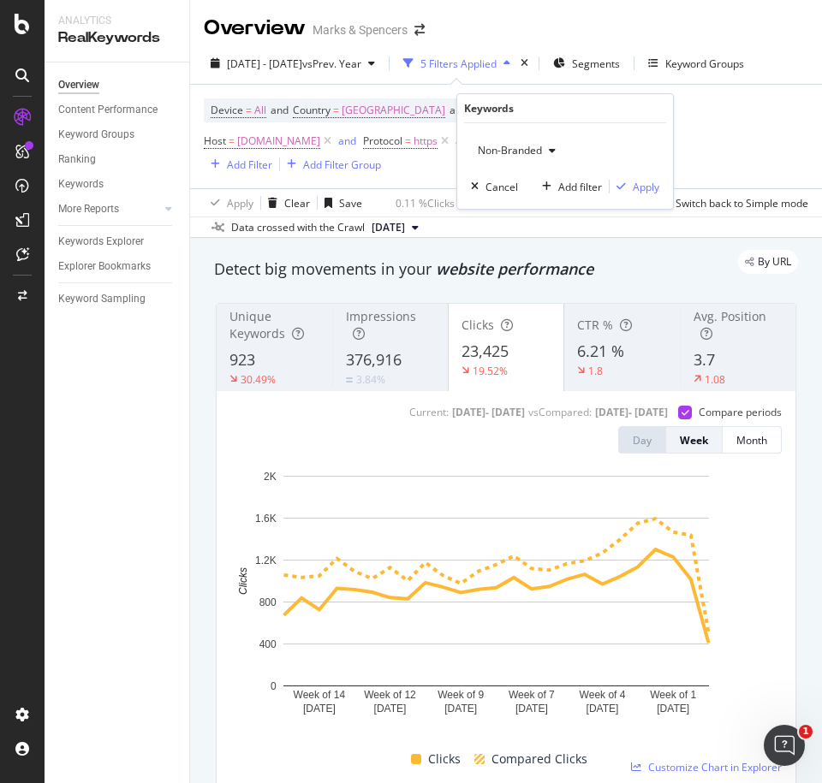
click at [540, 151] on span "Non-Branded" at bounding box center [506, 150] width 71 height 15
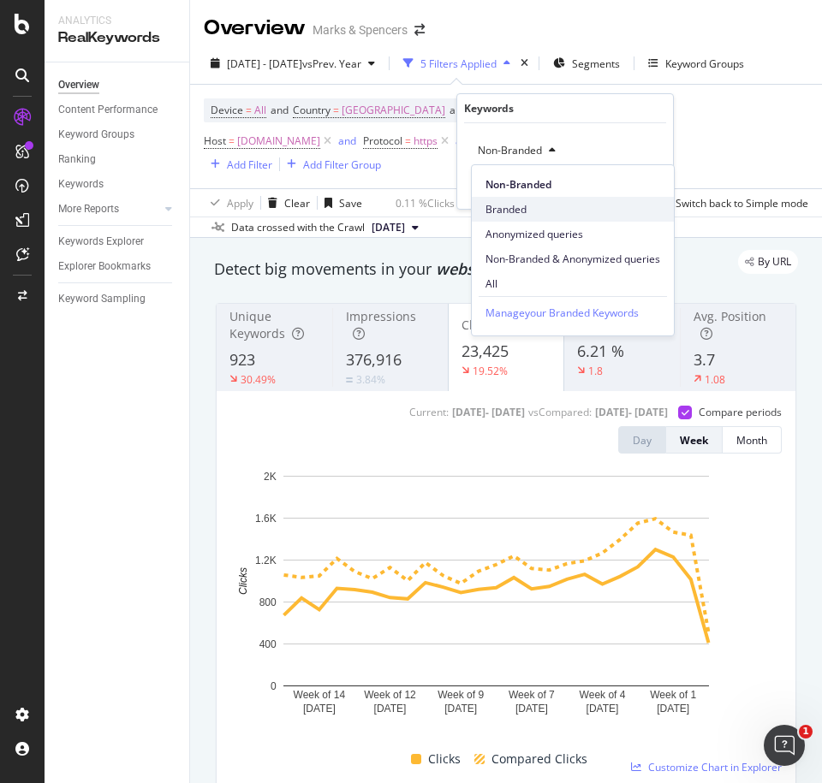
click at [522, 212] on span "Branded" at bounding box center [572, 209] width 175 height 15
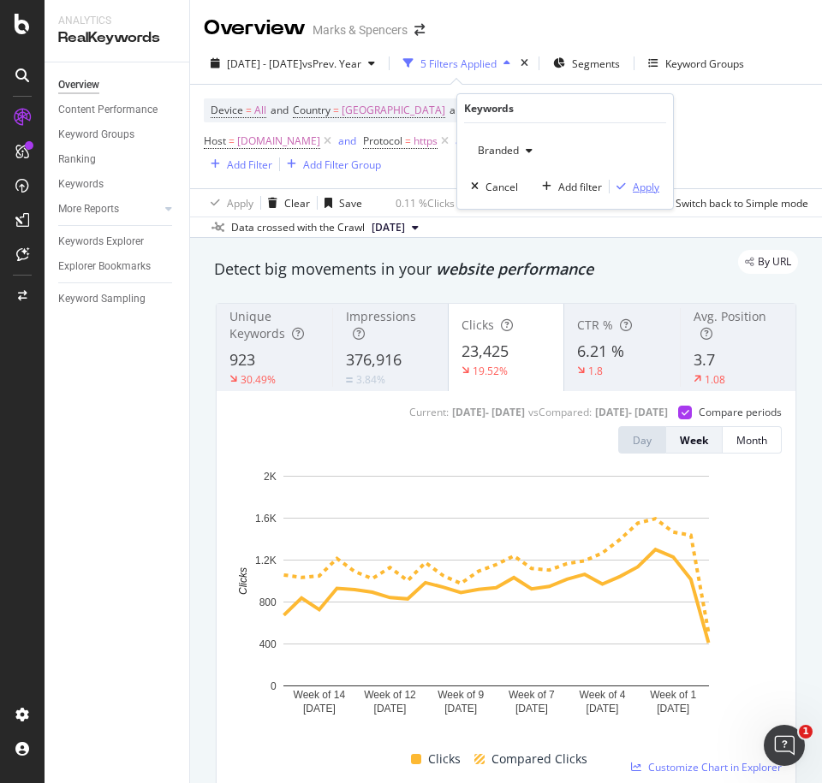
click at [654, 181] on div "Apply" at bounding box center [646, 187] width 27 height 15
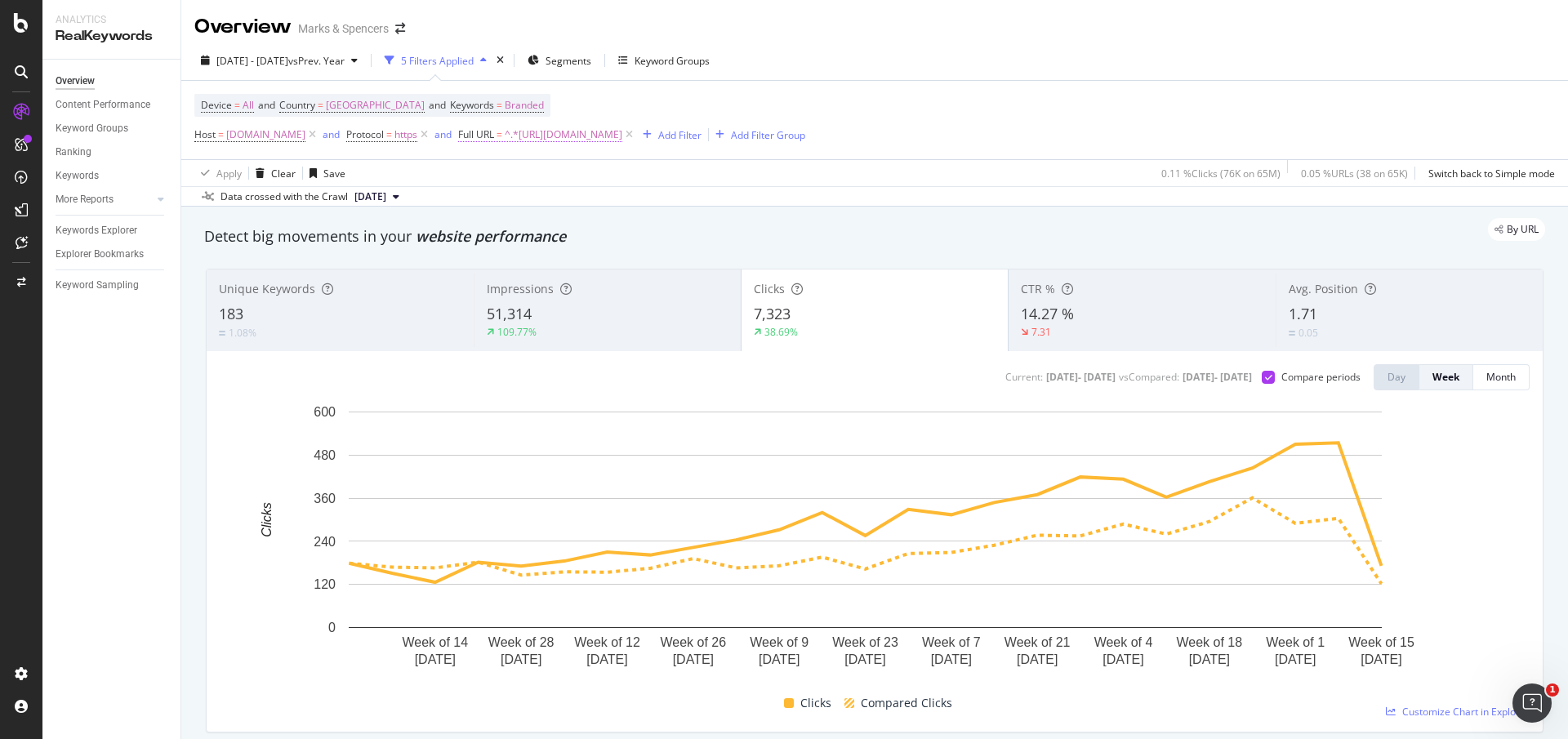
click at [622, 139] on span "^.*[URL][DOMAIN_NAME]" at bounding box center [563, 134] width 117 height 23
click at [610, 201] on input "[URL][DOMAIN_NAME]" at bounding box center [603, 202] width 155 height 26
paste input "pillowcase"
type input "[URL][DOMAIN_NAME]"
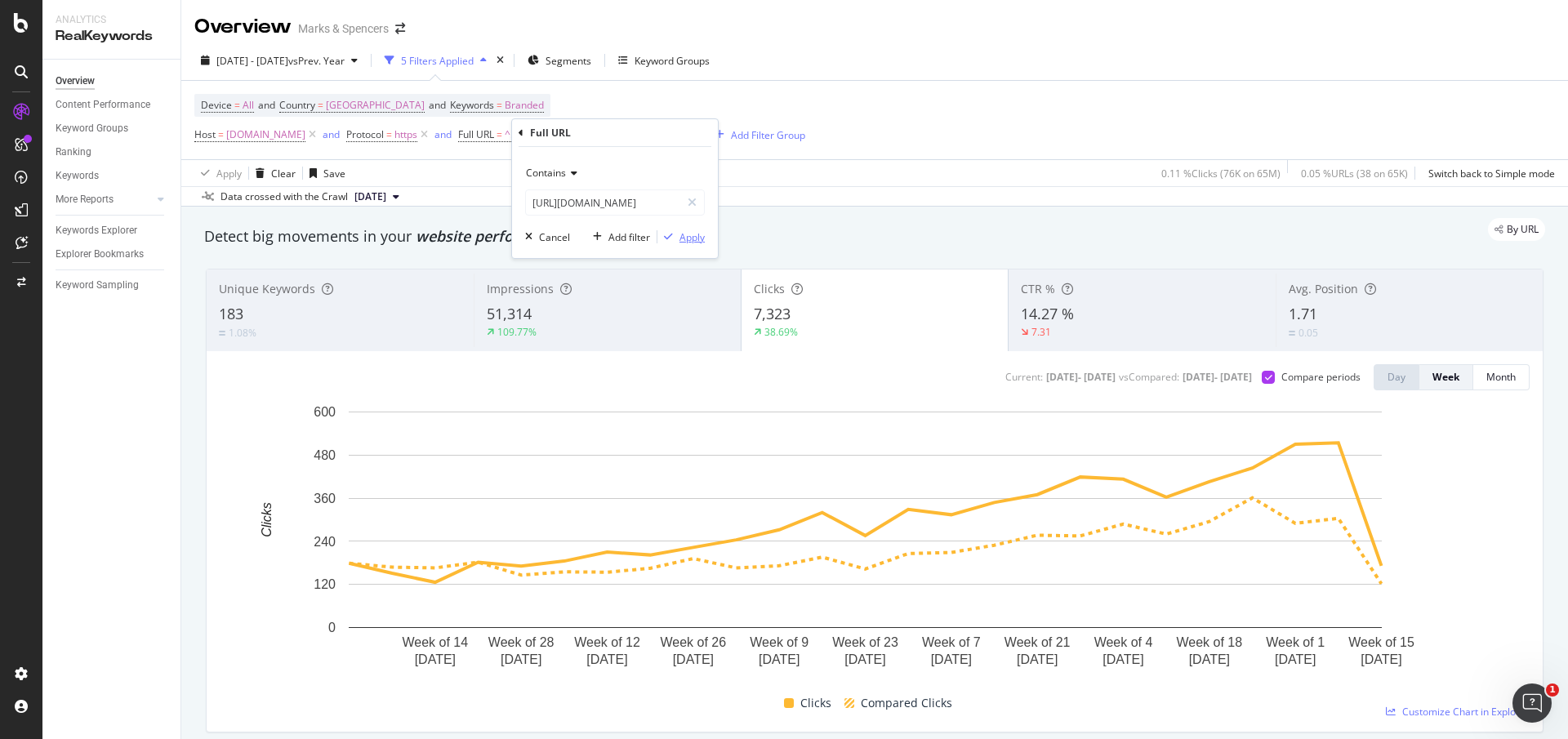
click at [691, 240] on div "Apply" at bounding box center [691, 236] width 26 height 14
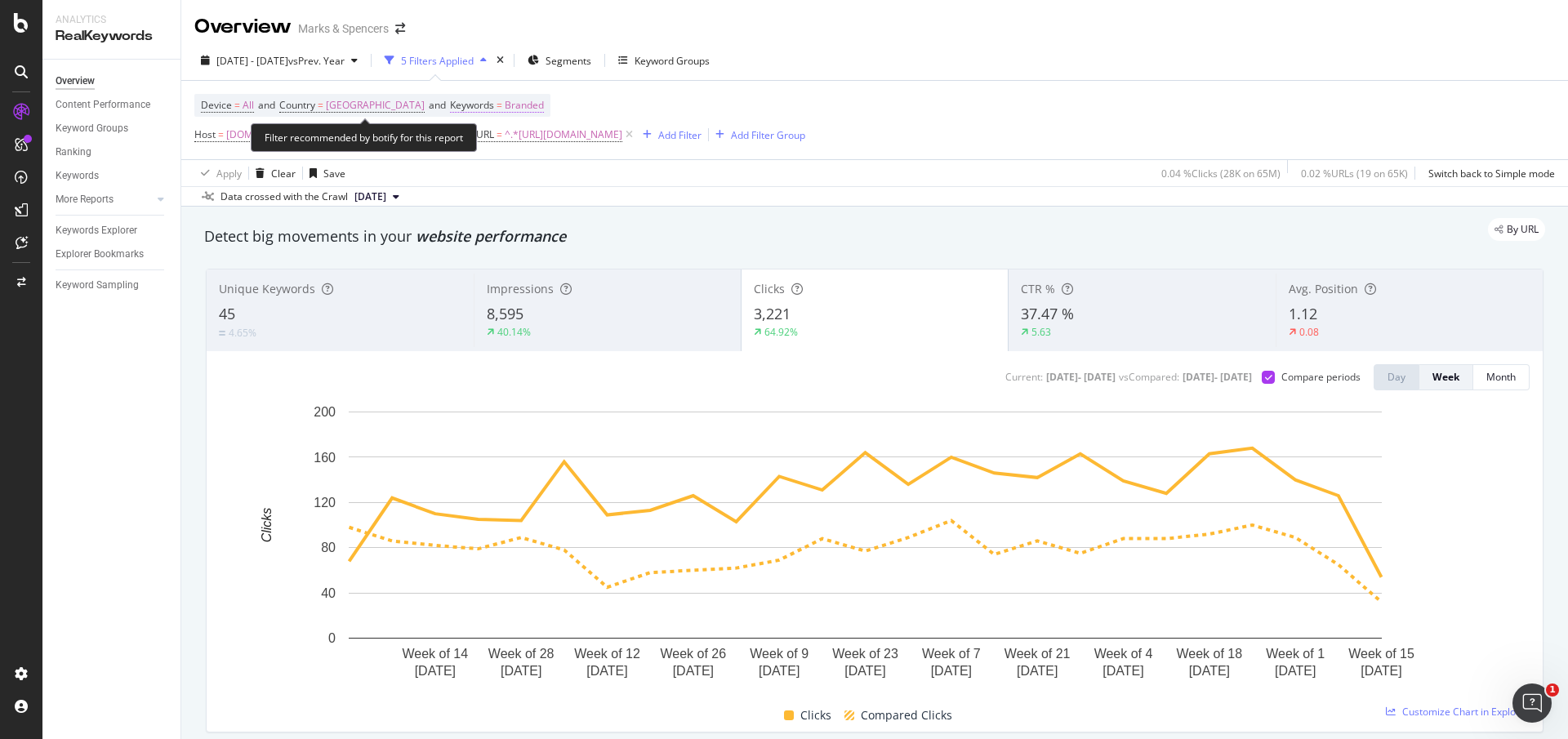
click at [510, 99] on span "Branded" at bounding box center [524, 105] width 39 height 23
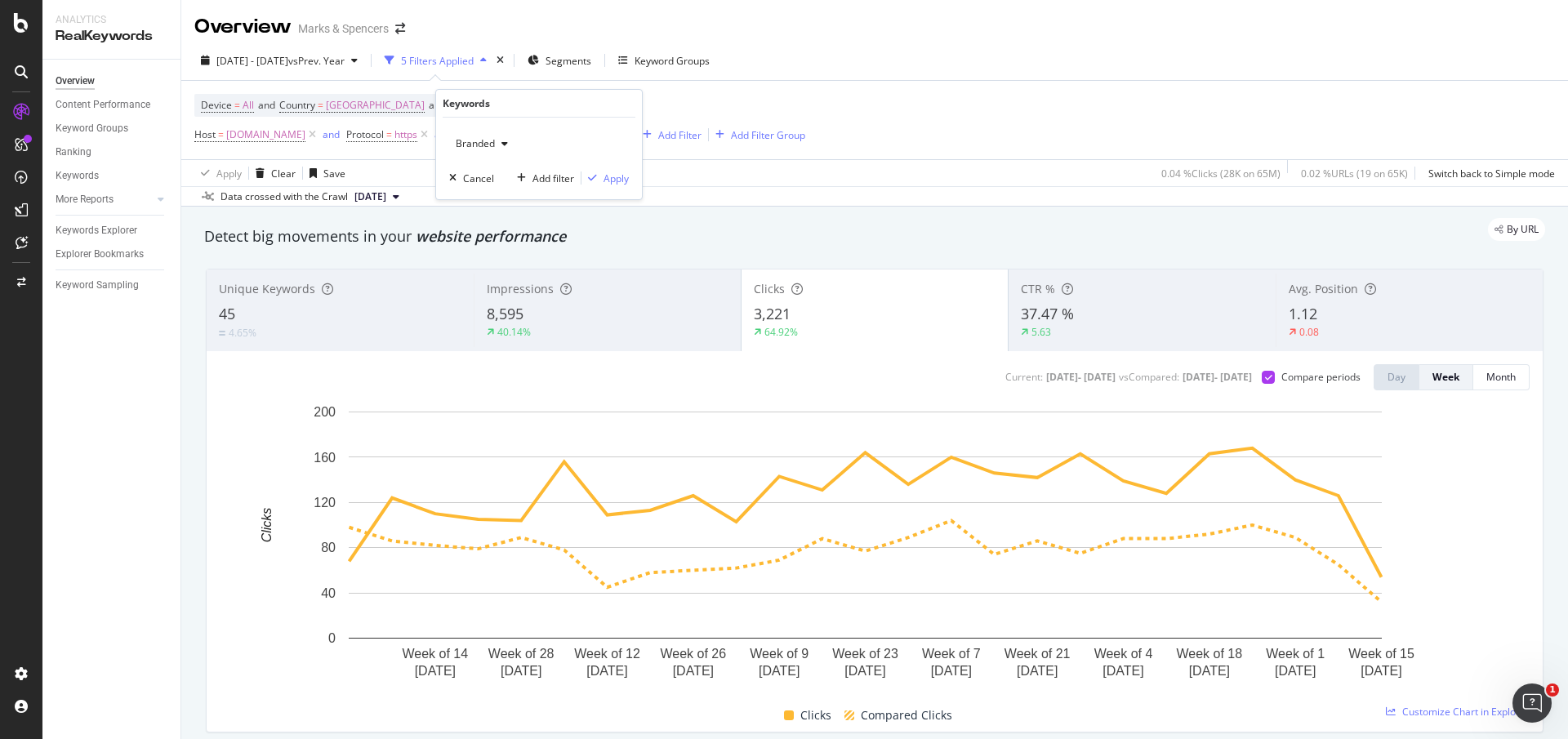
click at [486, 149] on span "Branded" at bounding box center [472, 143] width 46 height 14
click at [489, 169] on span "Non-Branded" at bounding box center [546, 175] width 167 height 14
click at [623, 172] on div "Apply" at bounding box center [616, 178] width 26 height 14
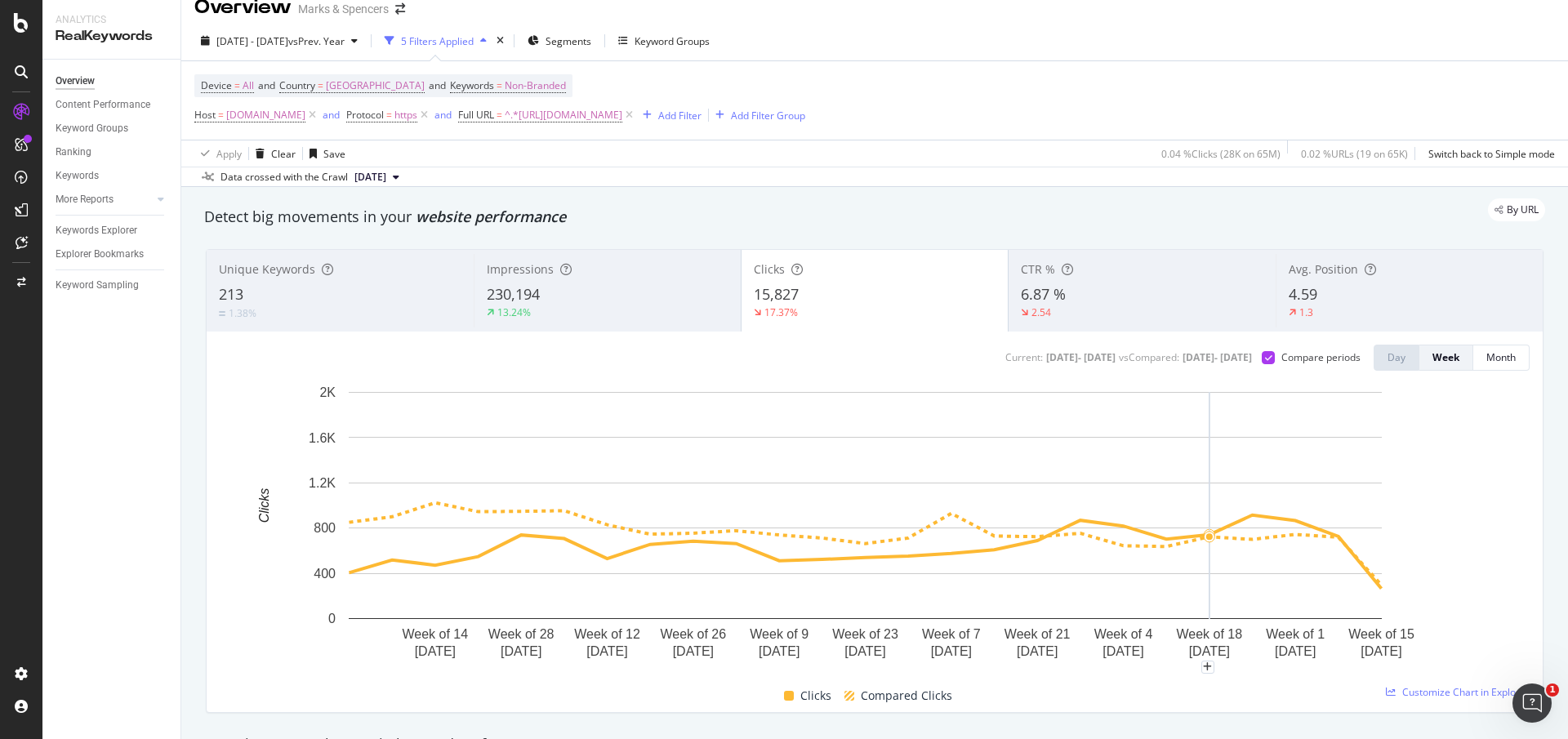
scroll to position [31, 0]
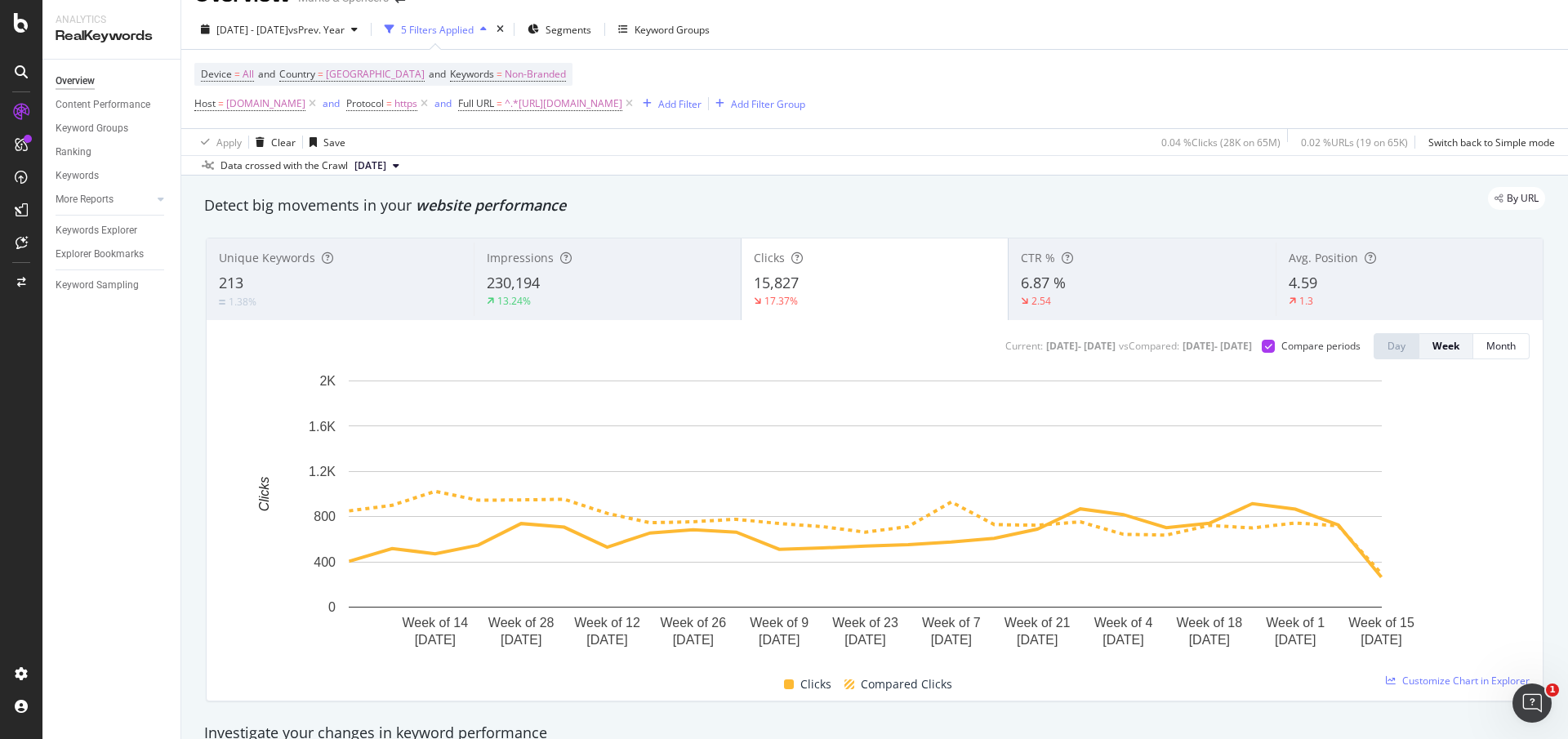
click at [929, 173] on div "Data crossed with the Crawl [DATE]" at bounding box center [875, 165] width 1387 height 20
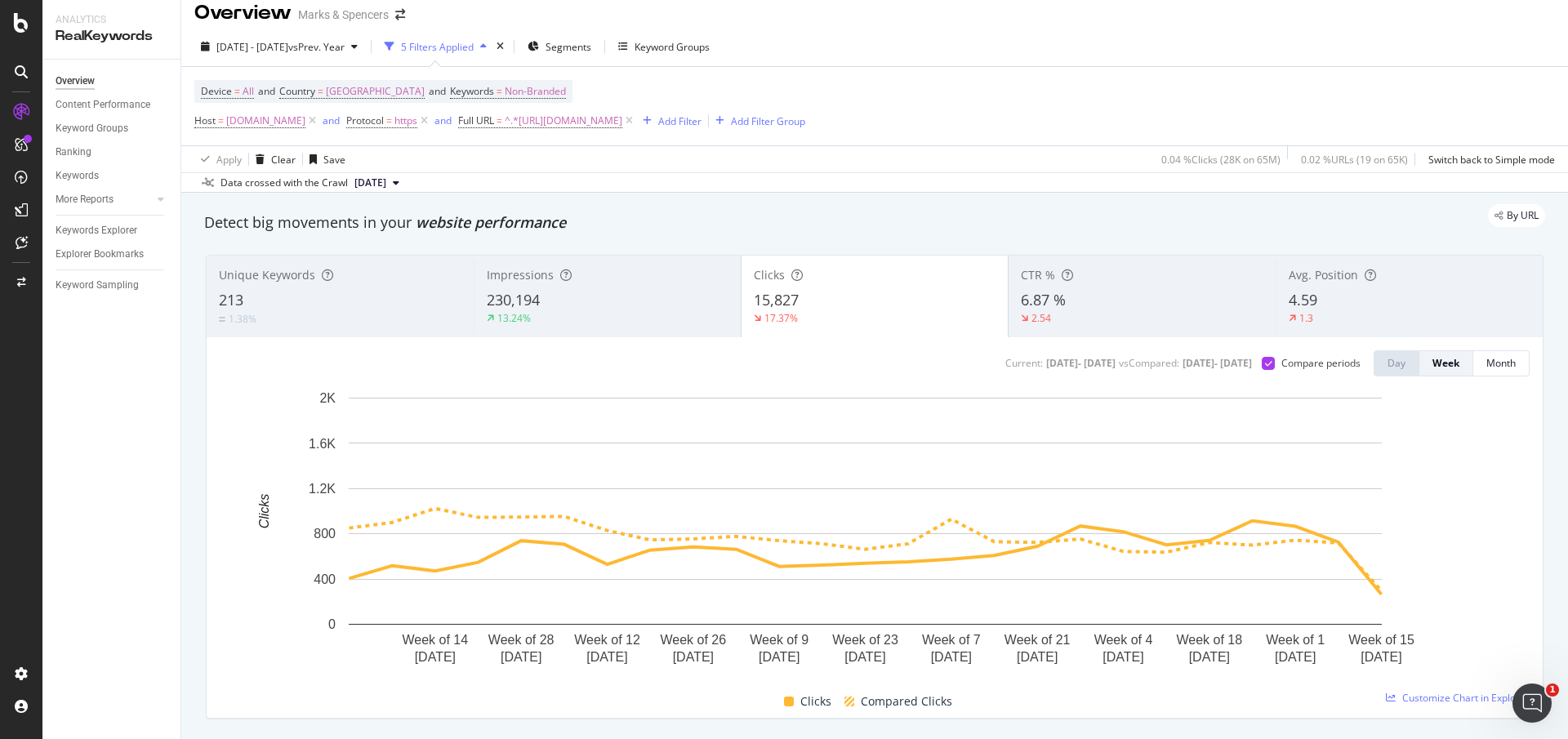
scroll to position [0, 0]
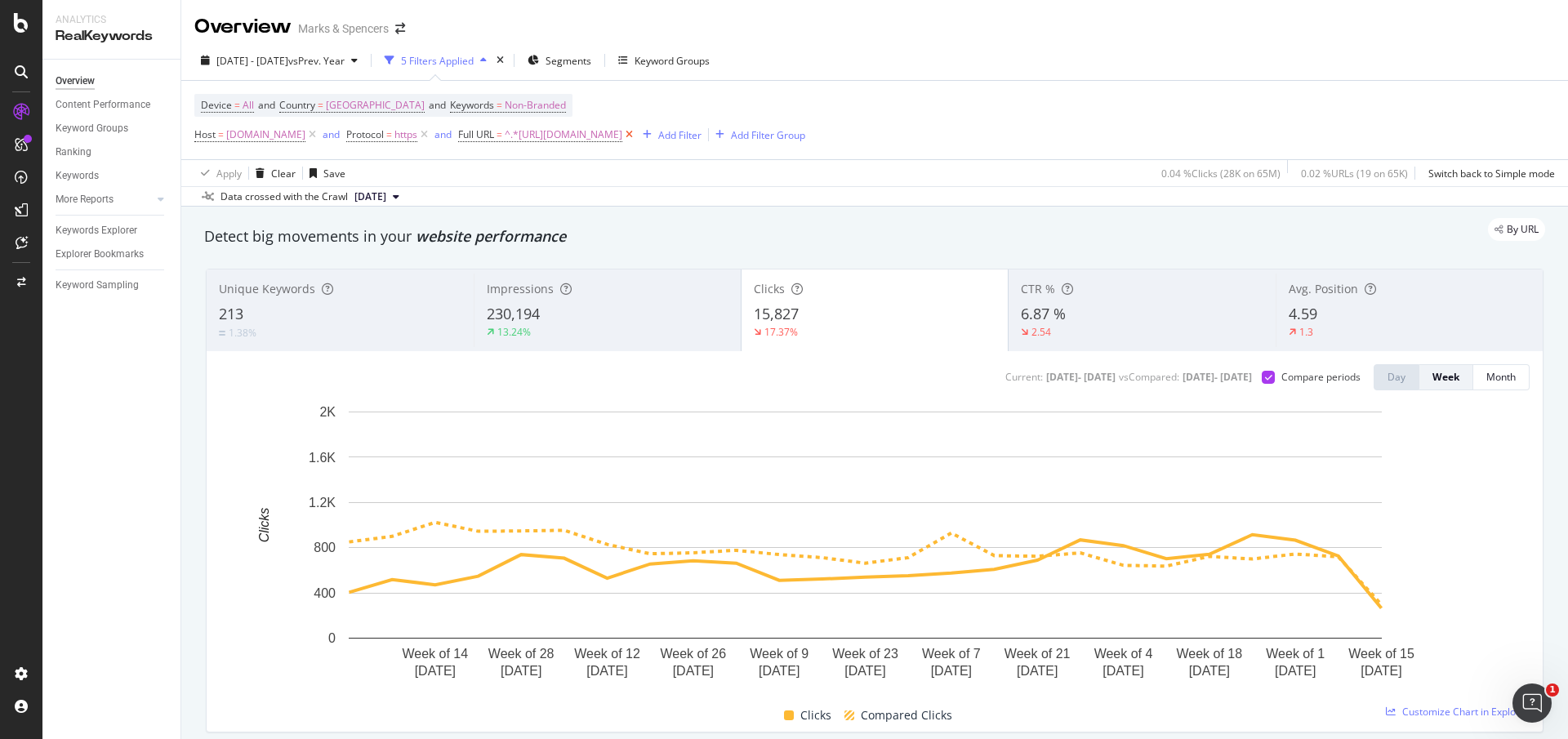
click at [636, 136] on icon at bounding box center [629, 134] width 14 height 16
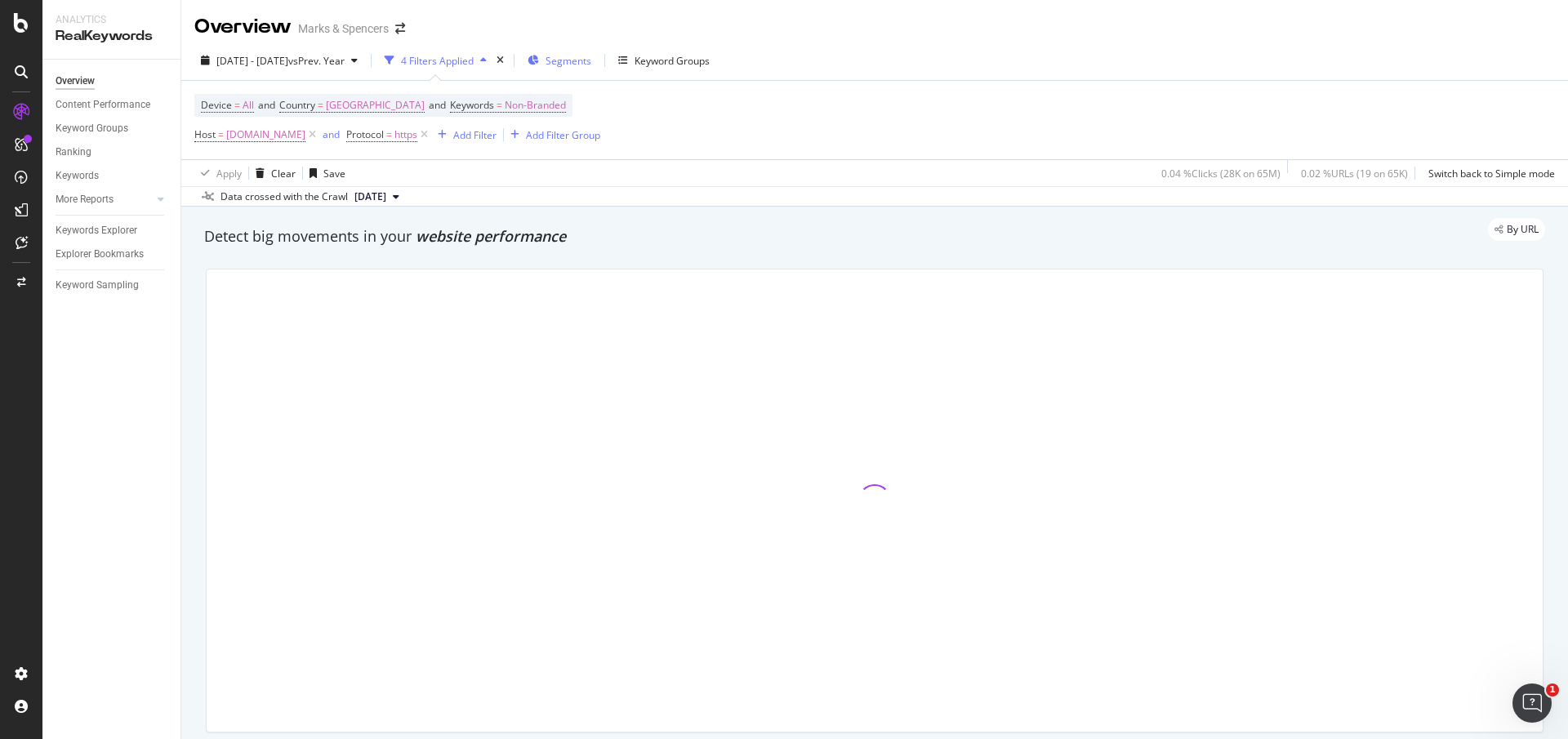
click at [591, 62] on span "Segments" at bounding box center [568, 61] width 46 height 14
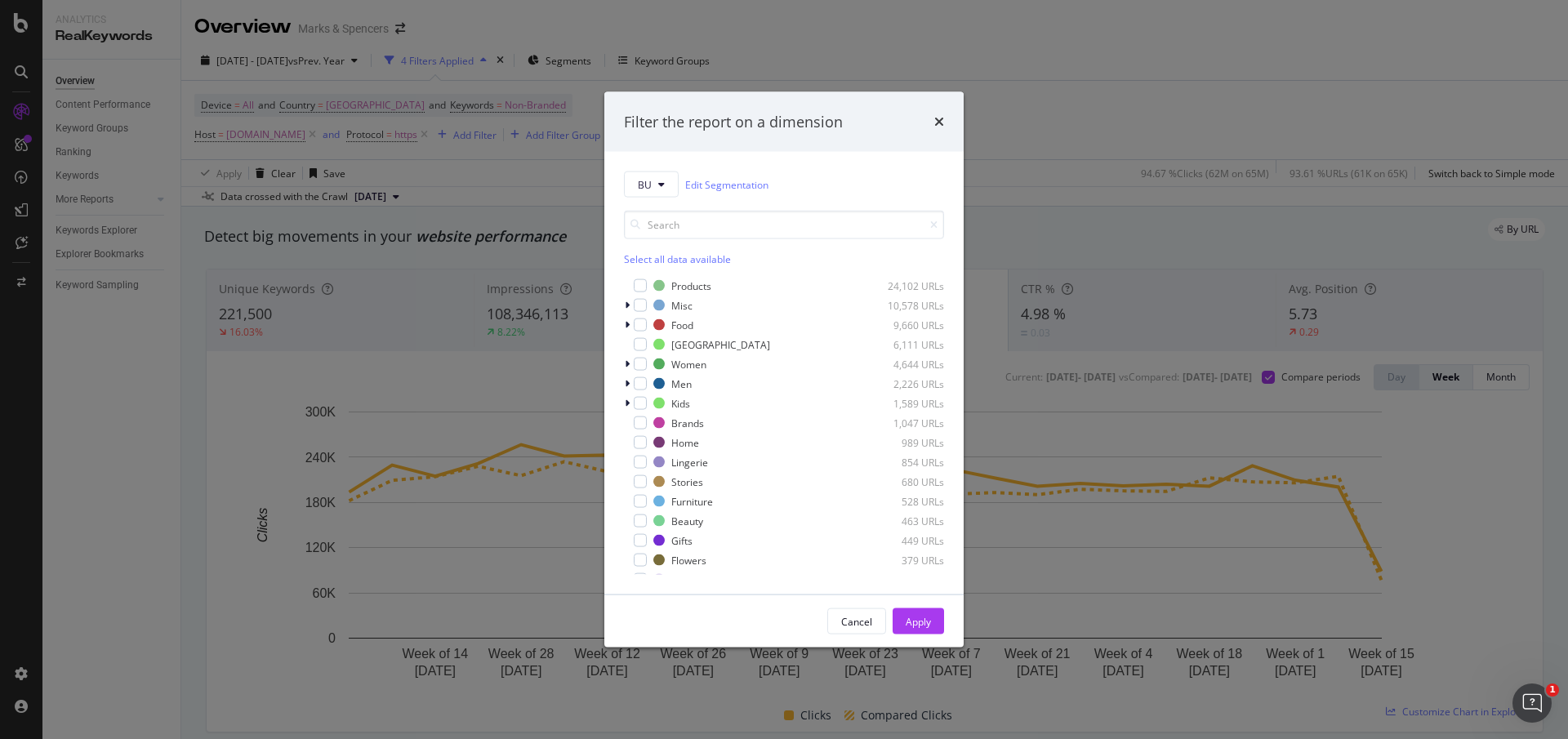
click at [941, 115] on icon "times" at bounding box center [939, 122] width 10 height 13
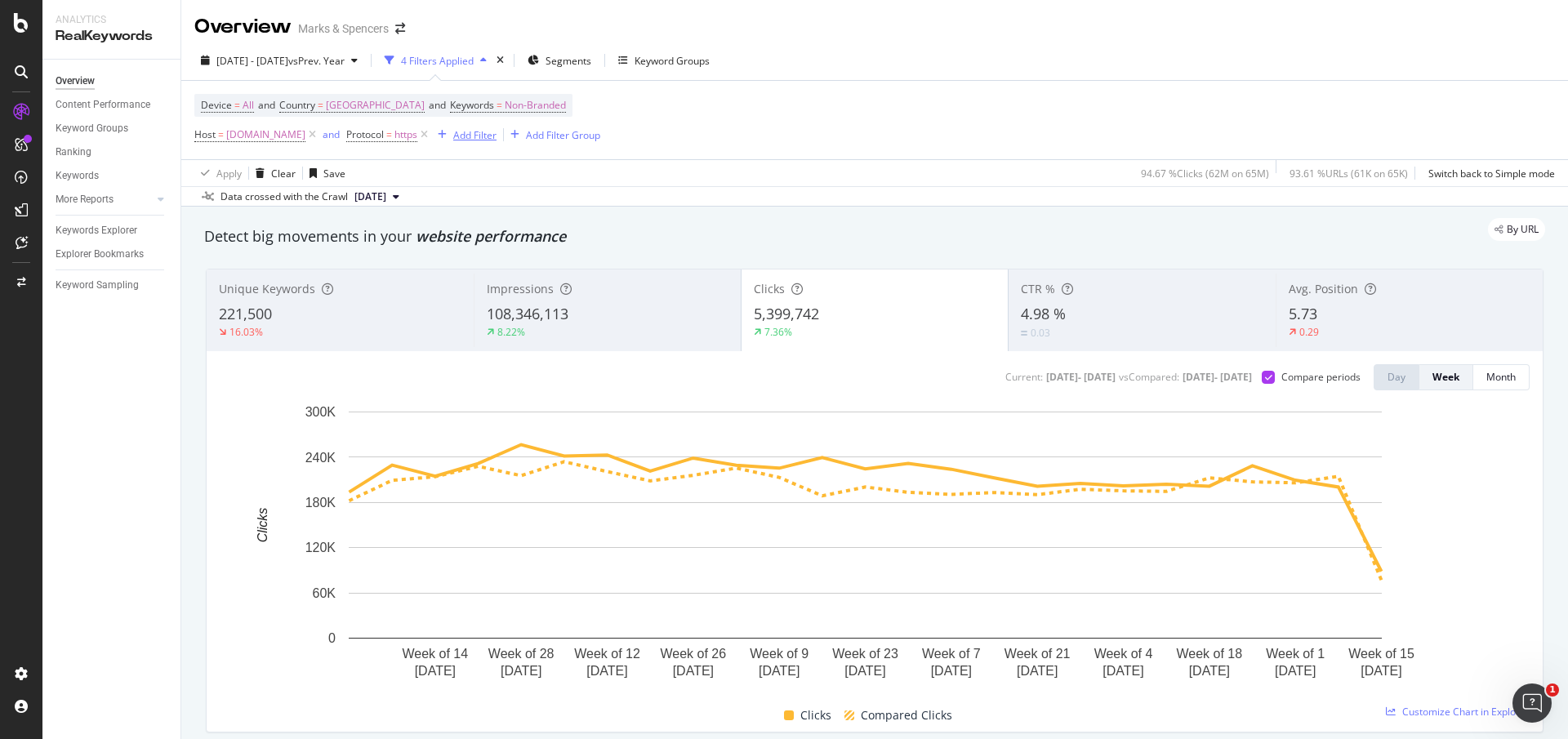
click at [497, 127] on div "Add Filter" at bounding box center [464, 134] width 65 height 18
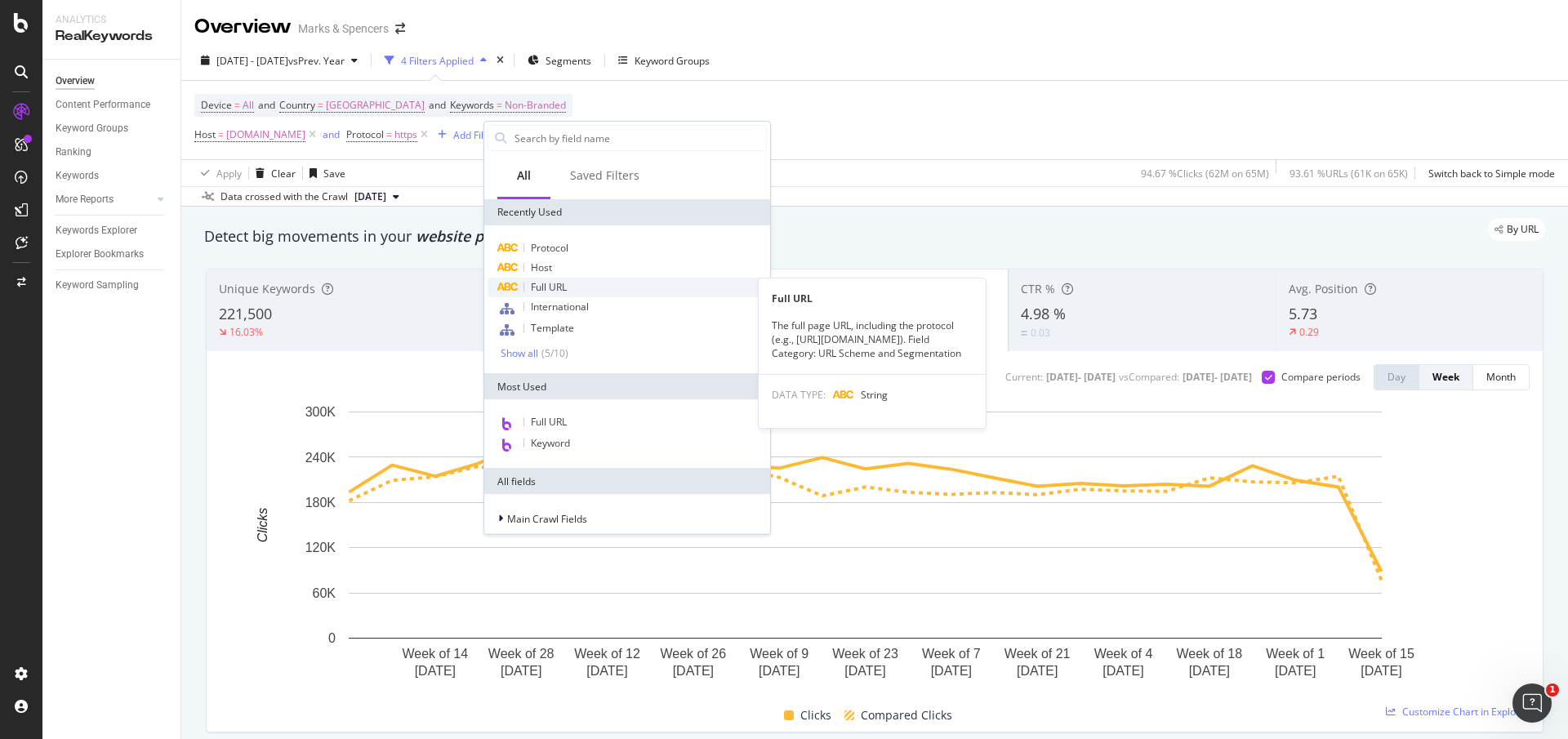
click at [555, 286] on span "Full URL" at bounding box center [548, 287] width 36 height 14
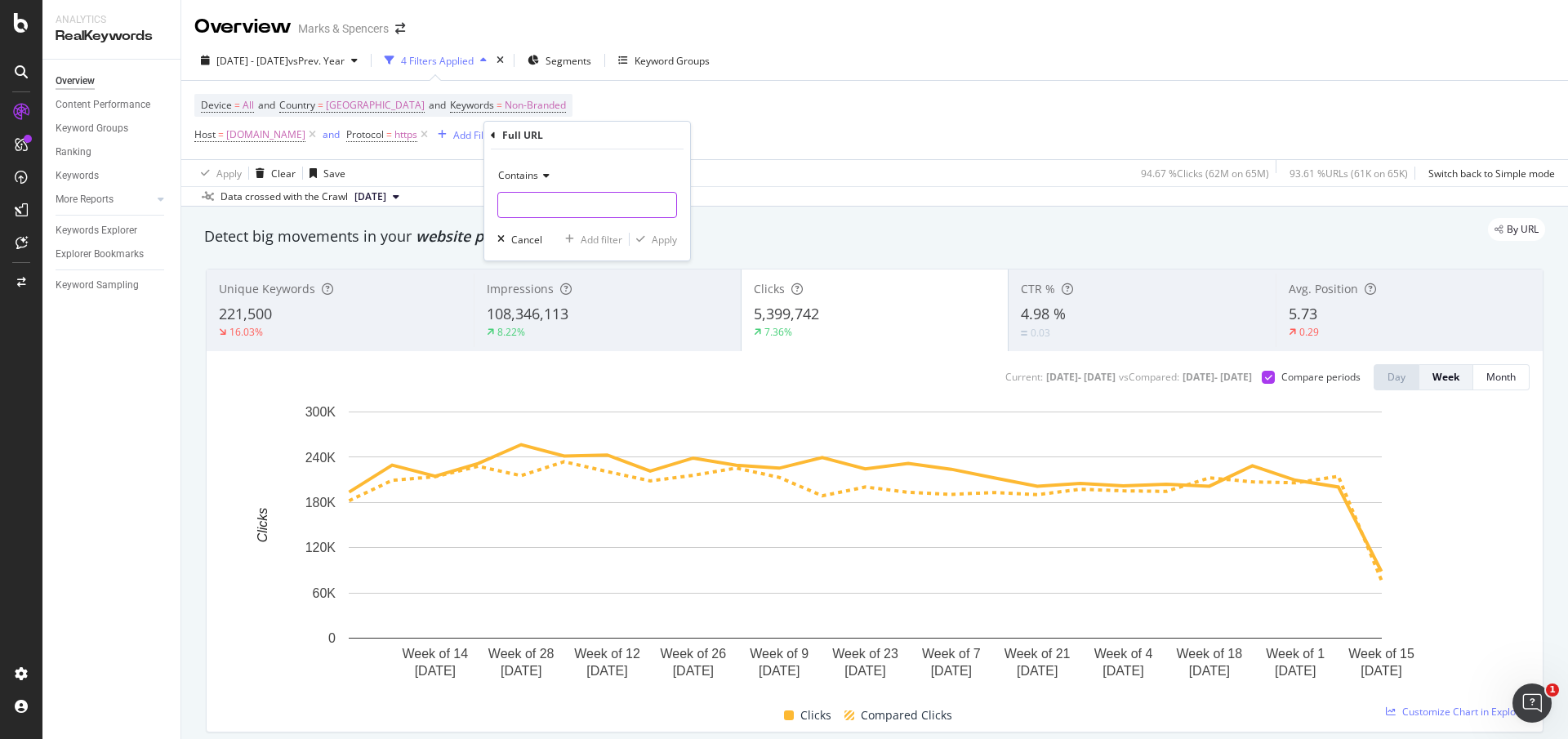
click at [569, 216] on input "text" at bounding box center [587, 204] width 178 height 26
paste input "[URL][DOMAIN_NAME]"
type input "[URL][DOMAIN_NAME]"
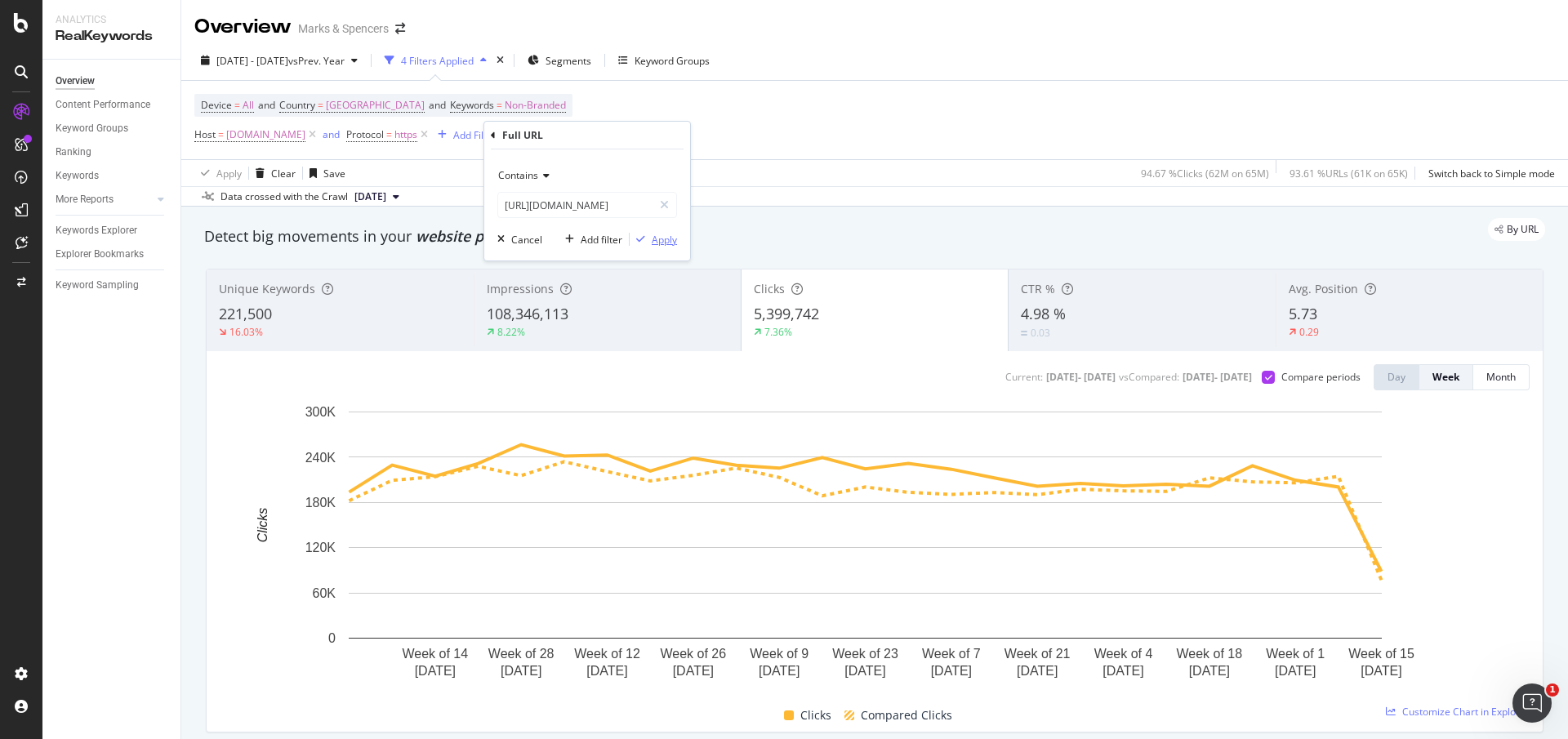
click at [669, 234] on div "Apply" at bounding box center [664, 239] width 26 height 14
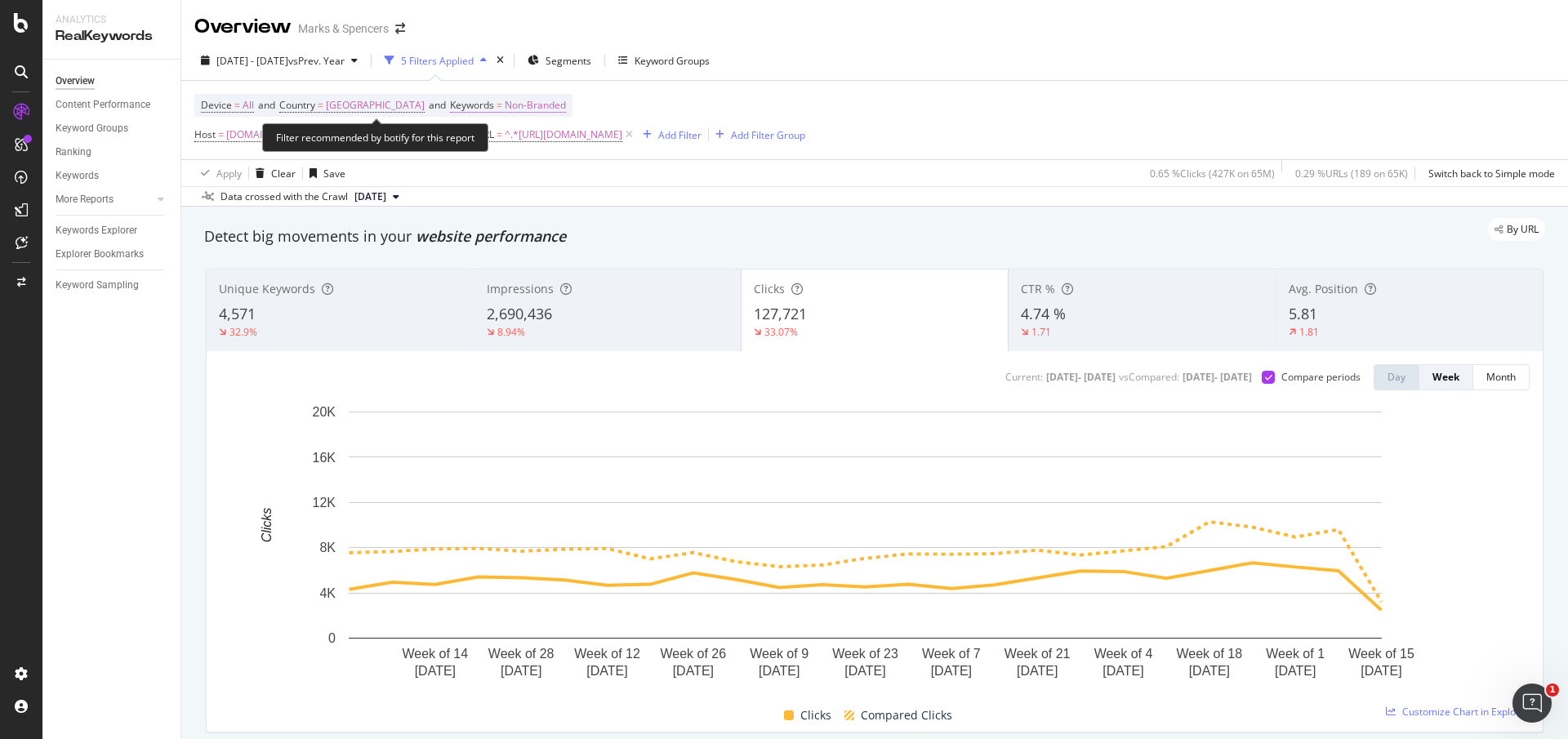
click at [513, 98] on span "Non-Branded" at bounding box center [535, 105] width 61 height 23
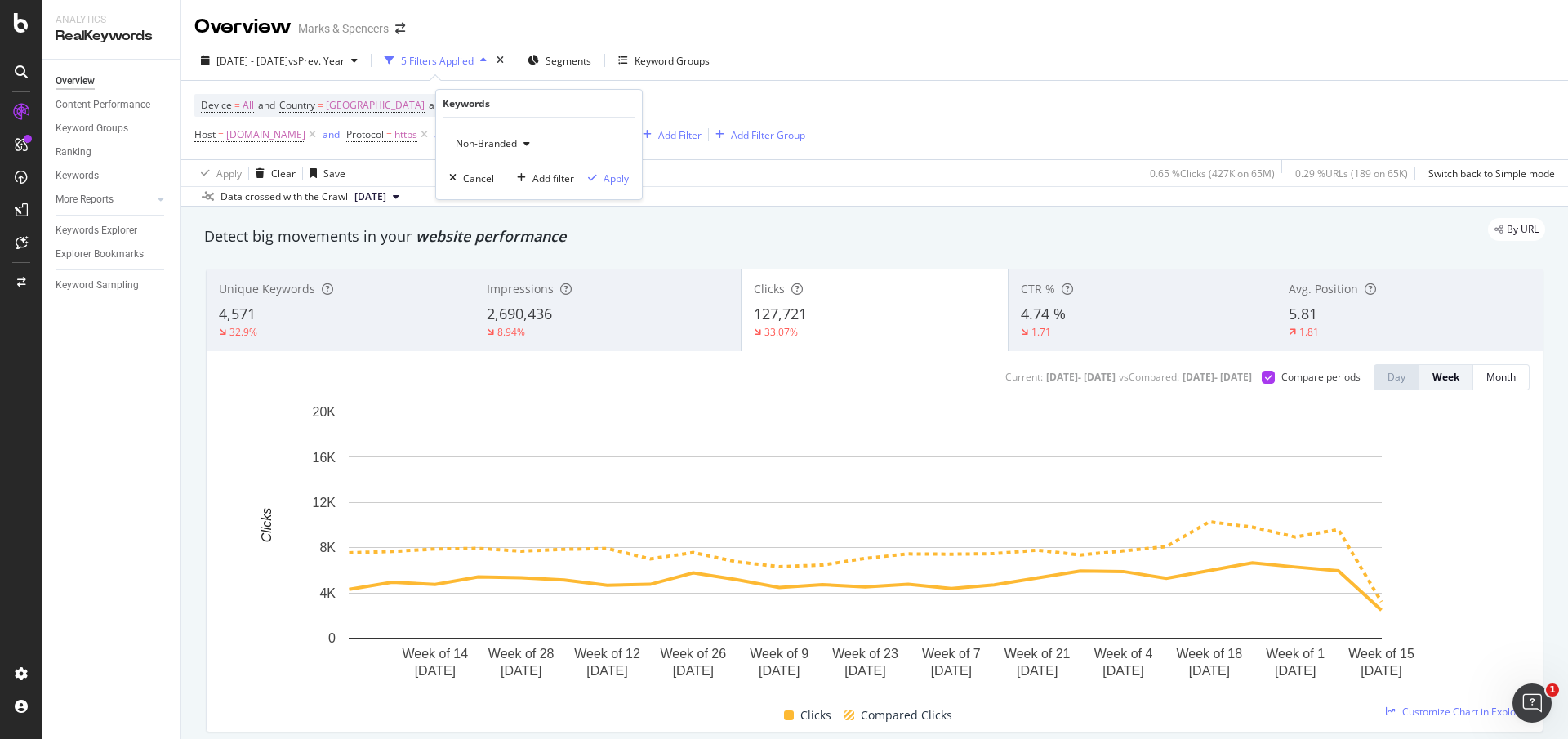
click at [503, 133] on div "Non-Branded" at bounding box center [493, 144] width 88 height 25
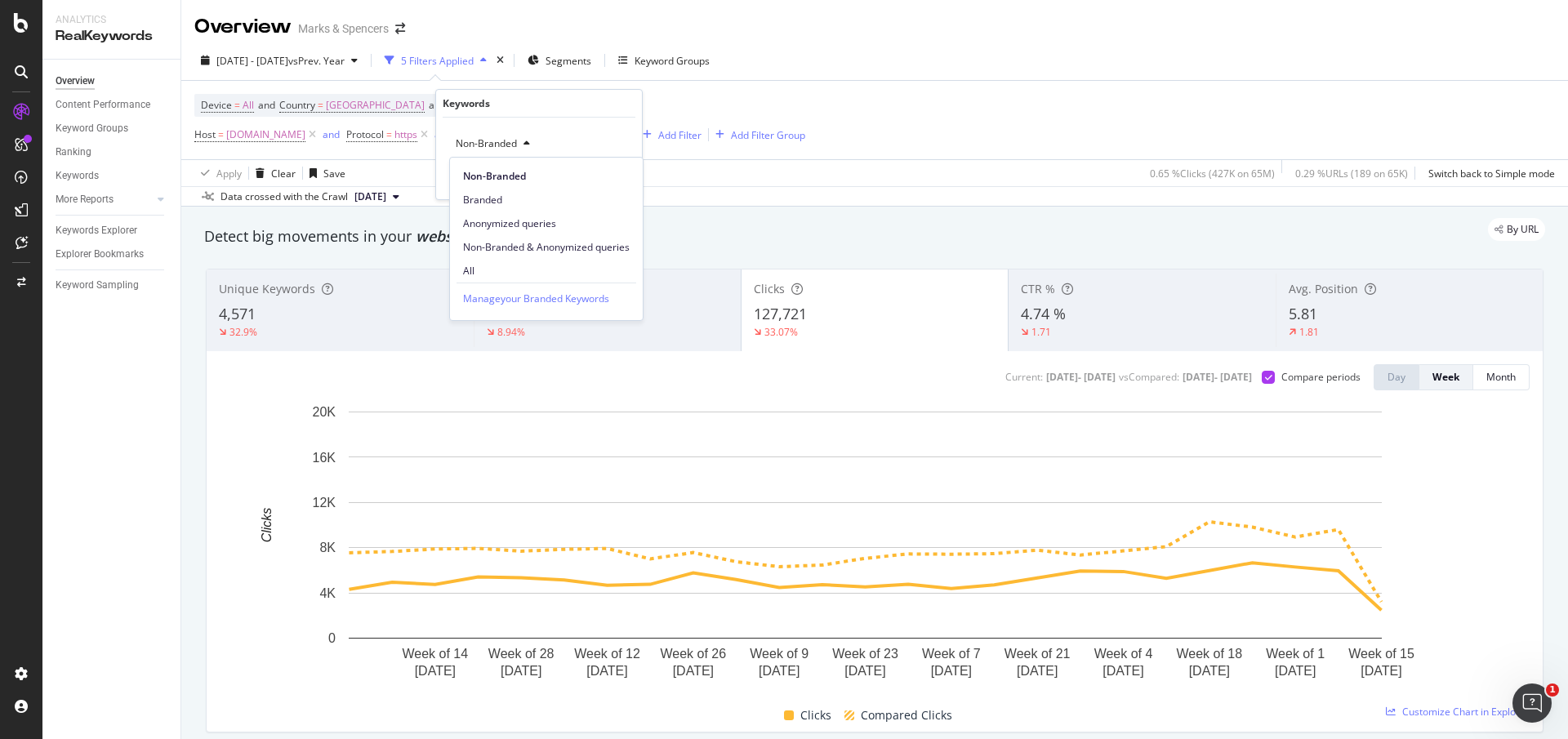
click at [504, 195] on span "Branded" at bounding box center [546, 199] width 167 height 14
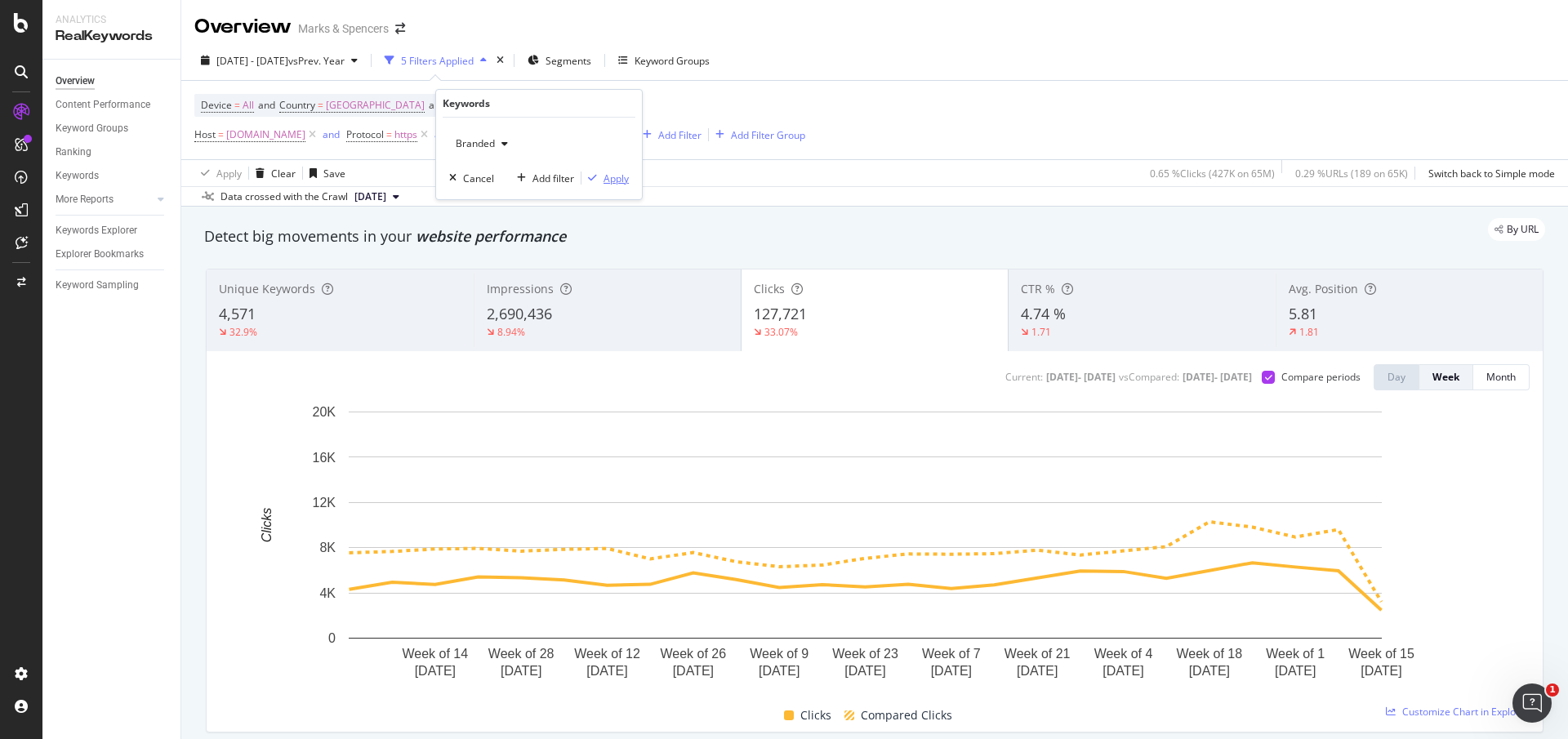
click at [621, 178] on div "Apply" at bounding box center [616, 178] width 26 height 14
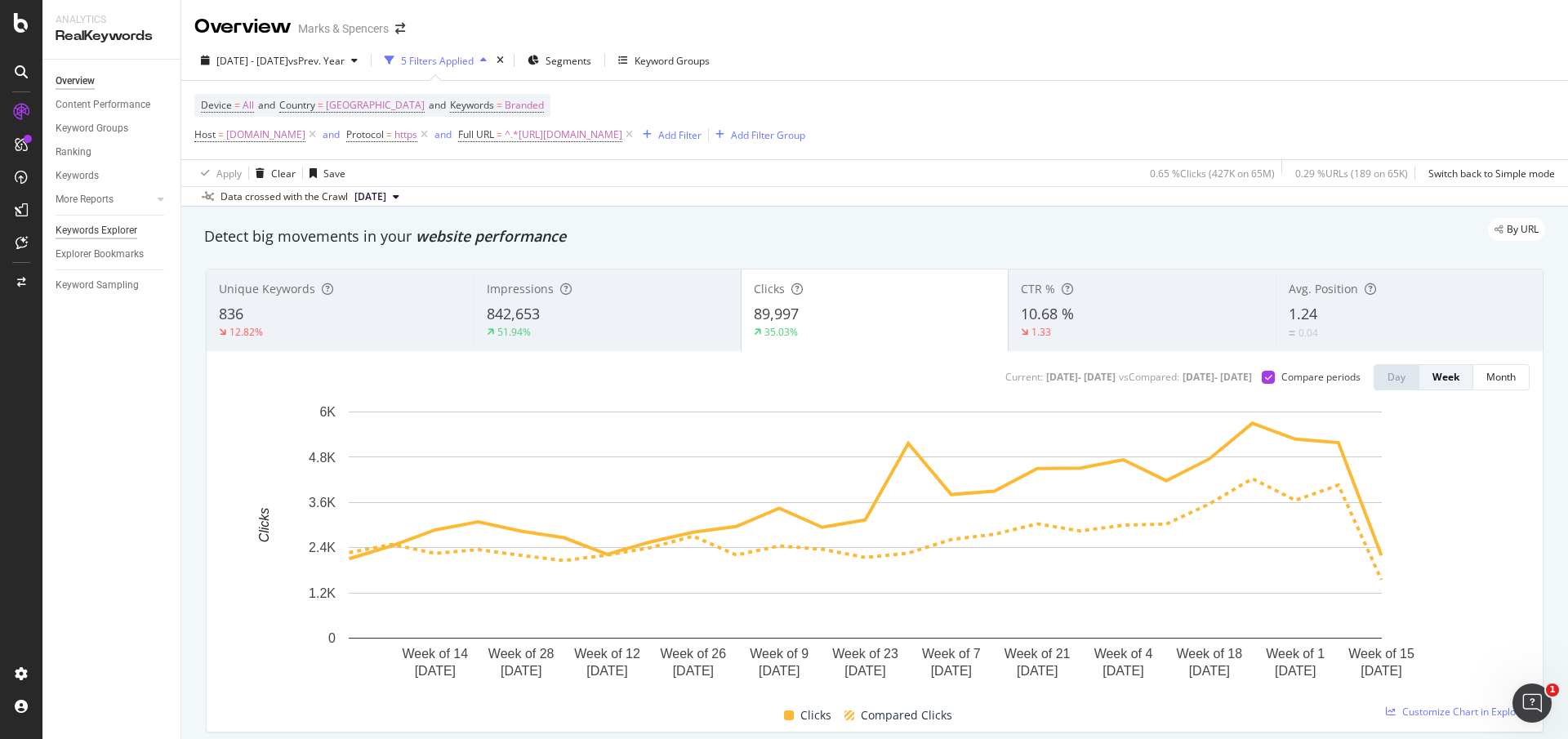
click at [96, 230] on div "Keywords Explorer" at bounding box center [96, 231] width 82 height 17
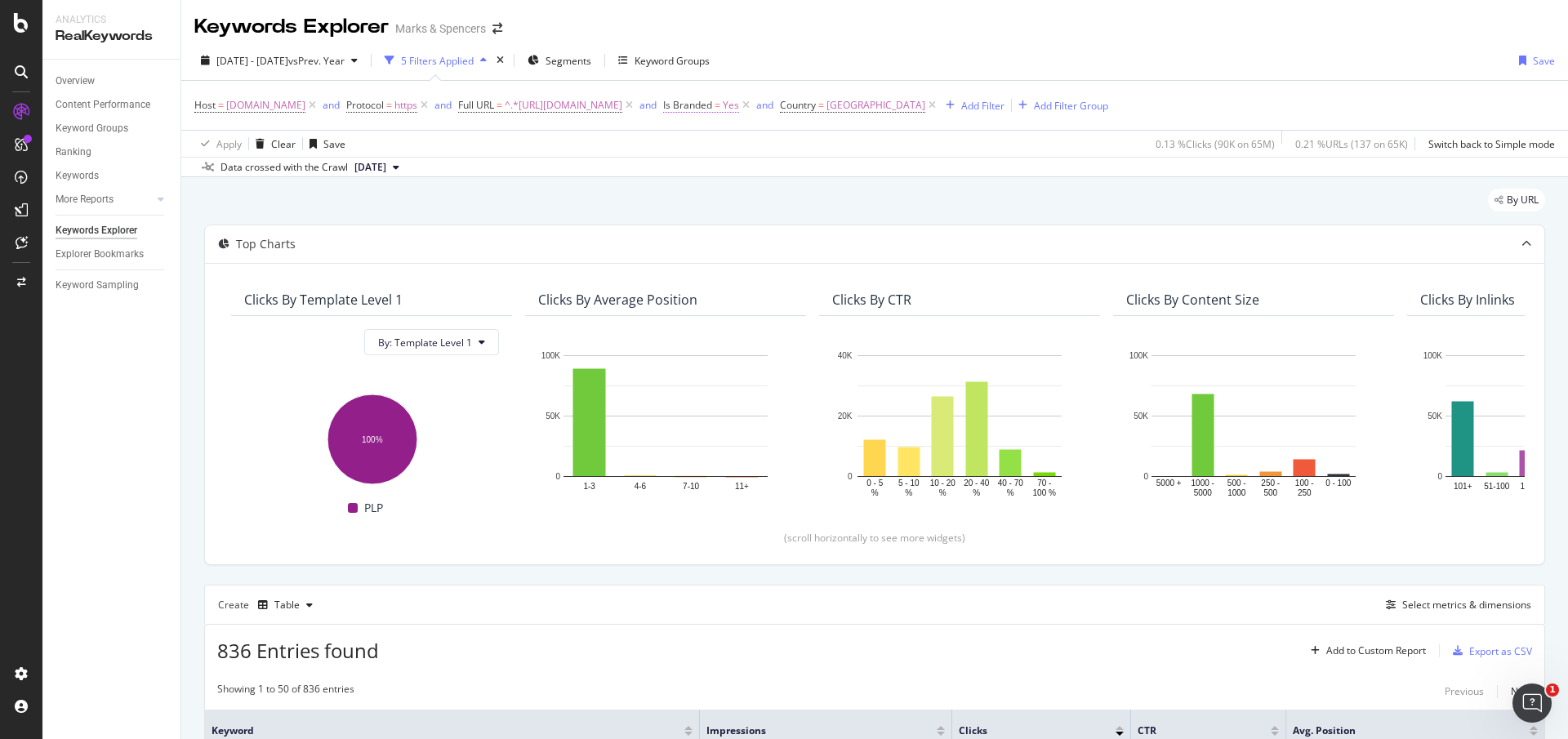
click at [739, 111] on span "Yes" at bounding box center [731, 105] width 16 height 23
click at [975, 139] on div "Yes" at bounding box center [1035, 143] width 179 height 26
click at [978, 195] on div "No" at bounding box center [1037, 198] width 175 height 21
click at [1107, 181] on div "Apply" at bounding box center [1112, 178] width 26 height 14
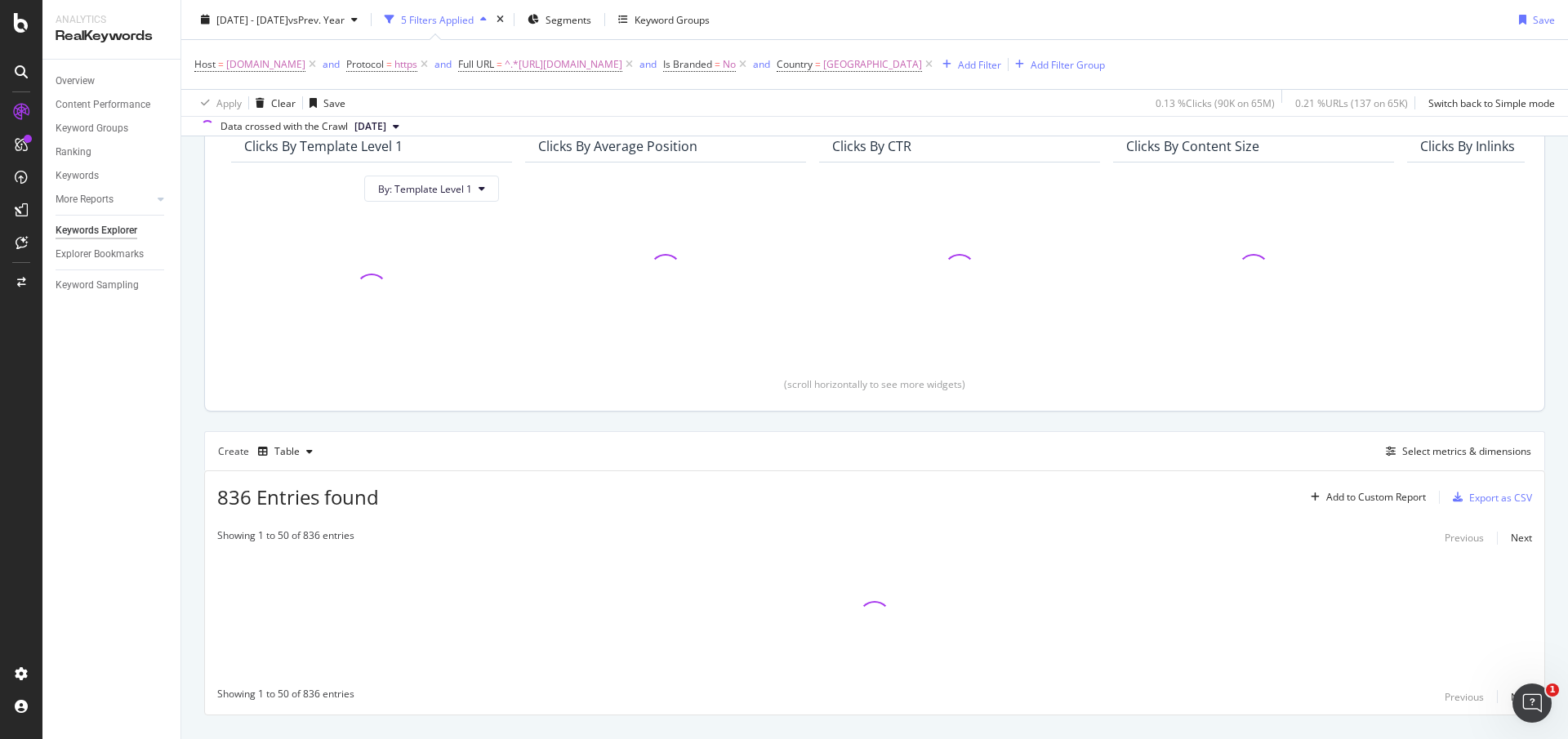
scroll to position [187, 0]
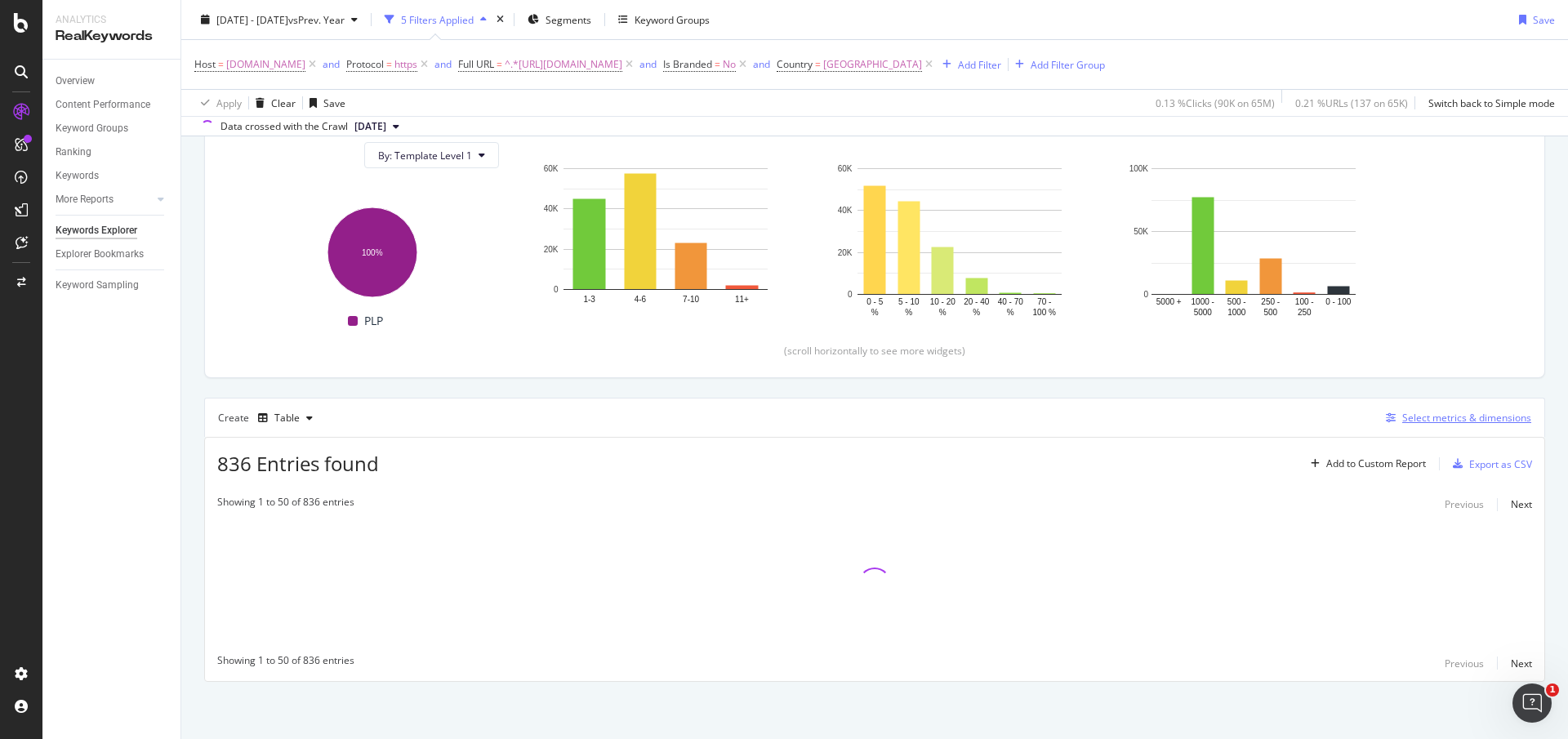
click at [1415, 422] on div "Select metrics & dimensions" at bounding box center [1466, 418] width 129 height 14
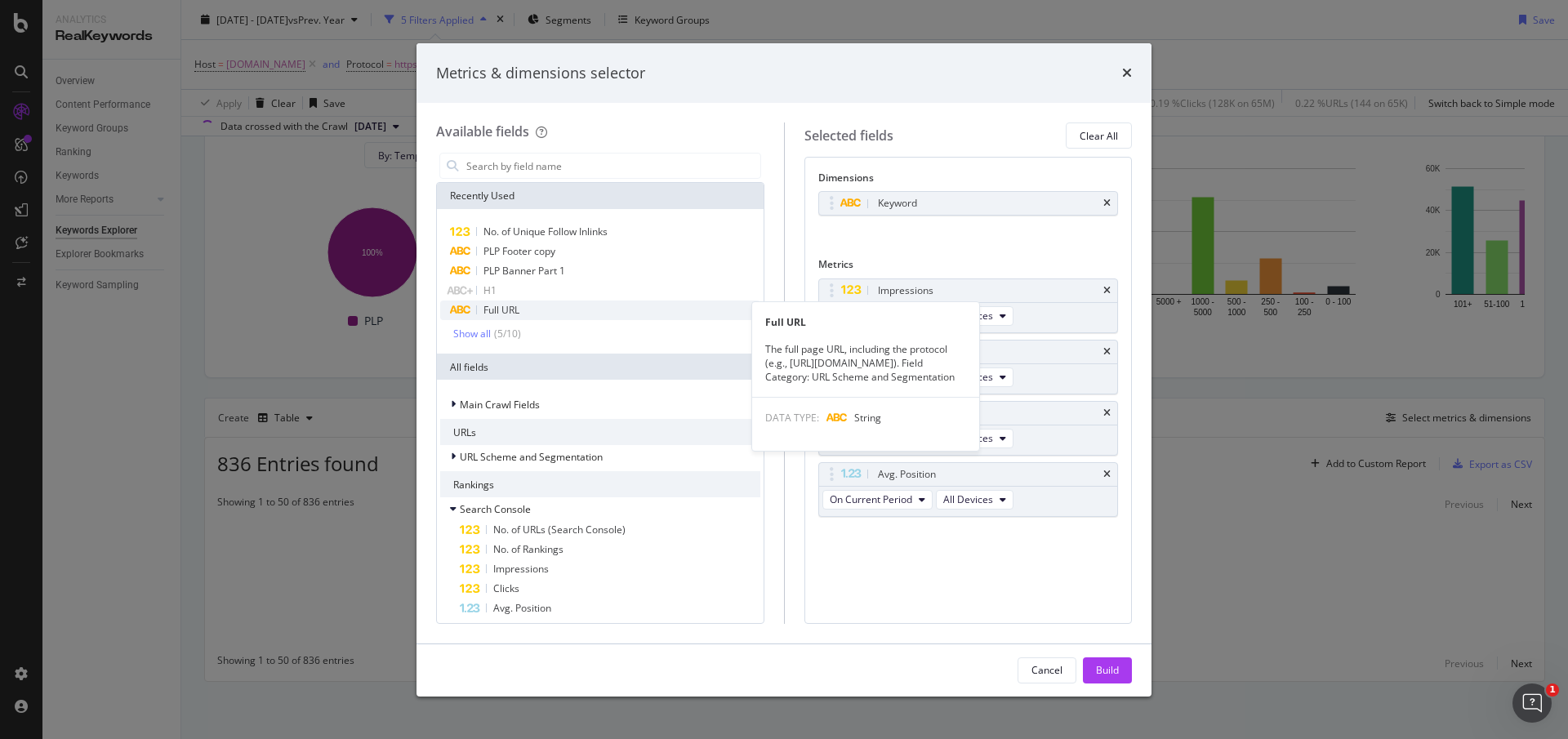
click at [533, 315] on div "Full URL" at bounding box center [600, 310] width 320 height 20
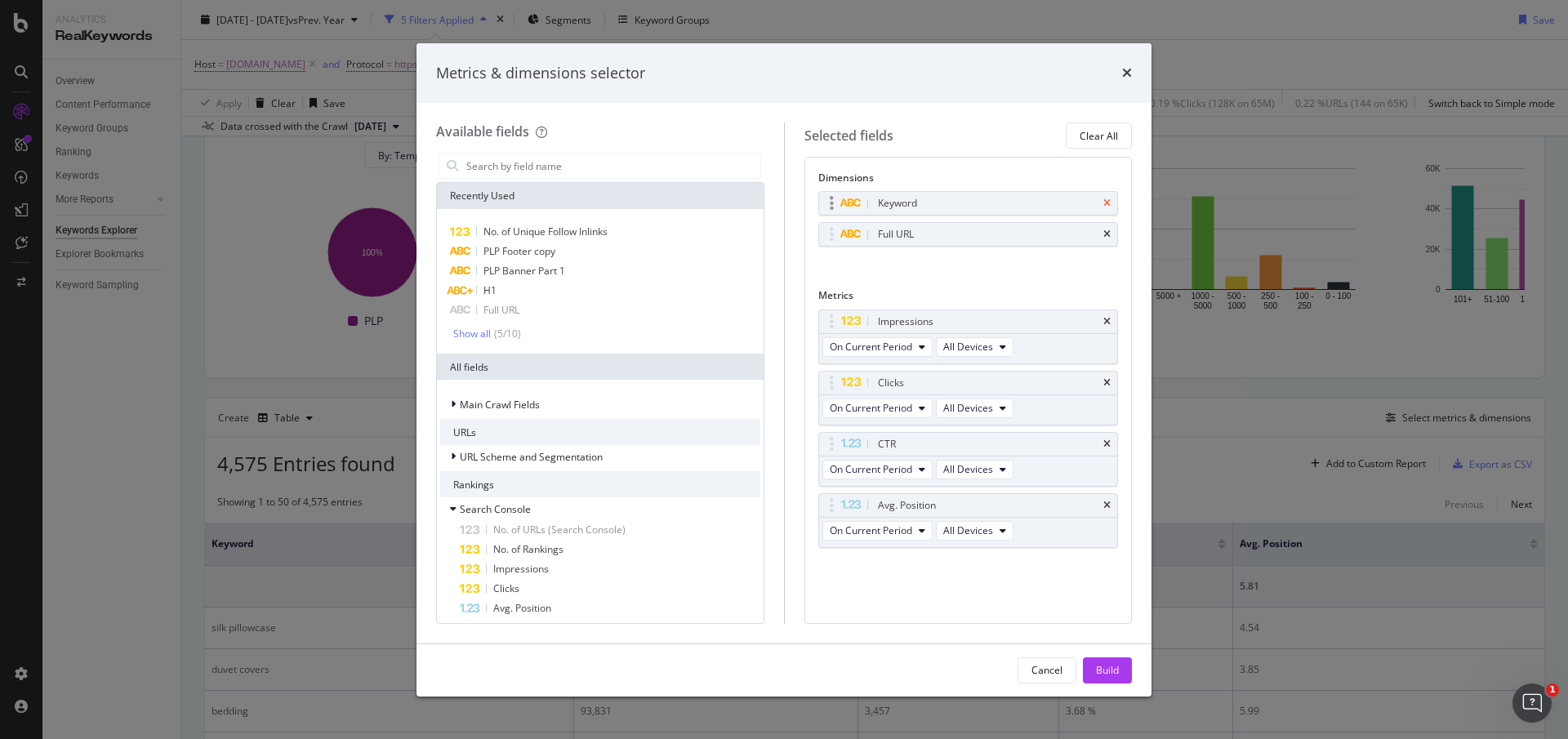
click at [1108, 201] on icon "times" at bounding box center [1107, 203] width 8 height 10
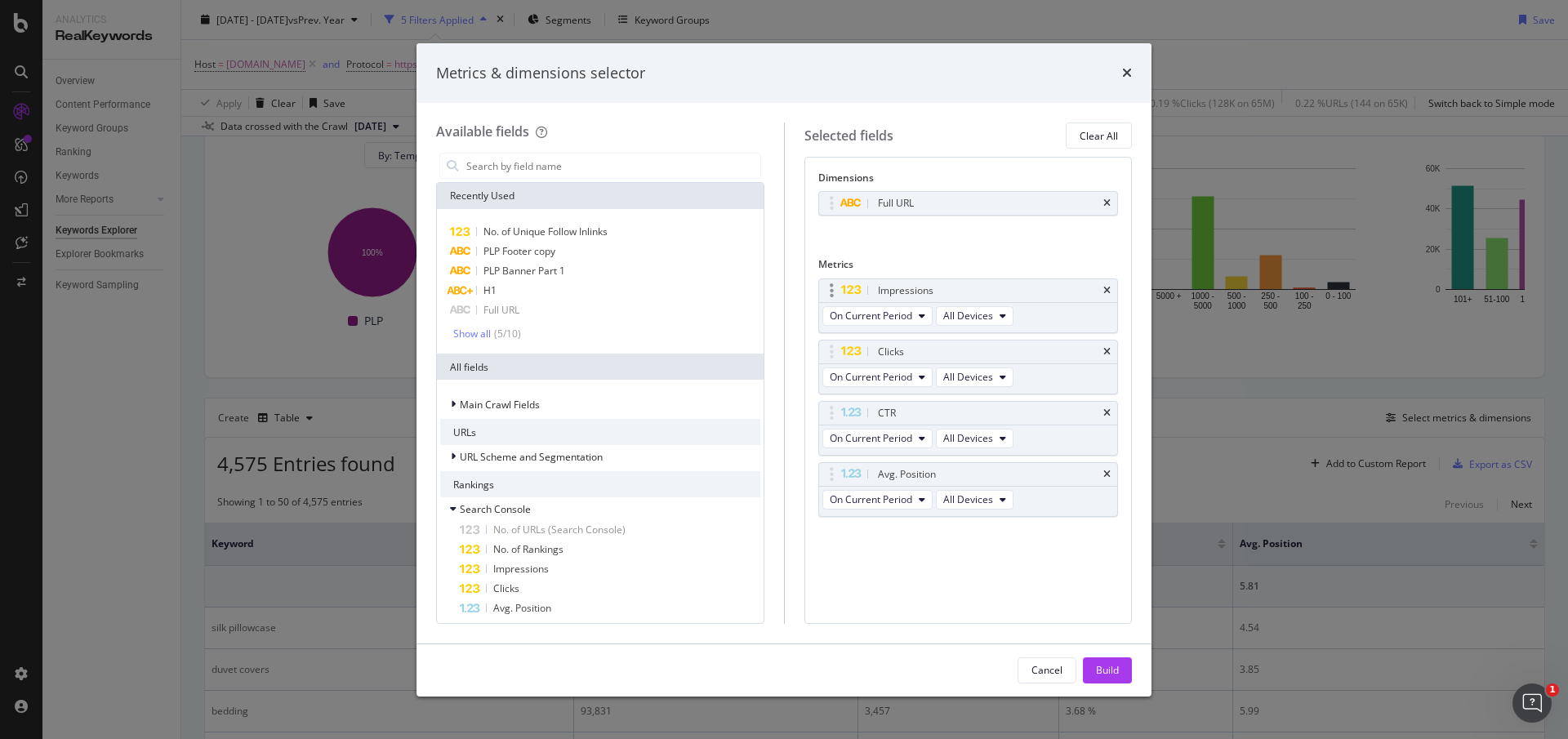
click at [1110, 296] on div "Impressions" at bounding box center [968, 291] width 299 height 23
click at [1104, 289] on icon "times" at bounding box center [1107, 291] width 8 height 10
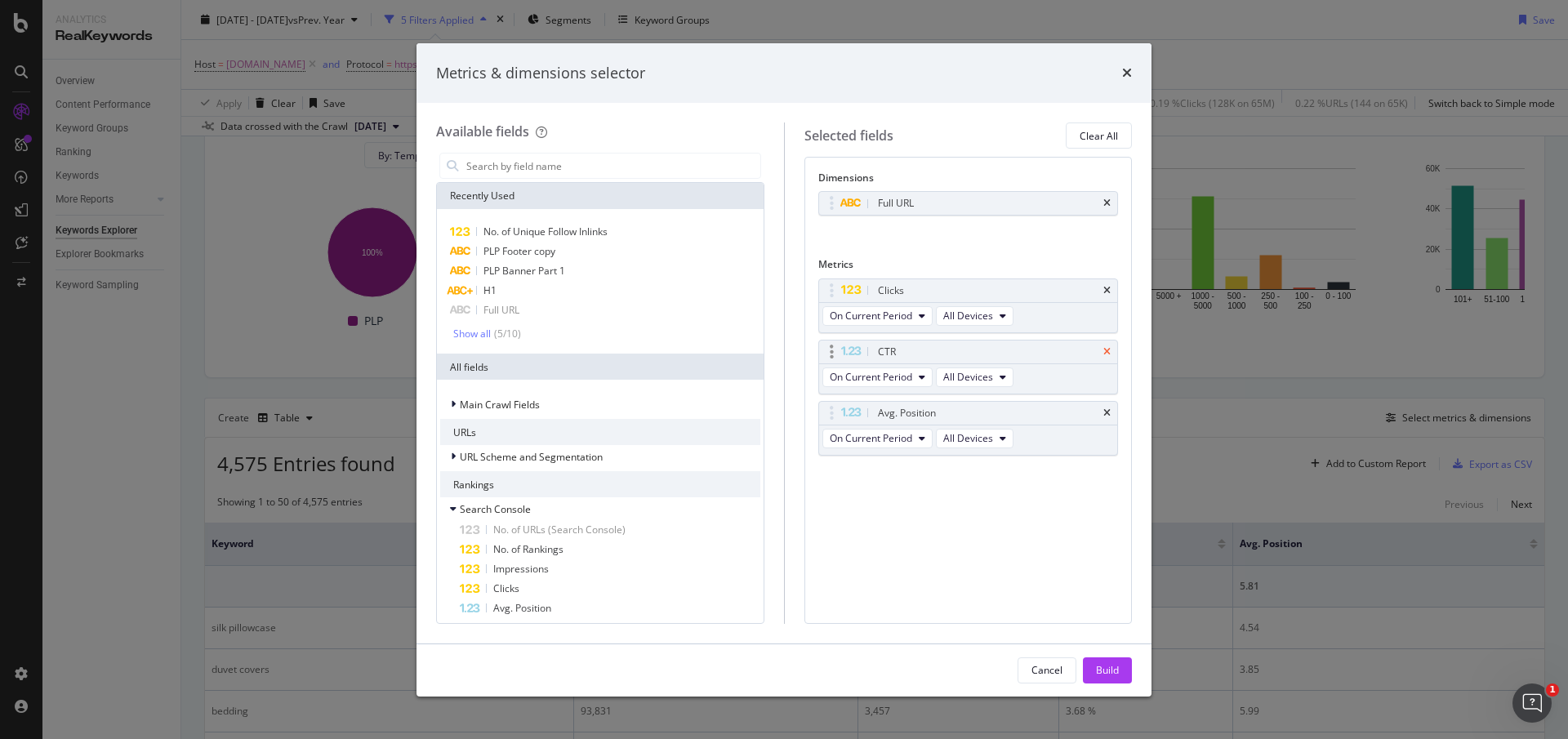
click at [1106, 356] on icon "times" at bounding box center [1107, 352] width 8 height 10
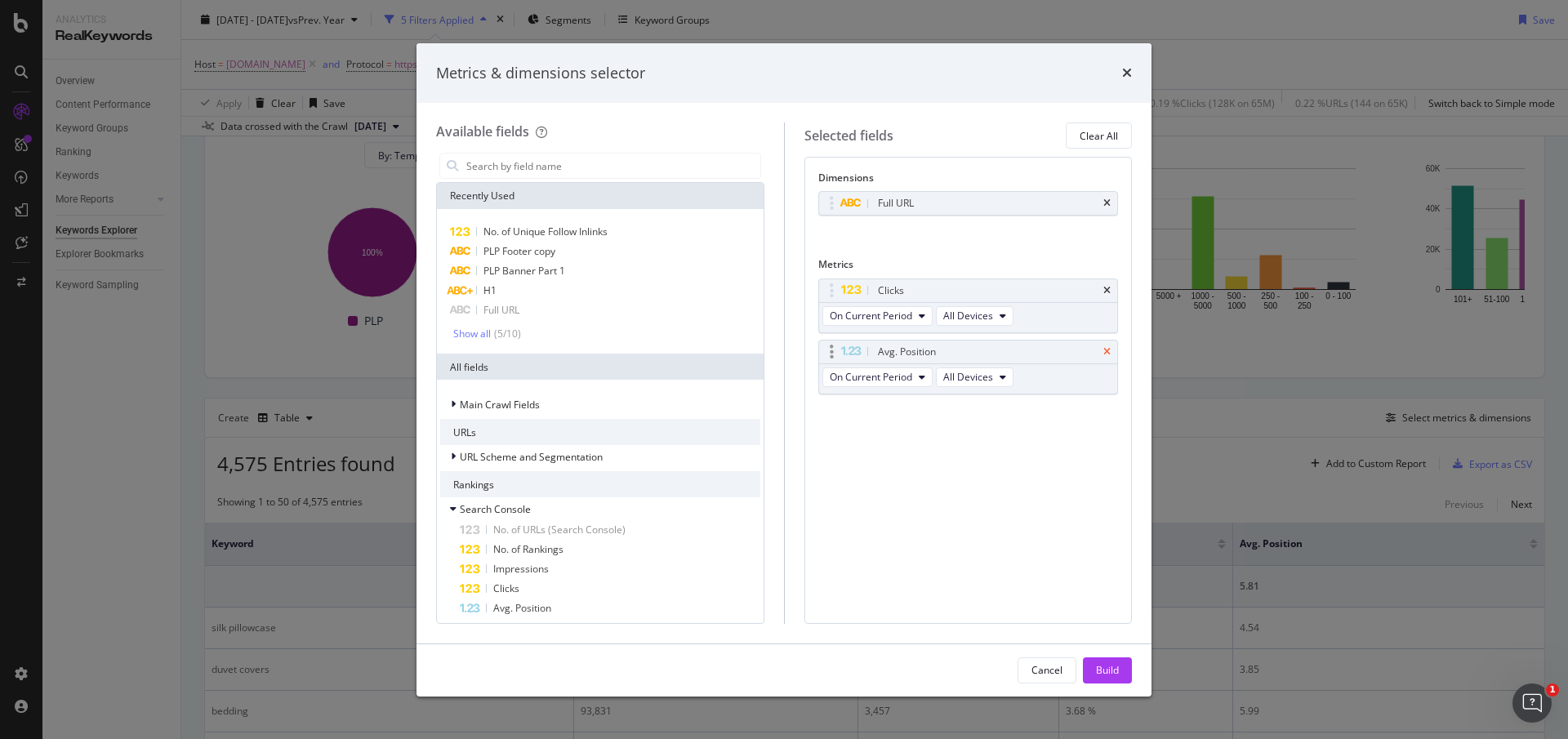
click at [1104, 354] on icon "times" at bounding box center [1107, 352] width 8 height 10
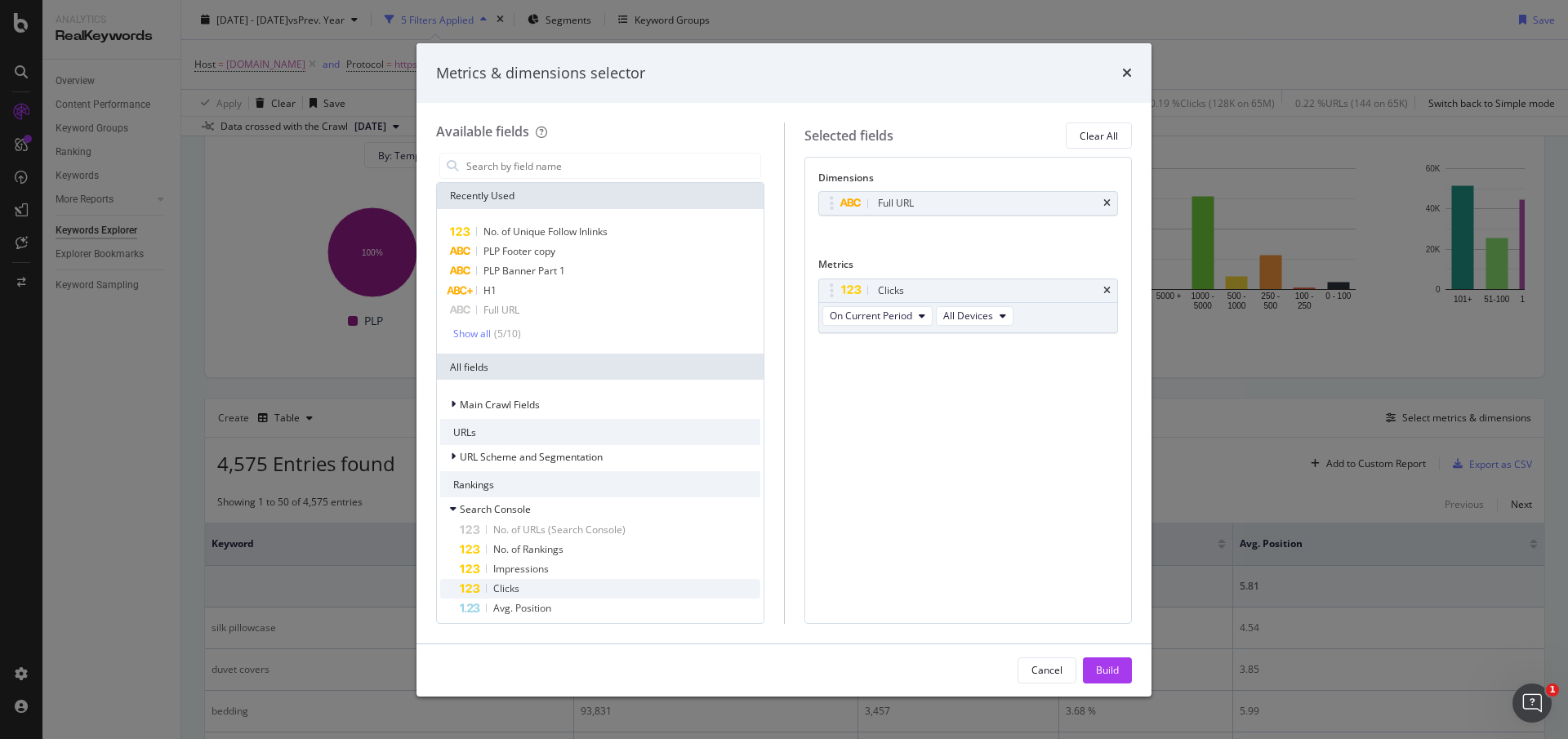
click at [507, 585] on span "Clicks" at bounding box center [505, 588] width 26 height 14
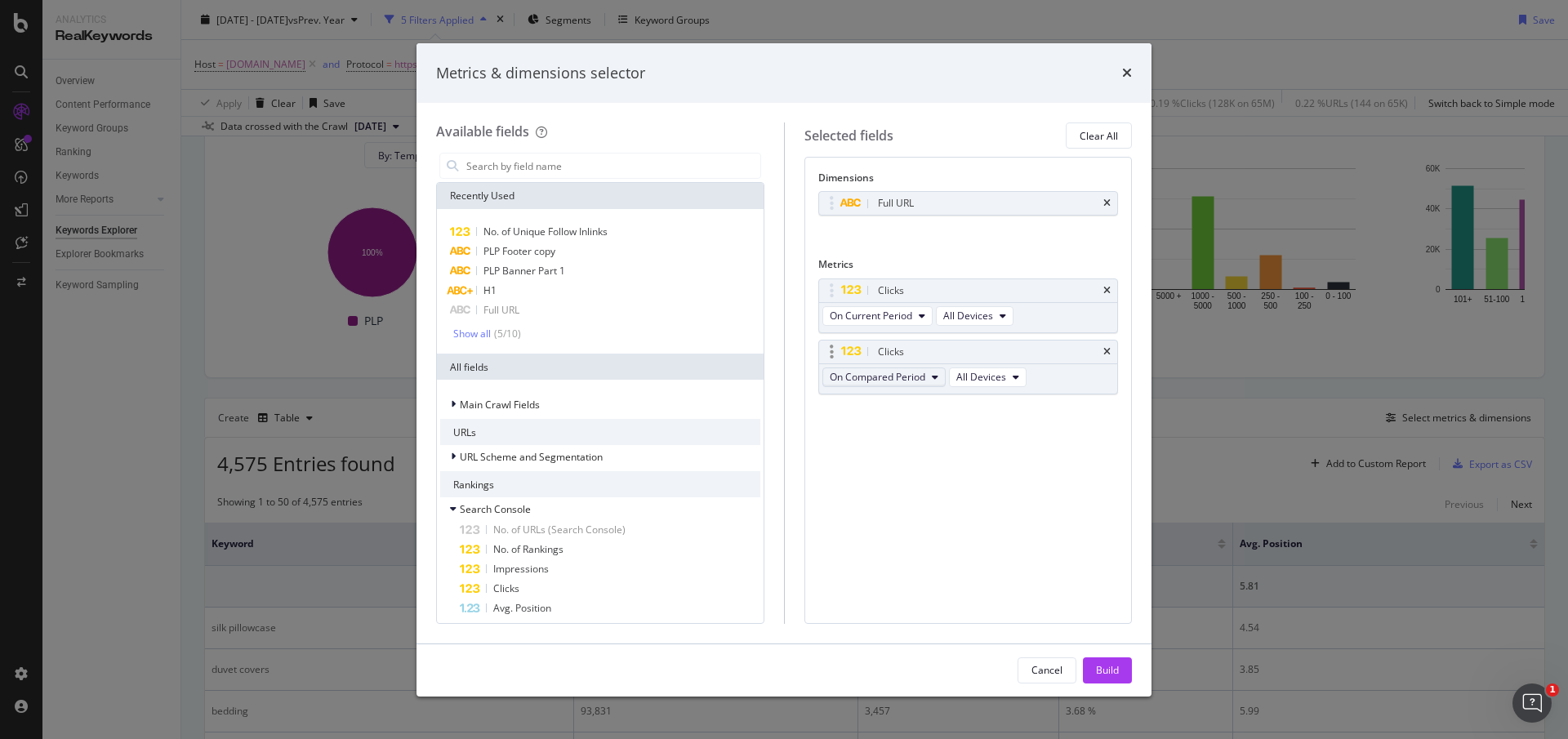
click at [909, 370] on span "On Compared Period" at bounding box center [877, 377] width 95 height 14
click at [912, 490] on span "Diff. between Periods - Value" at bounding box center [915, 497] width 157 height 14
click at [1096, 660] on div "Build" at bounding box center [1107, 670] width 23 height 25
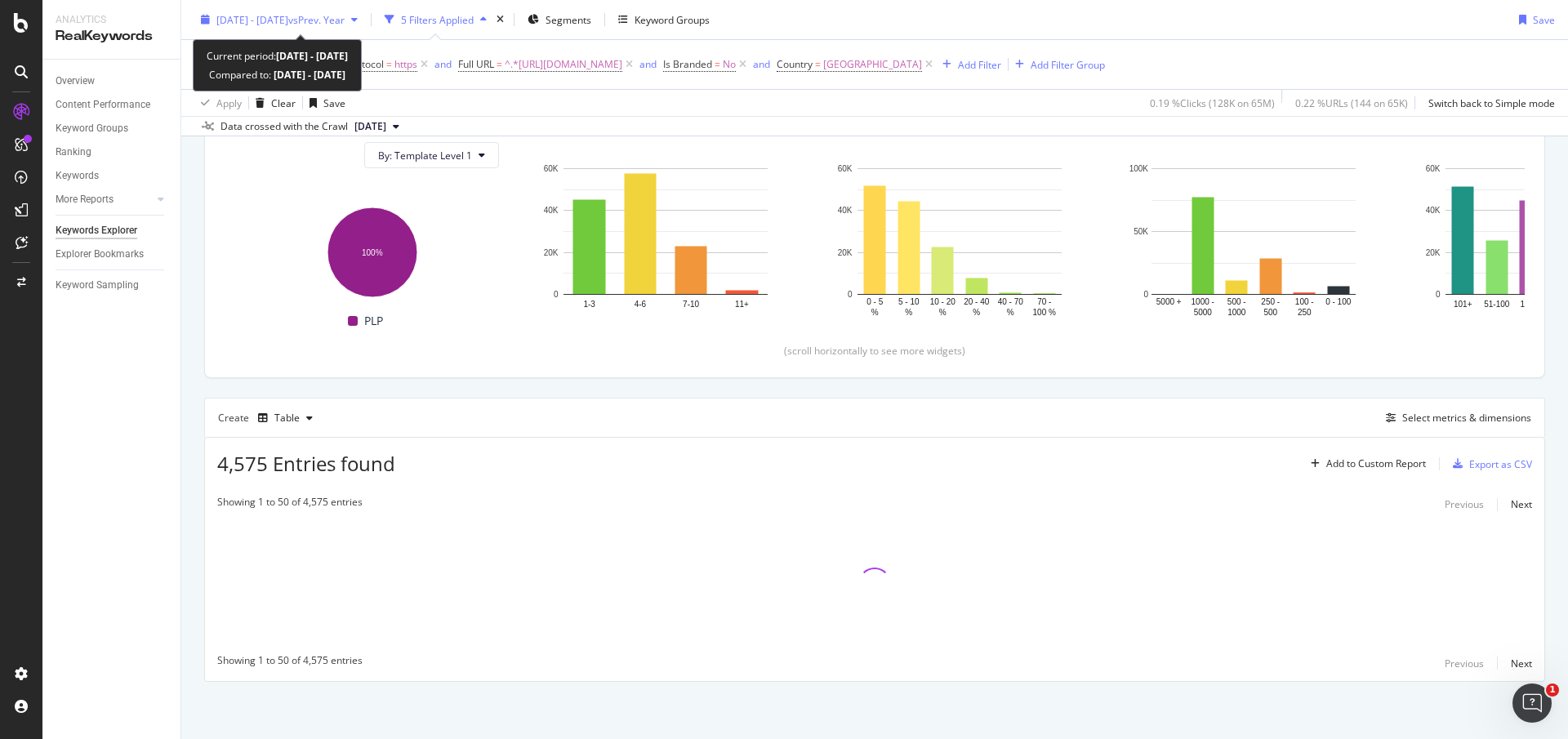
click at [263, 21] on span "[DATE] - [DATE]" at bounding box center [252, 19] width 72 height 14
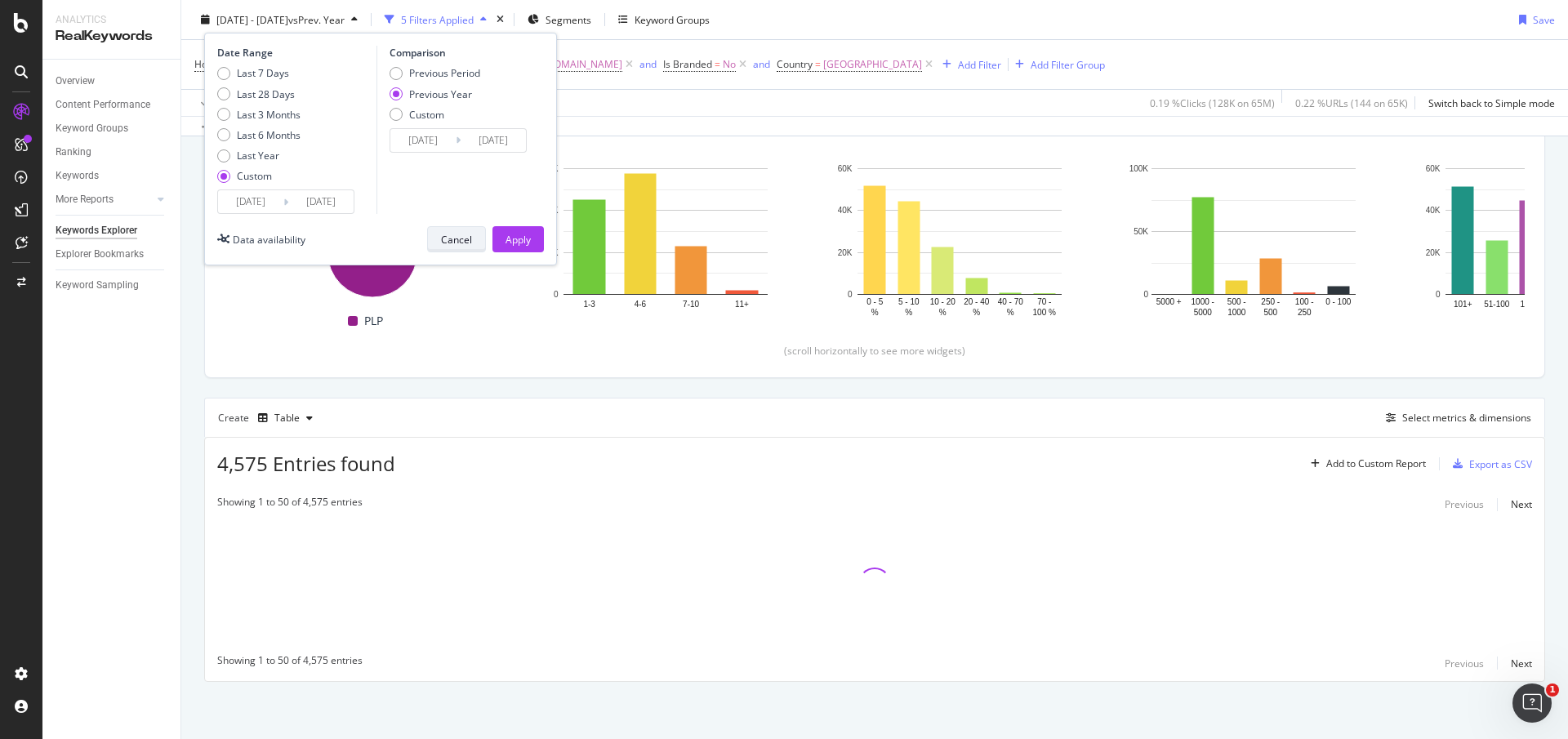
click at [473, 236] on button "Cancel" at bounding box center [457, 238] width 59 height 26
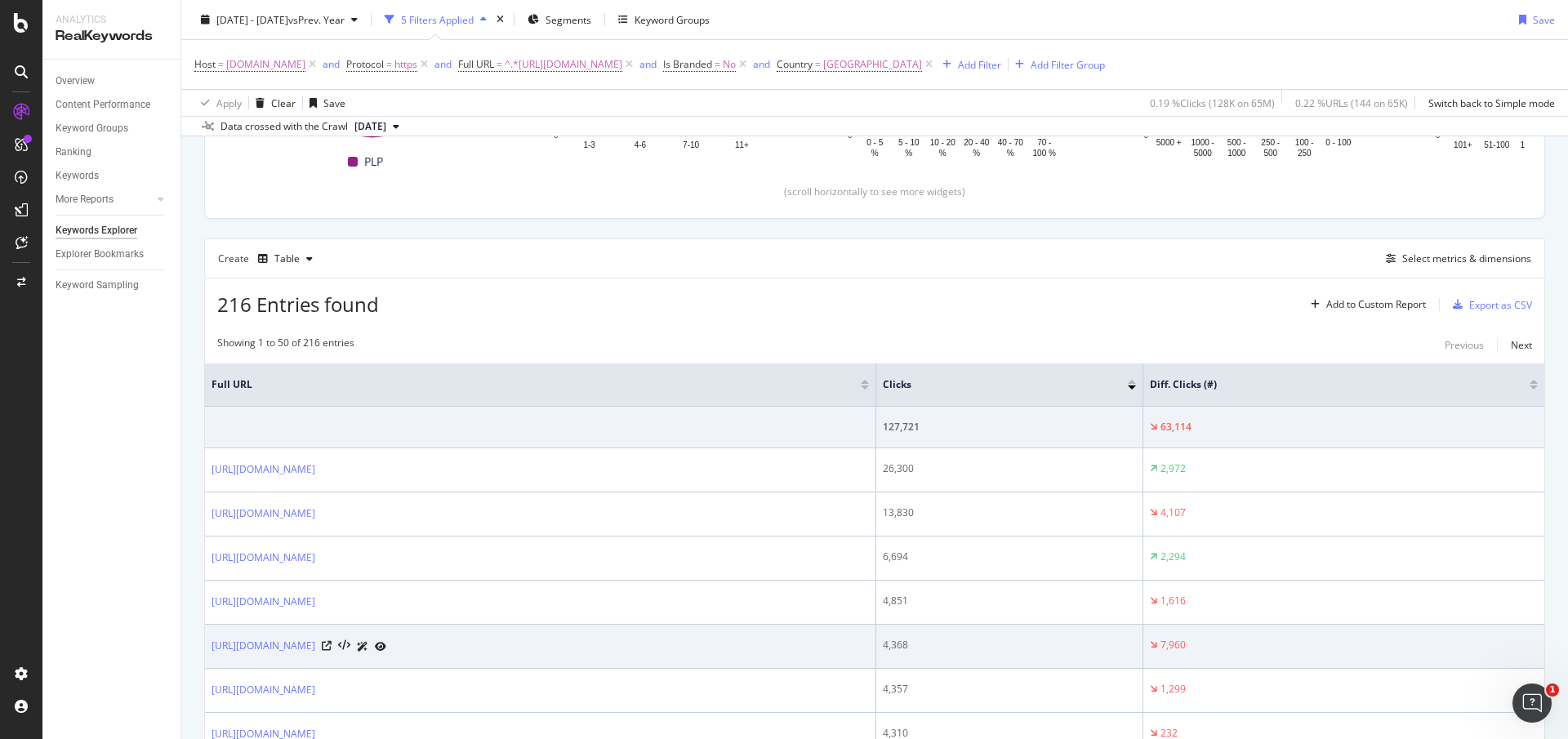
scroll to position [371, 0]
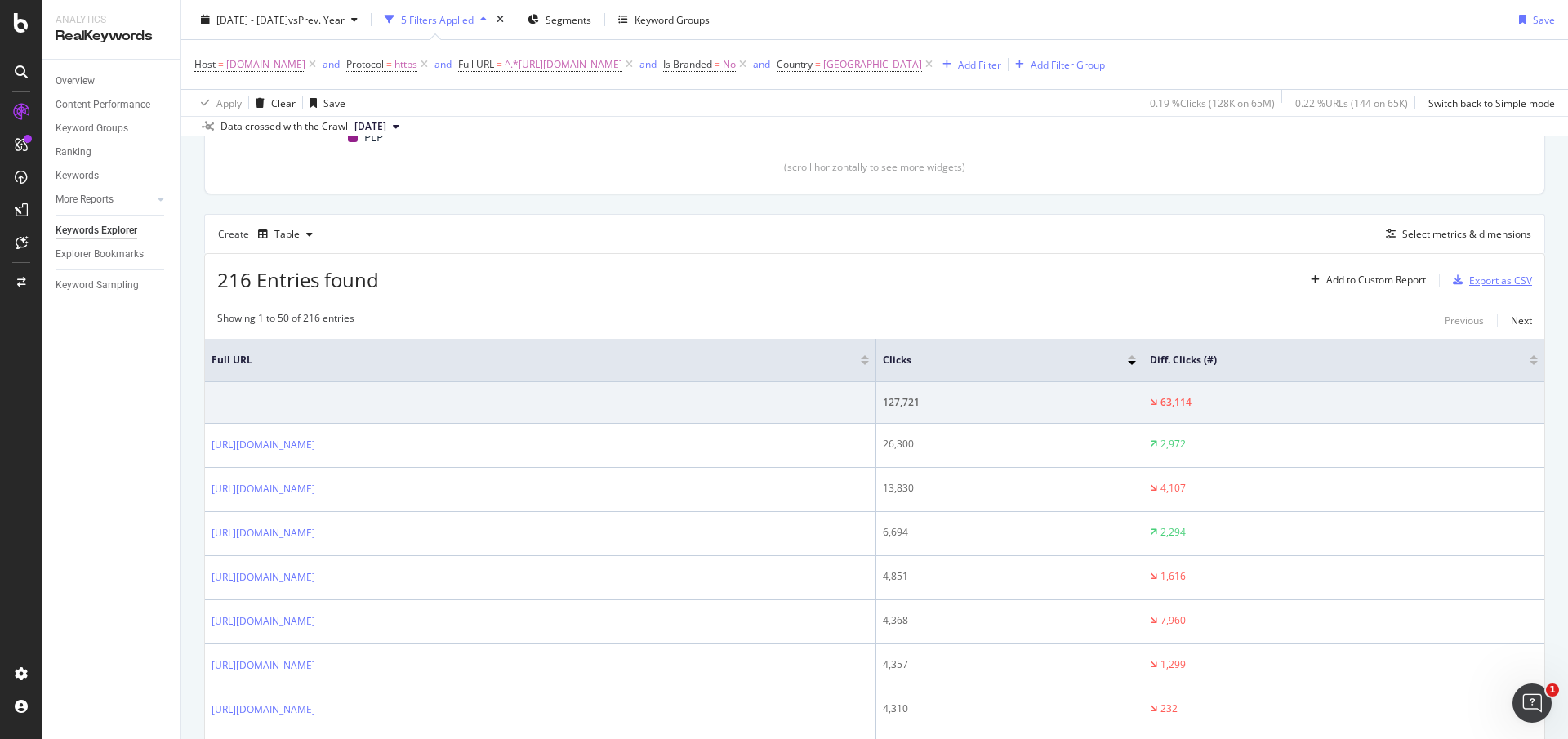
click at [1469, 282] on div "Export as CSV" at bounding box center [1500, 280] width 63 height 14
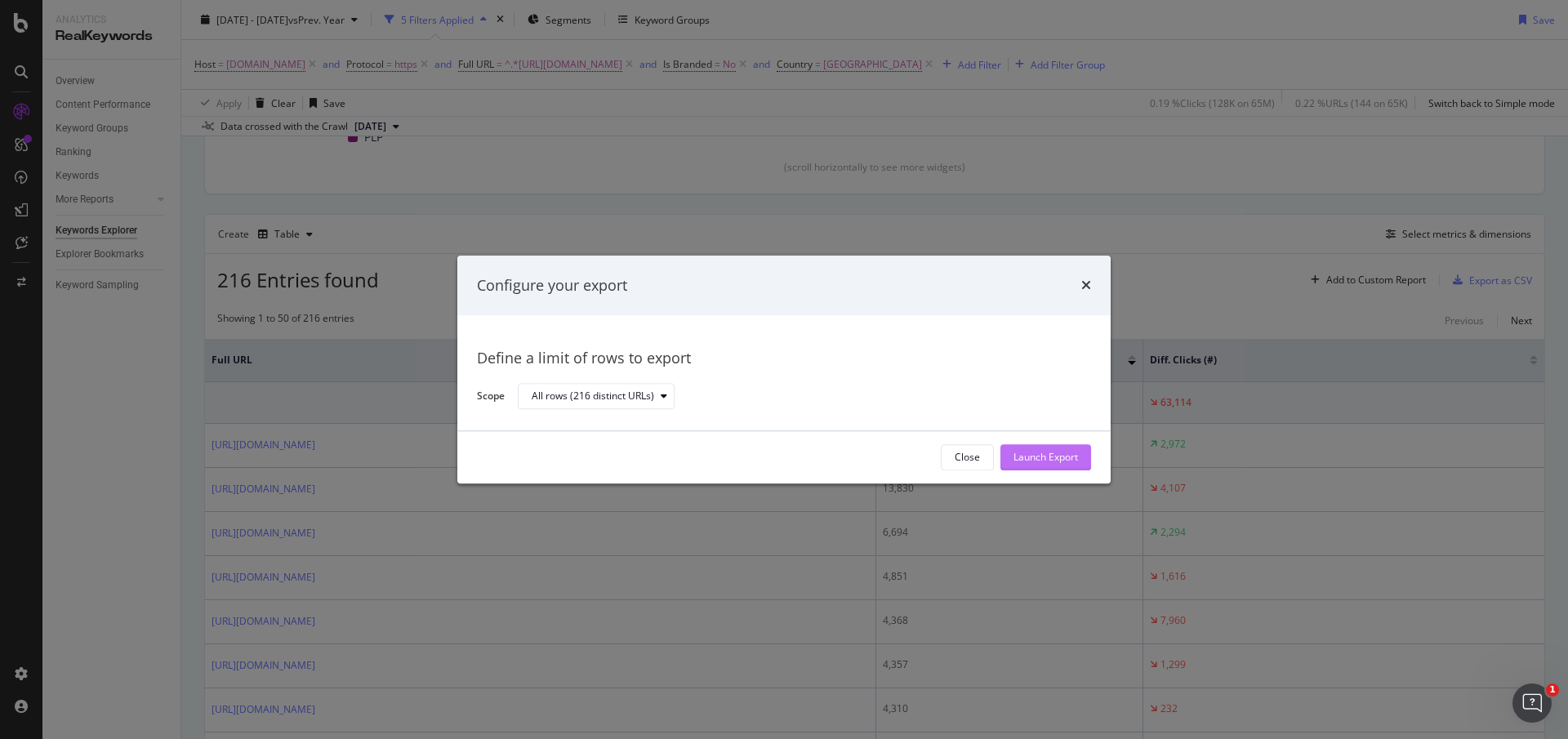
click at [1064, 445] on div "Launch Export" at bounding box center [1045, 458] width 65 height 25
